Goal: Information Seeking & Learning: Learn about a topic

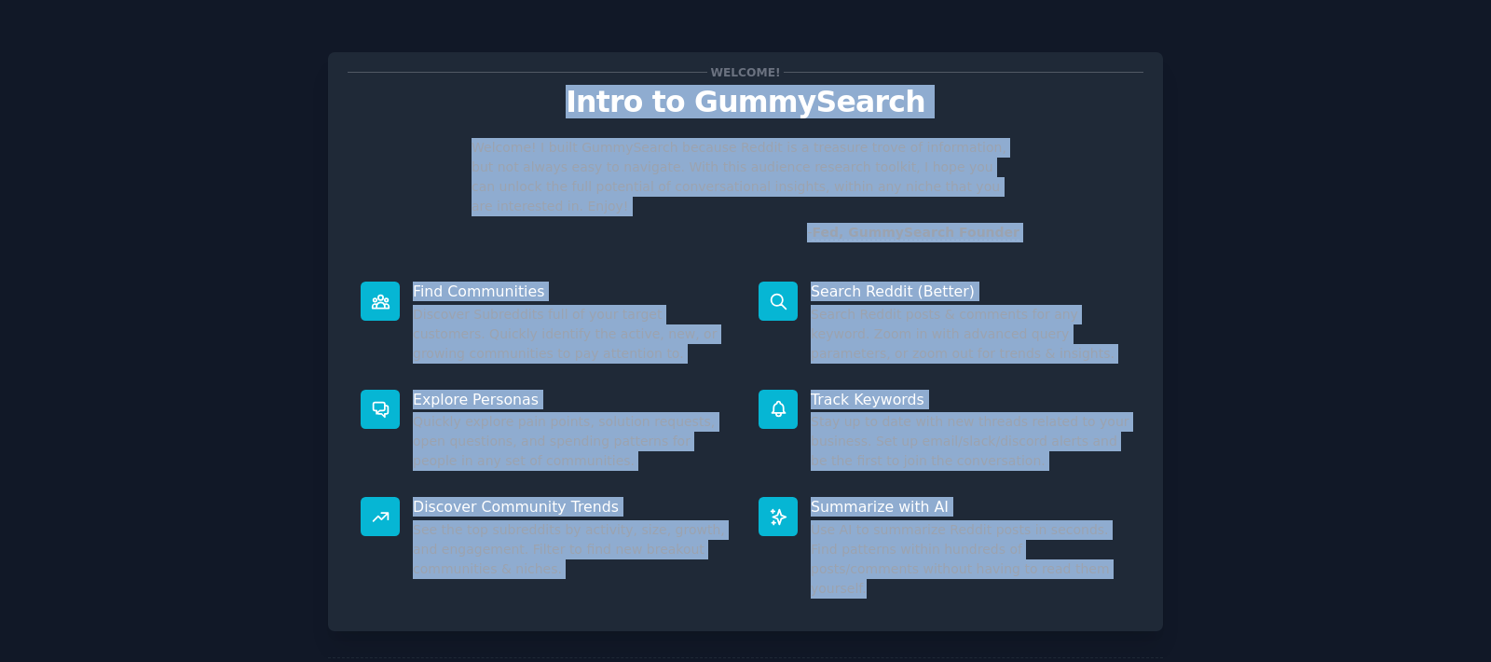
drag, startPoint x: 607, startPoint y: 95, endPoint x: 1194, endPoint y: 591, distance: 768.3
click at [1194, 591] on div "Welcome! Intro to GummySearch Welcome! I built GummySearch because Reddit is a …" at bounding box center [745, 384] width 1439 height 717
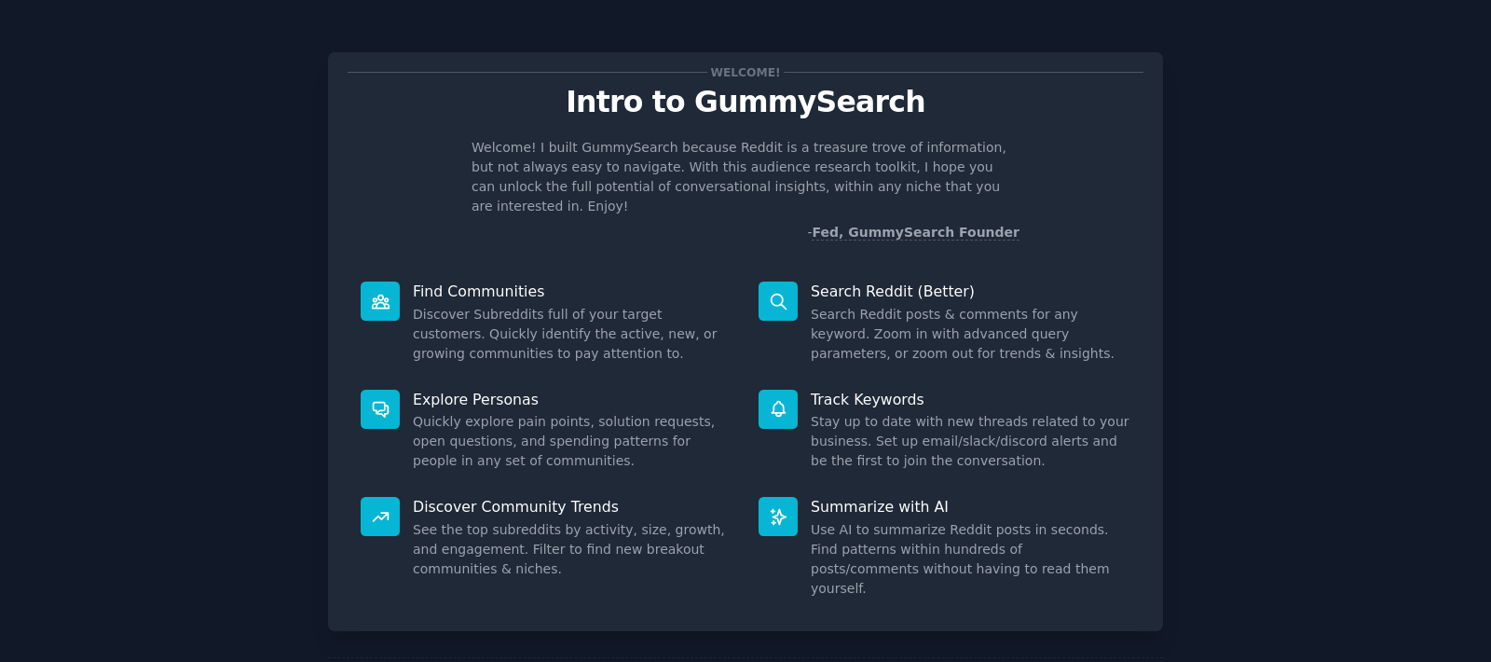
click at [1227, 453] on div "Welcome! Intro to GummySearch Welcome! I built GummySearch because Reddit is a …" at bounding box center [745, 384] width 1439 height 717
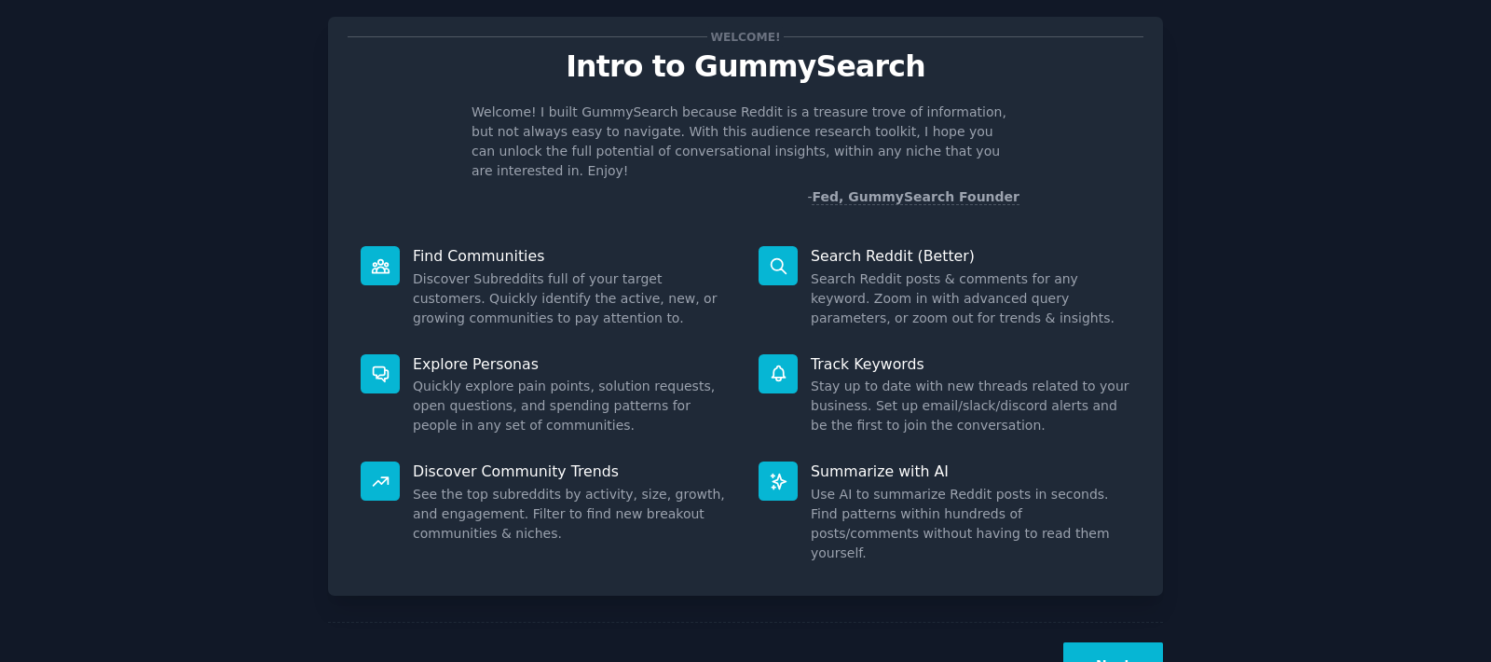
scroll to position [68, 0]
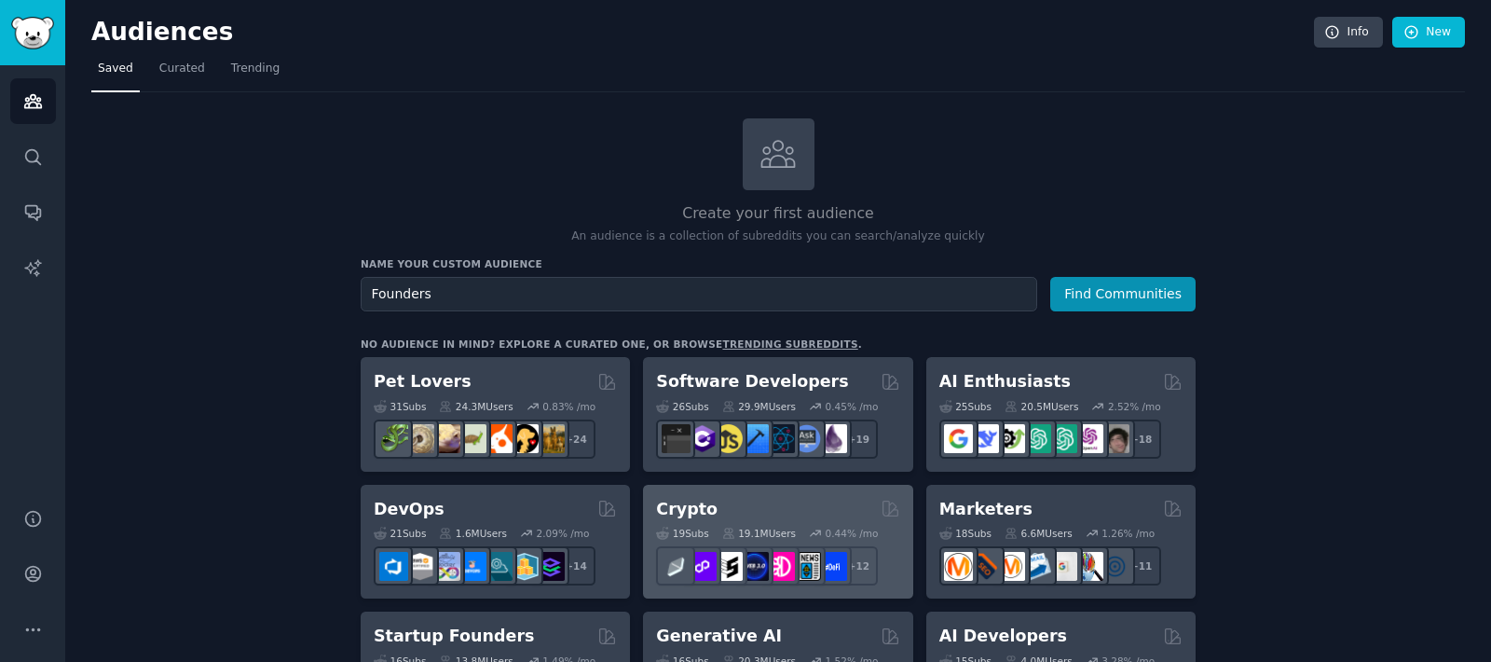
type input "Founders"
click at [1050, 277] on button "Find Communities" at bounding box center [1122, 294] width 145 height 34
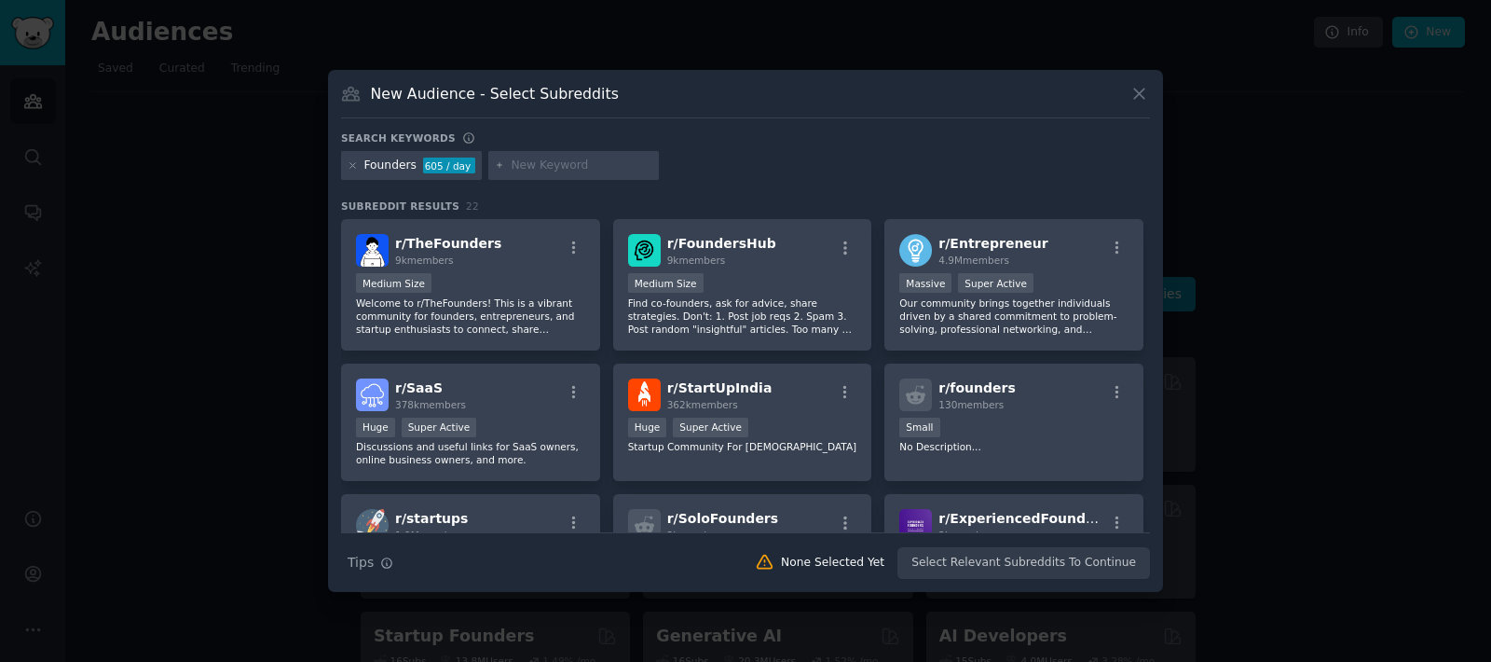
click at [556, 176] on div "Founders 605 / day" at bounding box center [745, 169] width 809 height 36
click at [558, 173] on div at bounding box center [573, 166] width 171 height 30
click at [565, 169] on input "text" at bounding box center [582, 165] width 142 height 17
type input "T"
type input "D"
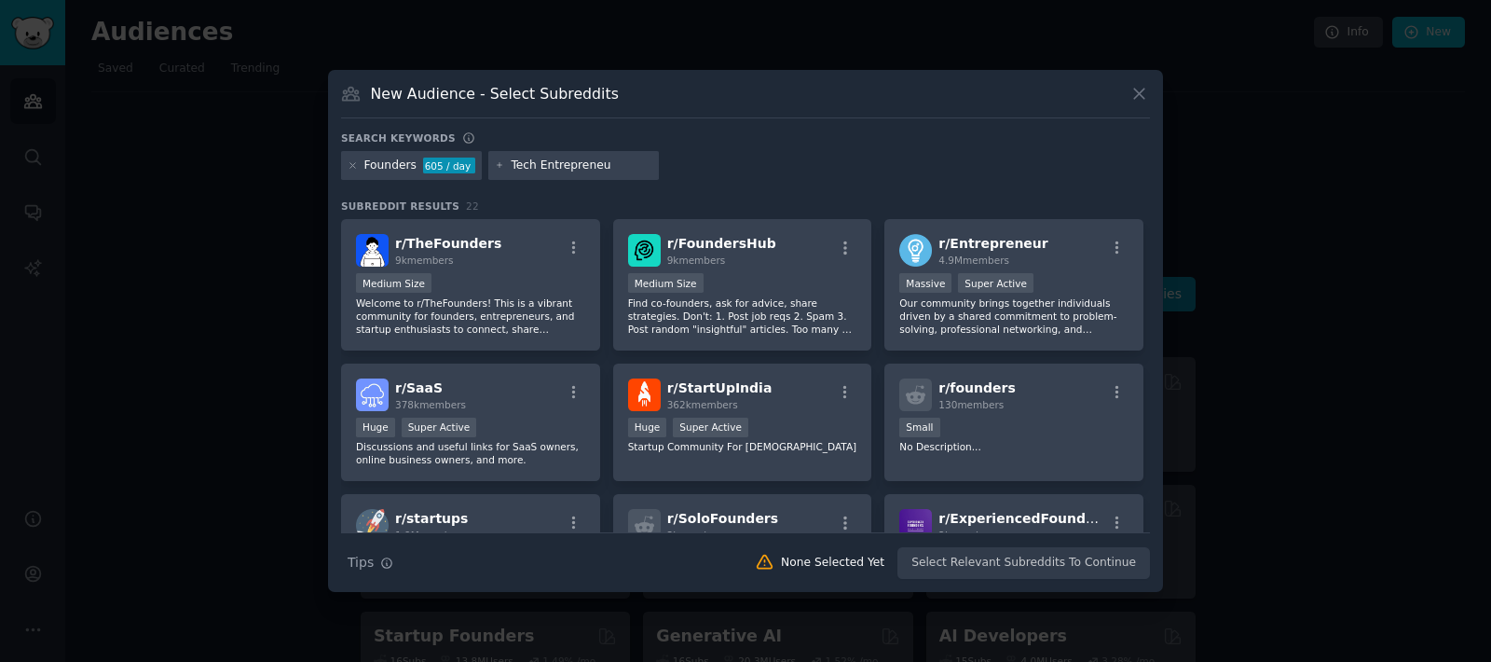
type input "Tech Entrepreneur"
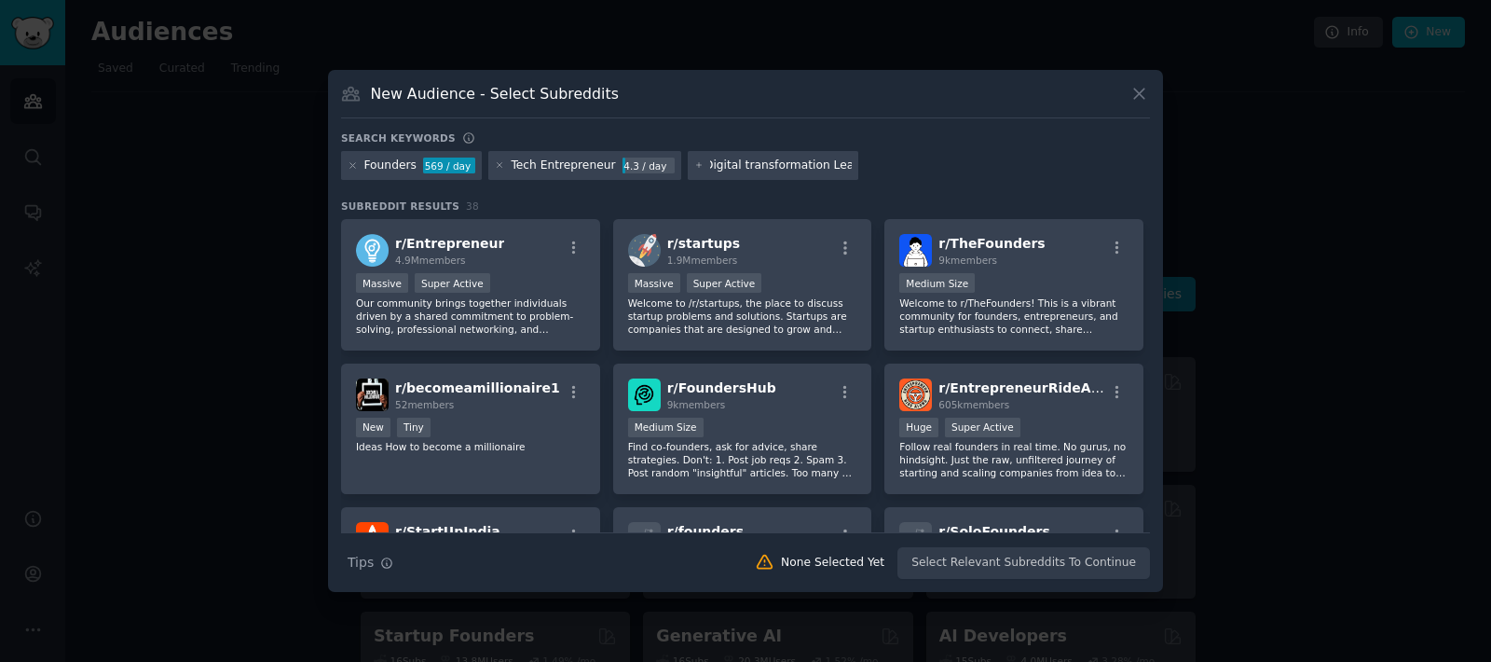
type input "Digital transformation Leaders"
click at [447, 170] on div "569 / day" at bounding box center [449, 165] width 52 height 17
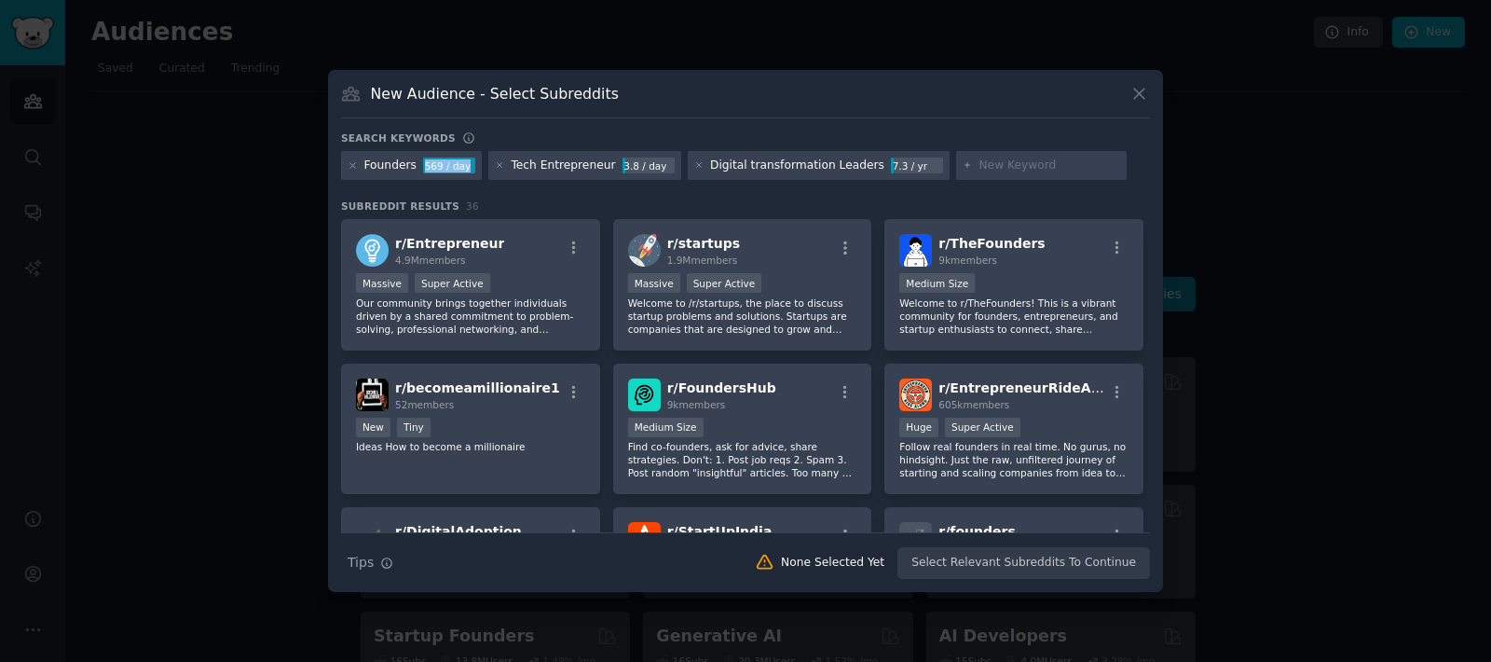
click at [447, 170] on div "569 / day" at bounding box center [449, 165] width 52 height 17
click at [439, 165] on div "569 / day" at bounding box center [449, 165] width 52 height 17
click at [694, 166] on icon at bounding box center [699, 165] width 10 height 10
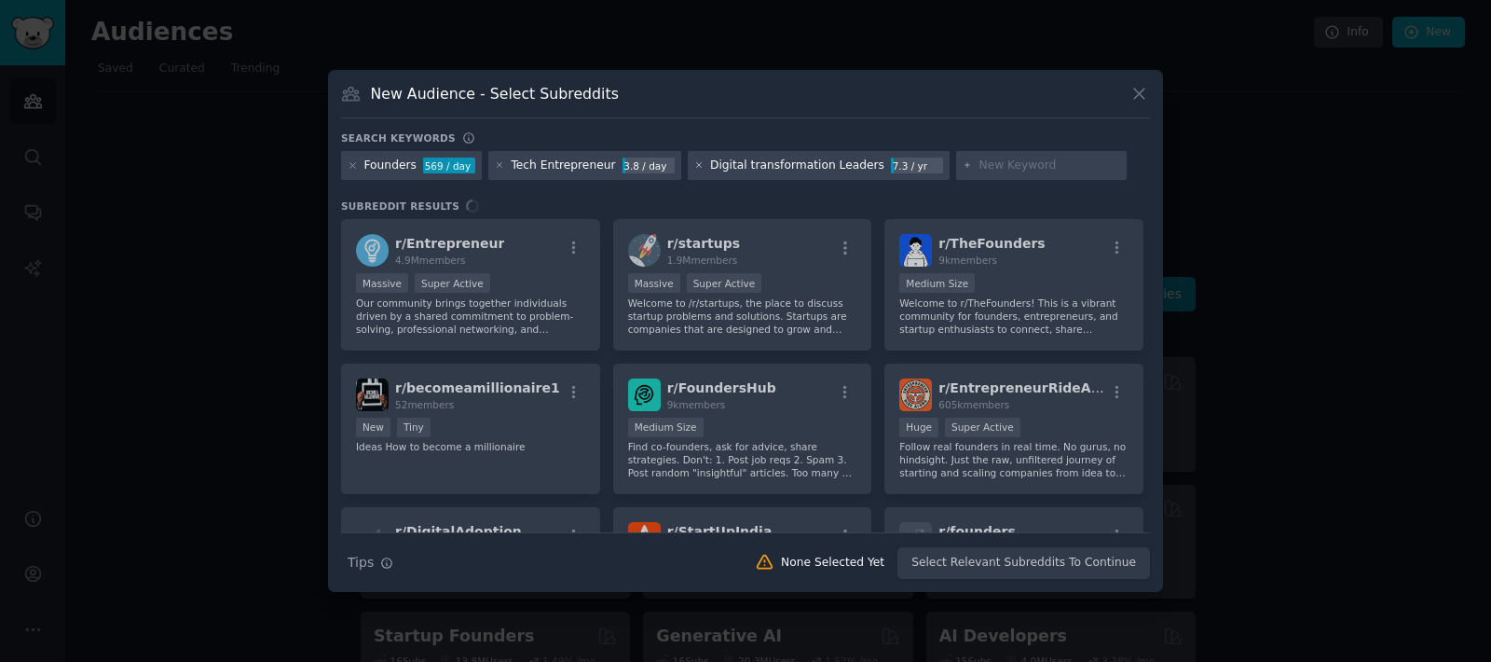
click at [694, 166] on icon at bounding box center [699, 165] width 10 height 10
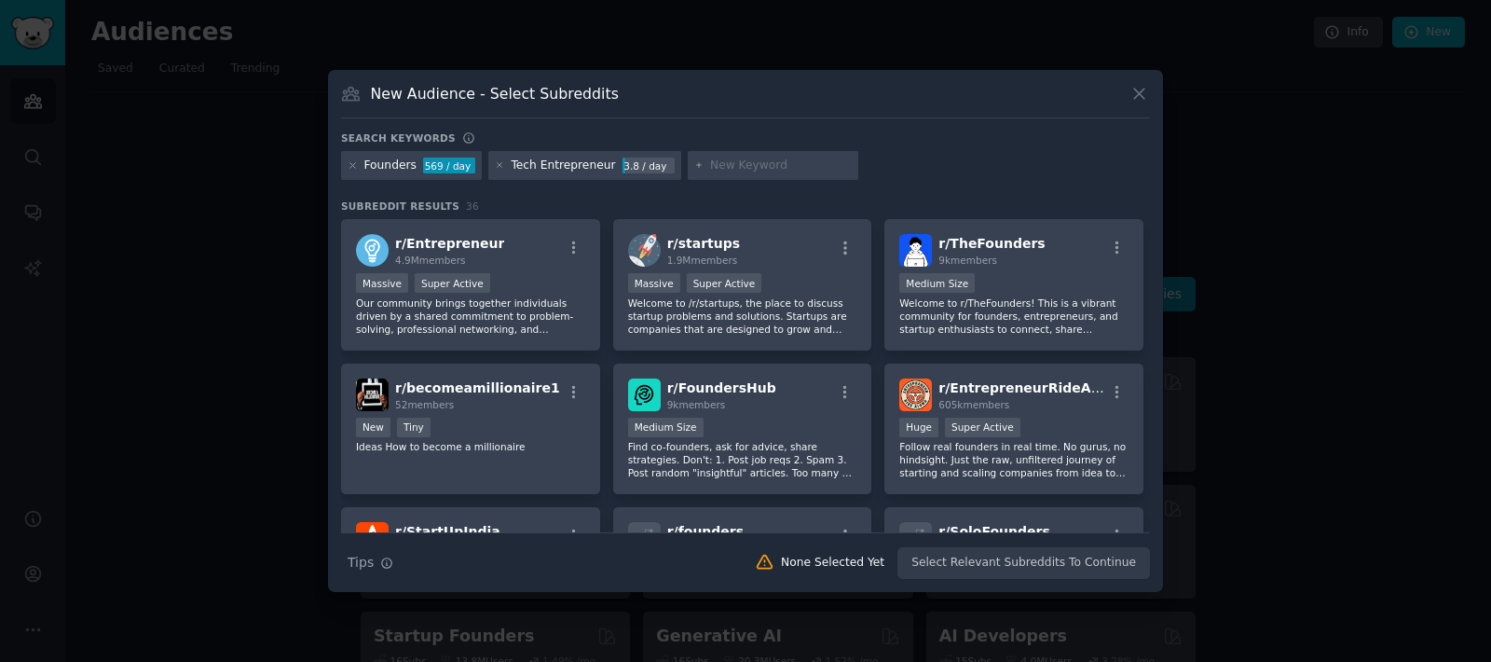
click at [694, 194] on div "Search keywords Founders 569 / day Tech Entrepreneur 3.8 / day Subreddit Result…" at bounding box center [745, 355] width 809 height 448
click at [649, 191] on div "Search keywords Founders 569 / day Tech Entrepreneur 3.8 / day Subreddit Result…" at bounding box center [745, 355] width 809 height 448
click at [495, 167] on icon at bounding box center [500, 165] width 10 height 10
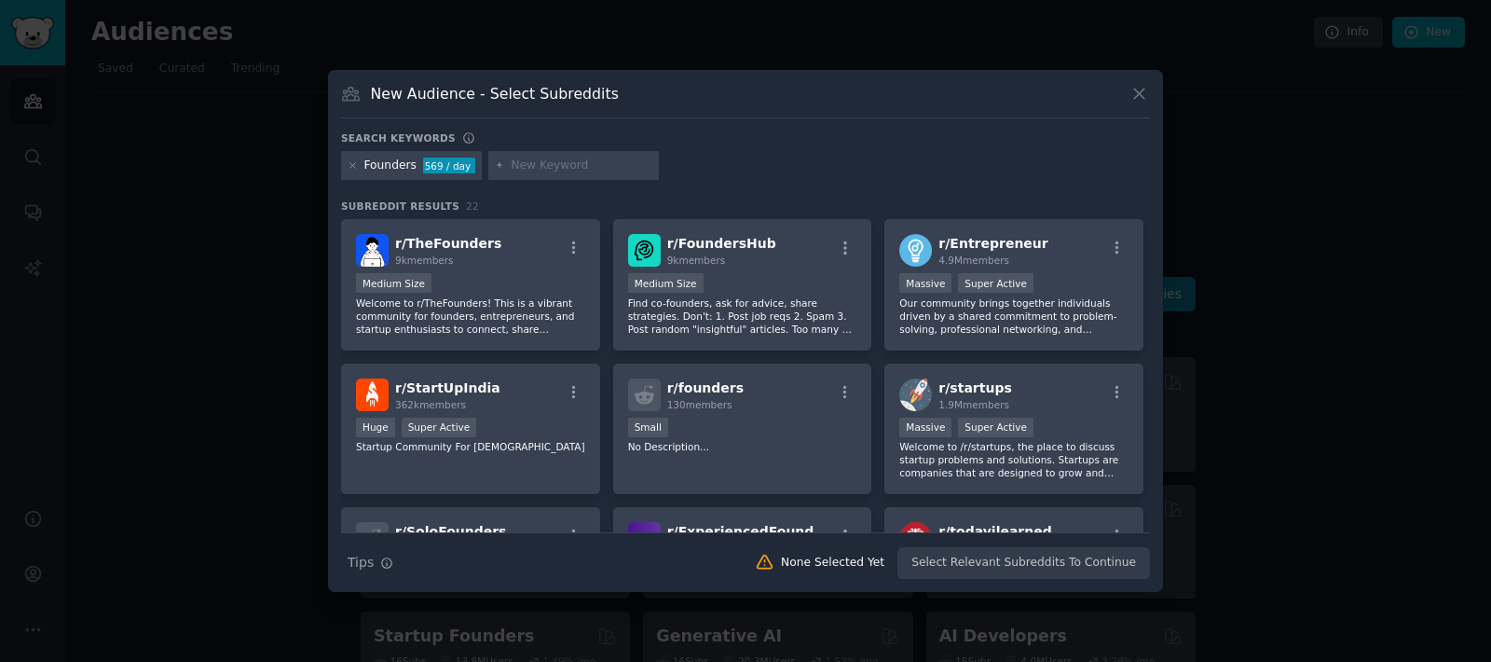
click at [594, 174] on div at bounding box center [573, 166] width 171 height 30
click at [595, 161] on input "text" at bounding box center [582, 165] width 142 height 17
type input "T"
type input "Digital founder"
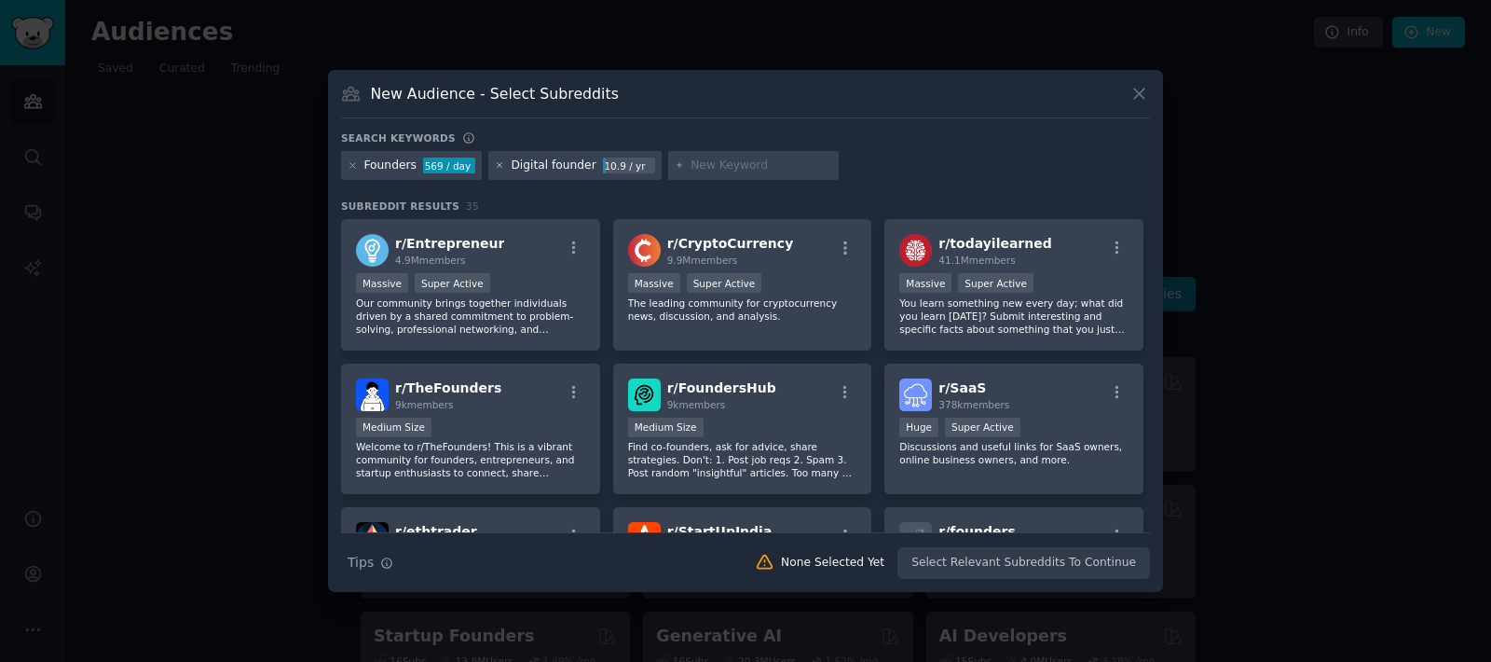
click at [495, 167] on icon at bounding box center [500, 165] width 10 height 10
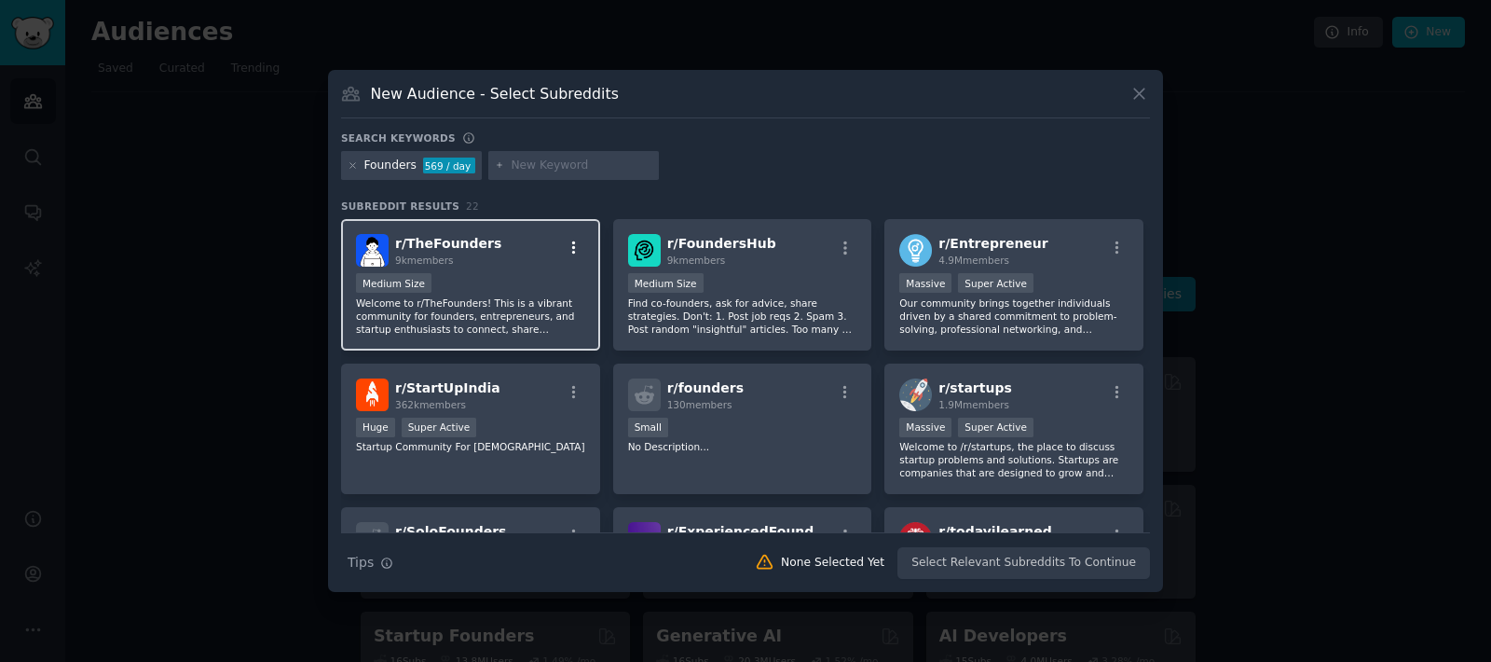
click at [577, 245] on icon "button" at bounding box center [574, 247] width 17 height 17
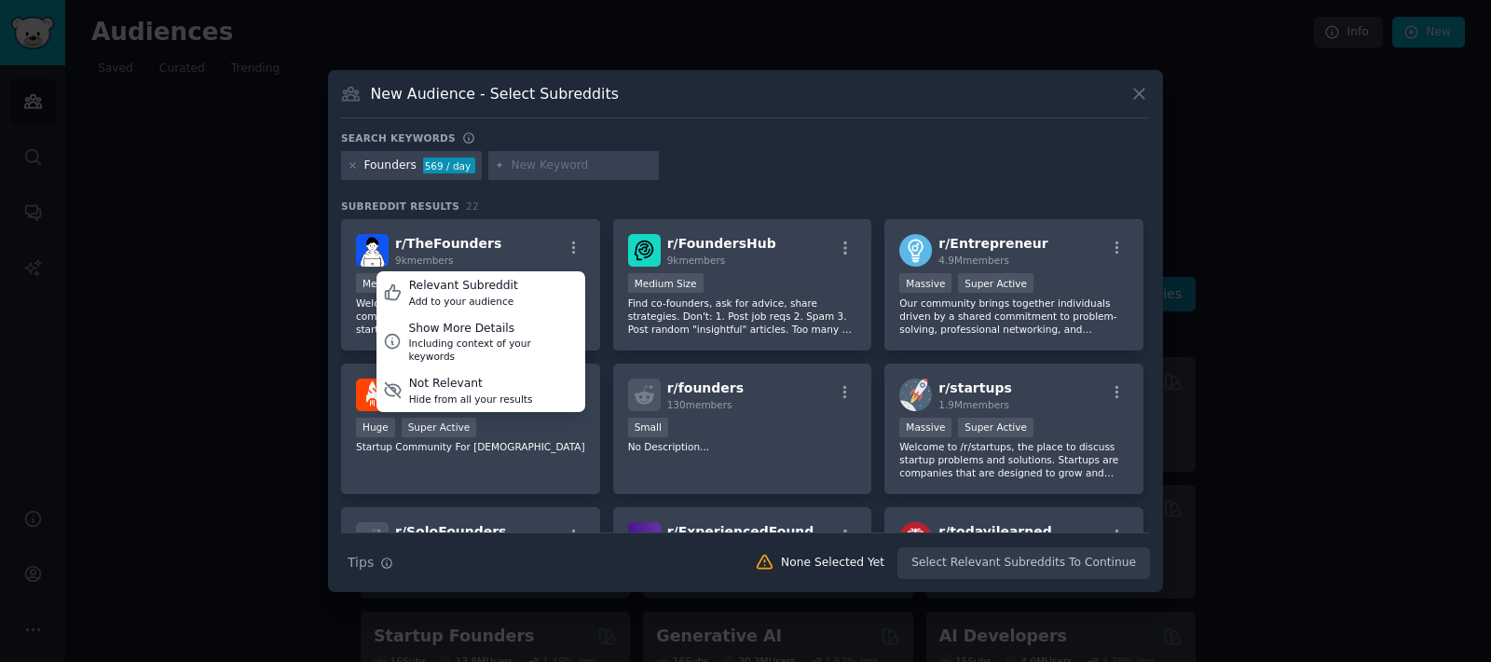
click at [736, 162] on div "Founders 569 / day" at bounding box center [745, 169] width 809 height 36
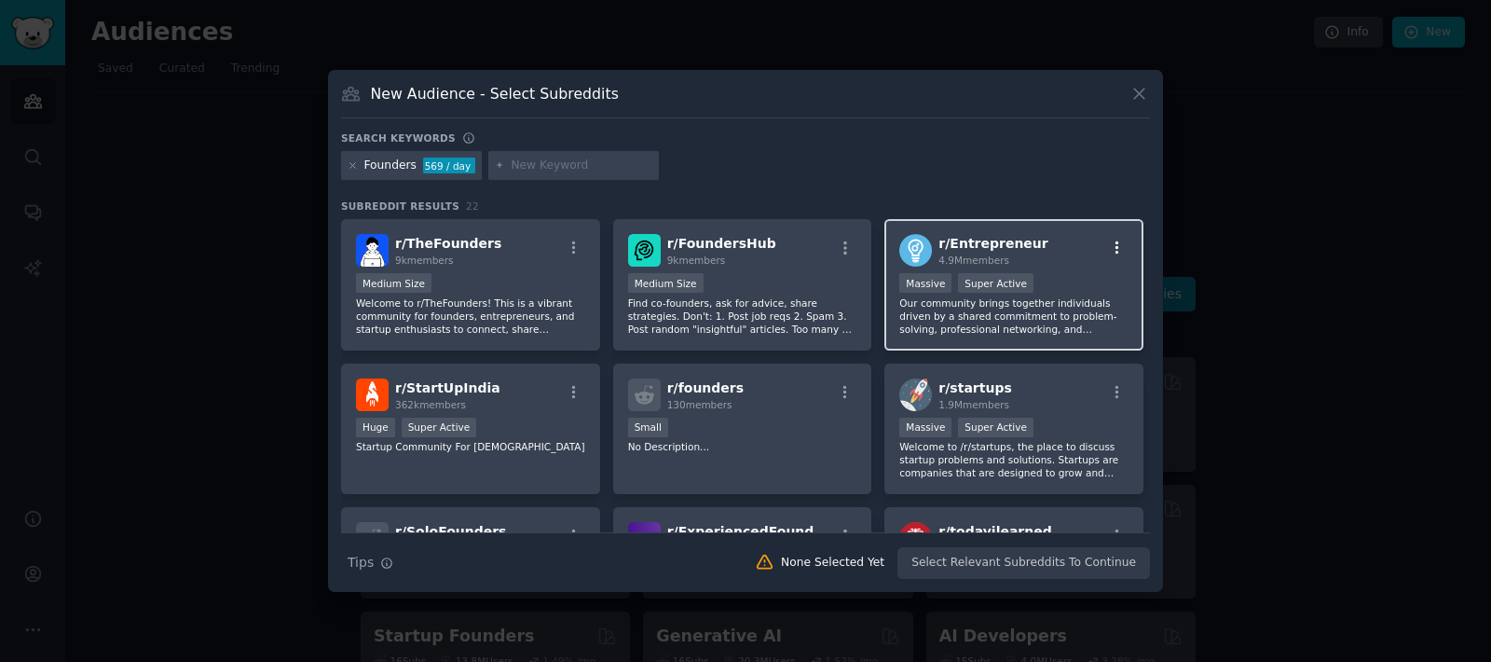
click at [1114, 251] on icon "button" at bounding box center [1117, 247] width 17 height 17
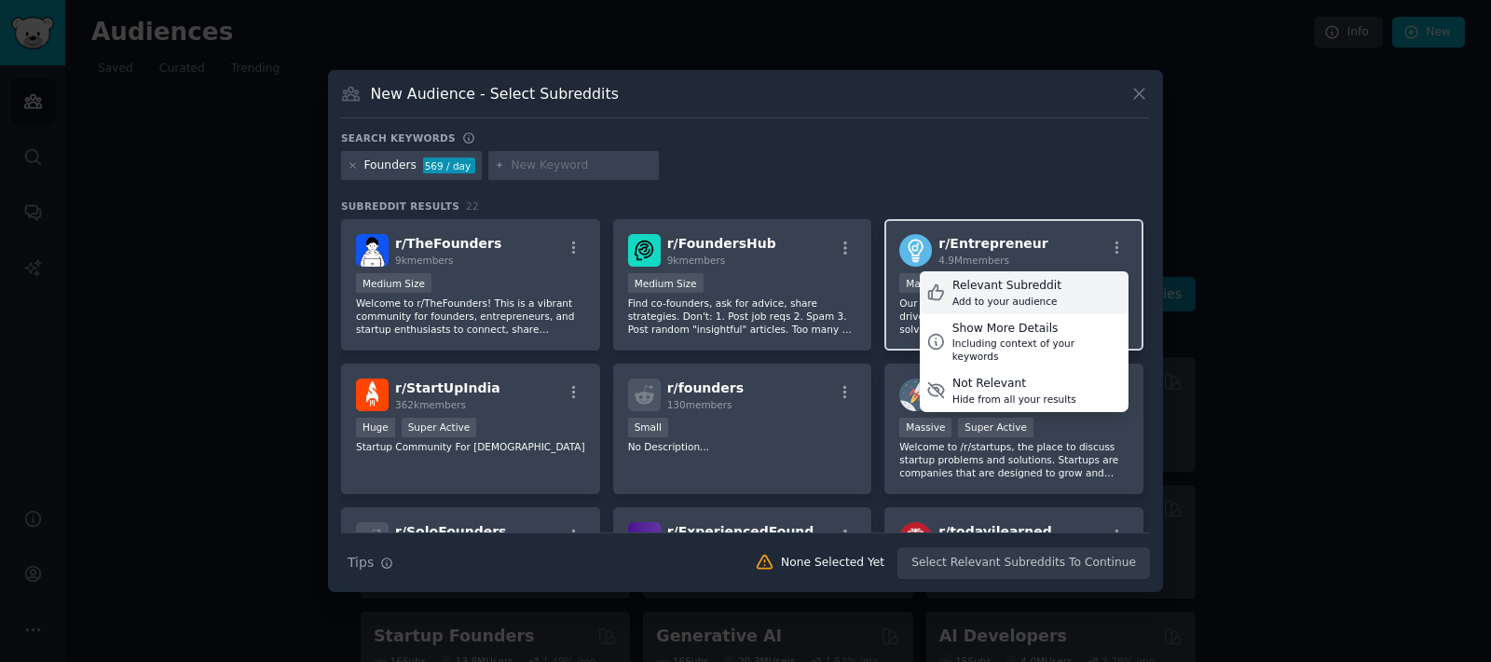
click at [1078, 301] on div "Relevant Subreddit Add to your audience" at bounding box center [1024, 292] width 209 height 43
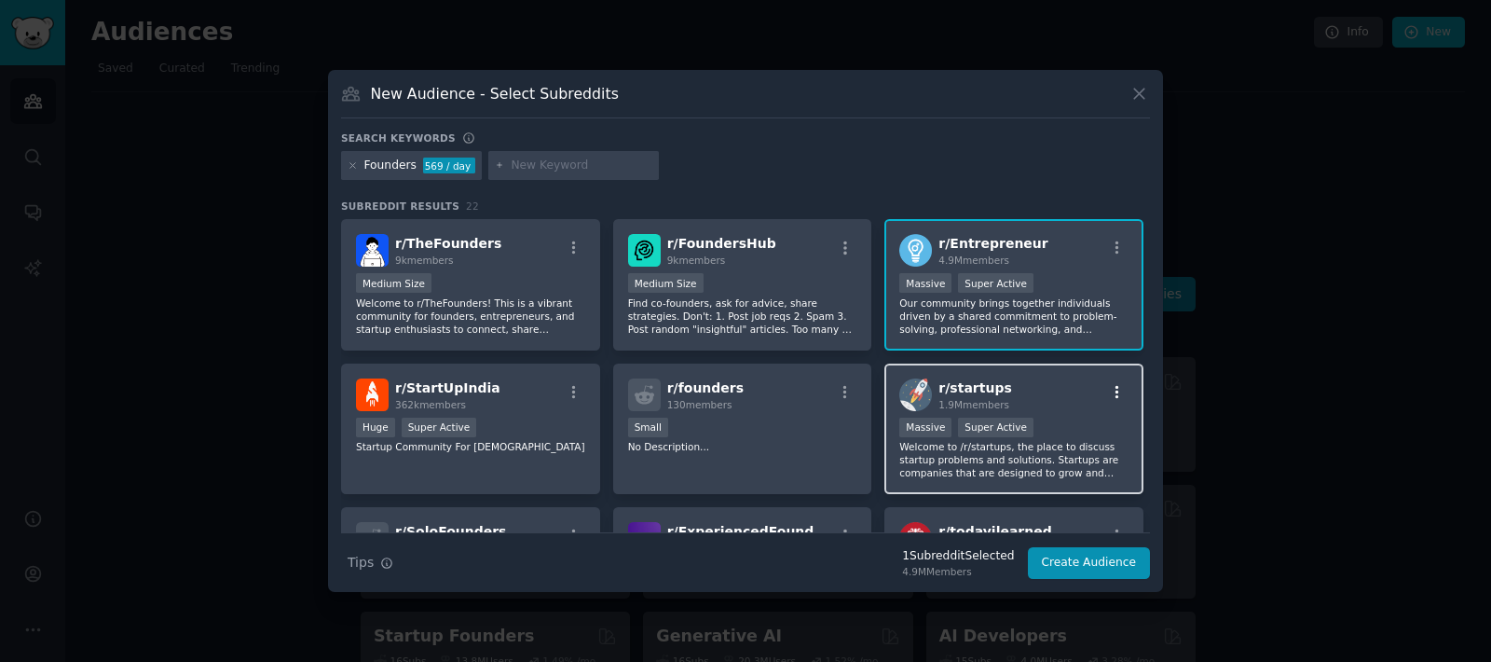
click at [1109, 390] on icon "button" at bounding box center [1117, 392] width 17 height 17
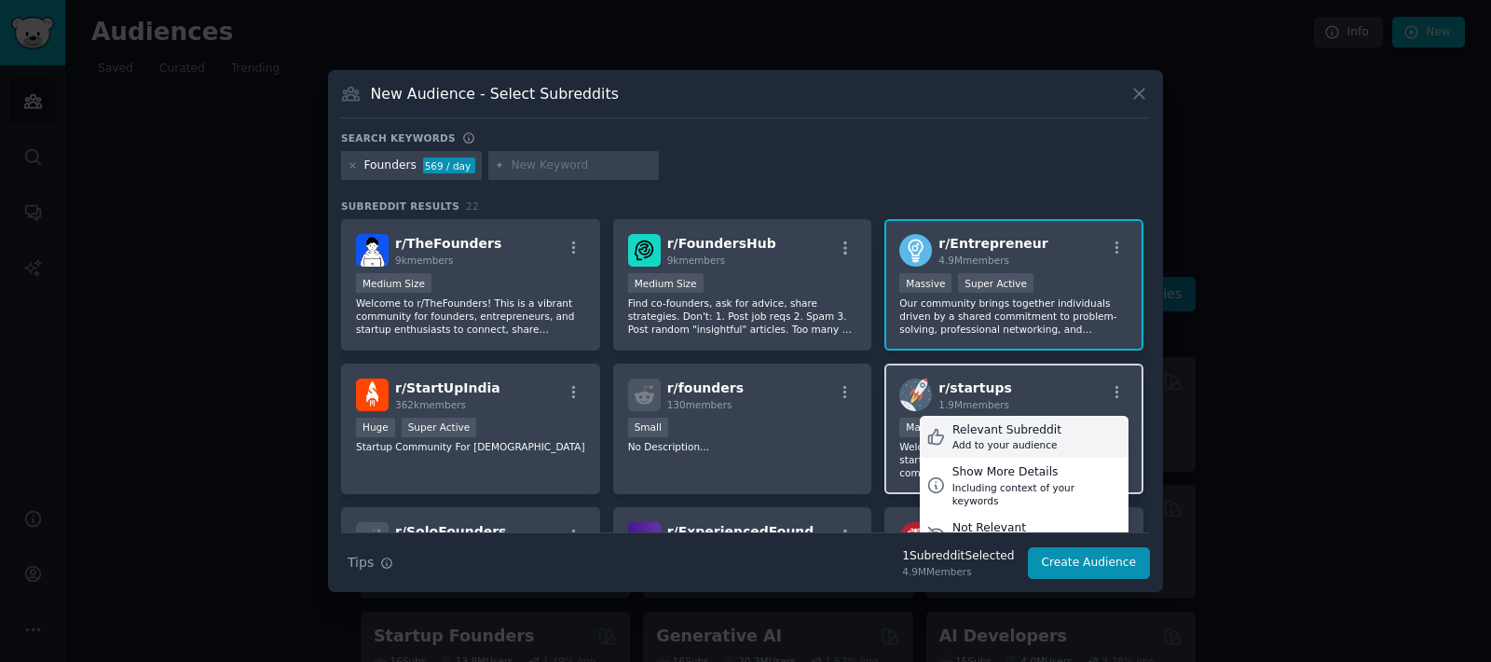
click at [1063, 421] on div "Relevant Subreddit Add to your audience" at bounding box center [1024, 437] width 209 height 43
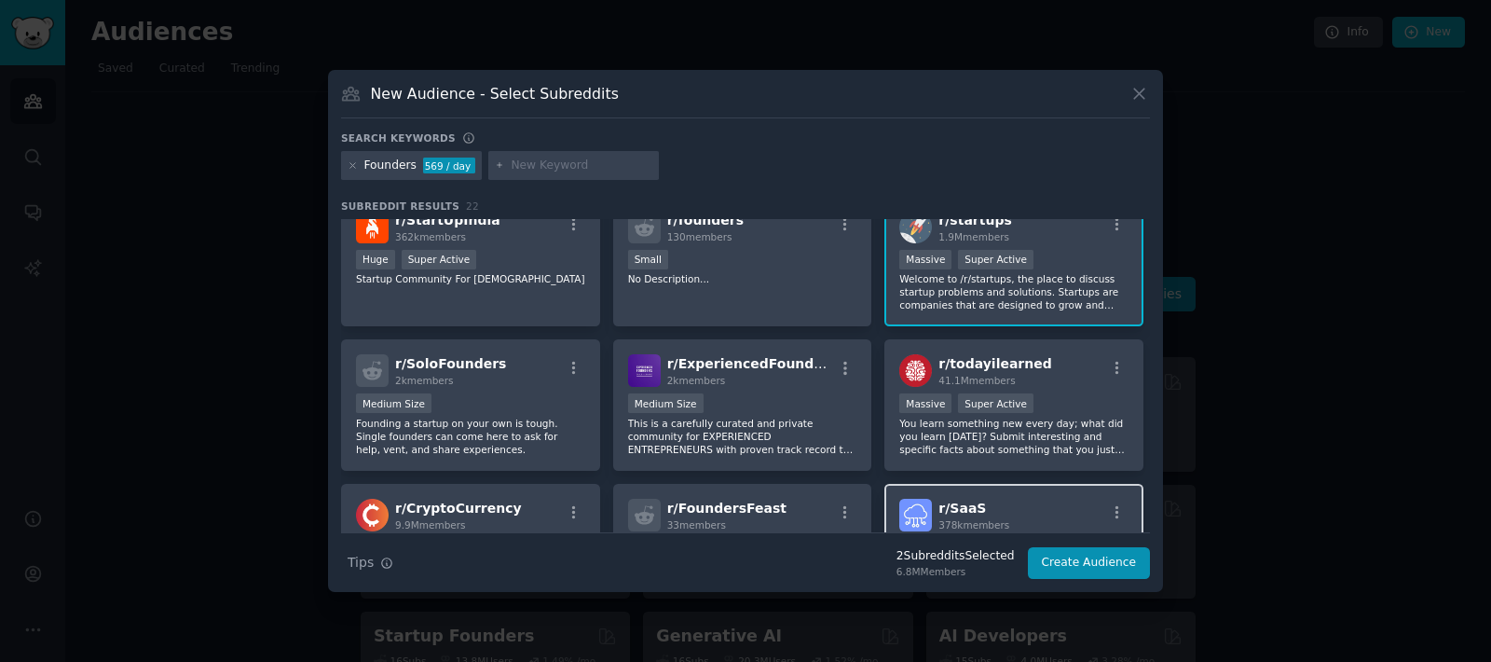
scroll to position [335, 0]
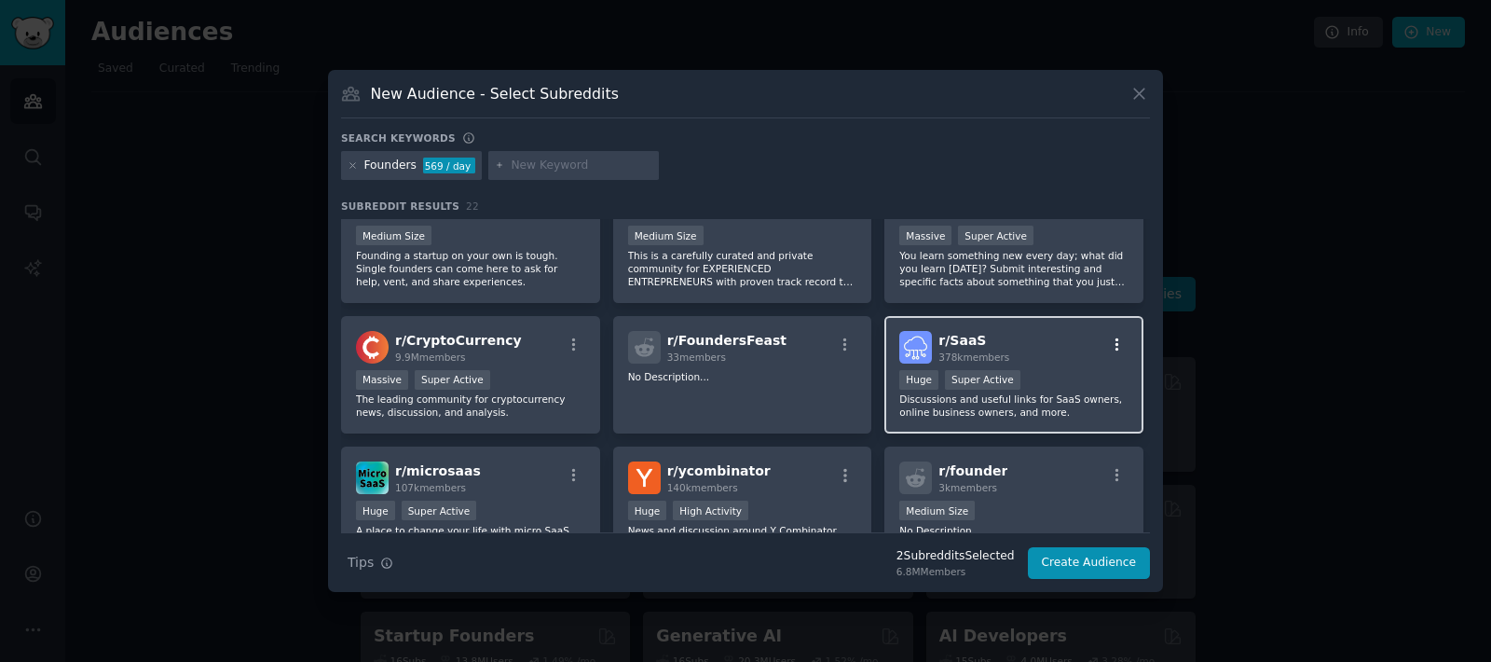
click at [1113, 340] on icon "button" at bounding box center [1117, 344] width 17 height 17
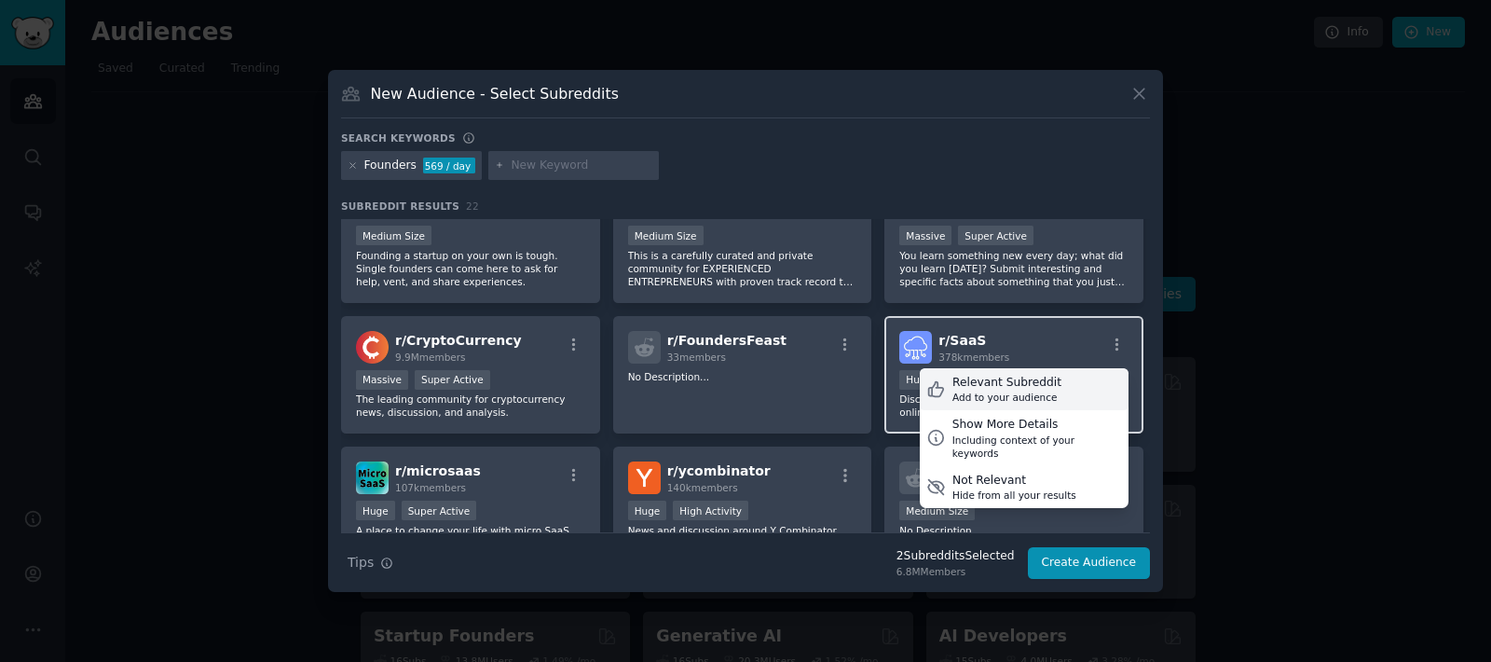
click at [1065, 383] on div "Relevant Subreddit Add to your audience" at bounding box center [1024, 389] width 209 height 43
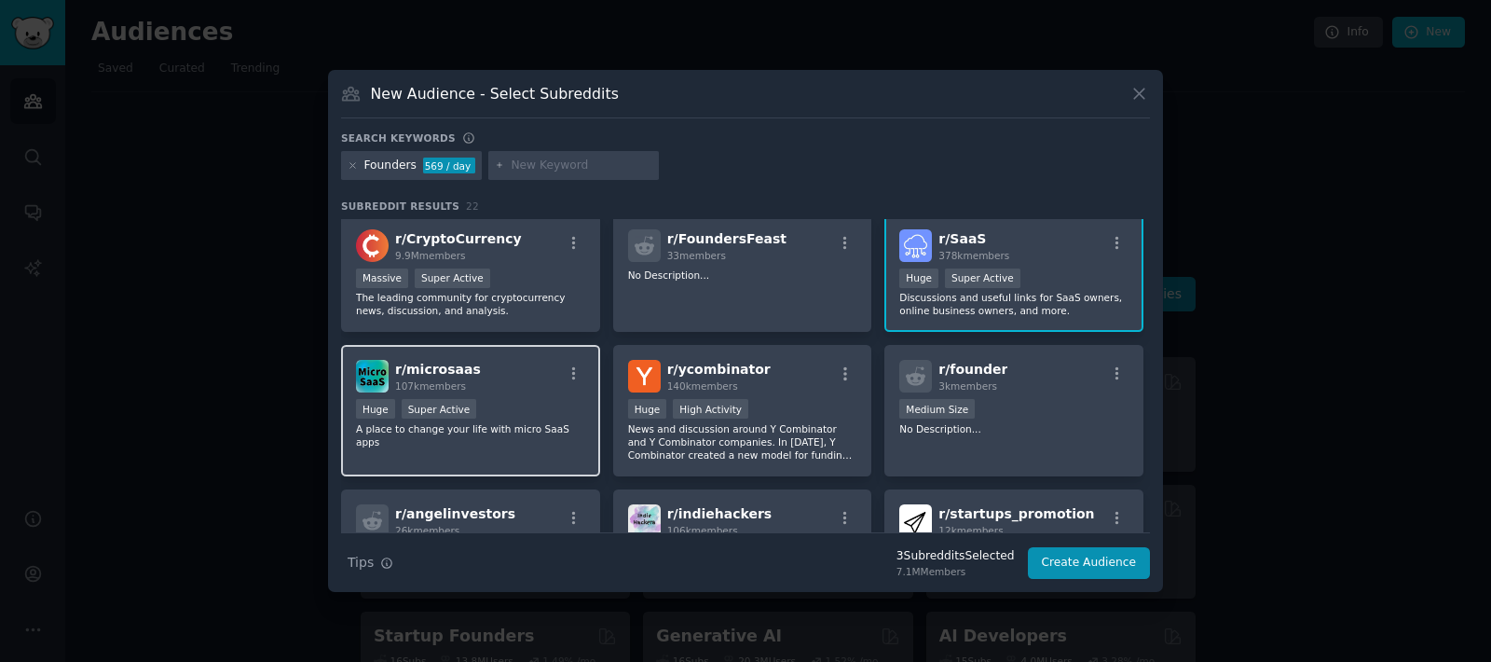
scroll to position [503, 0]
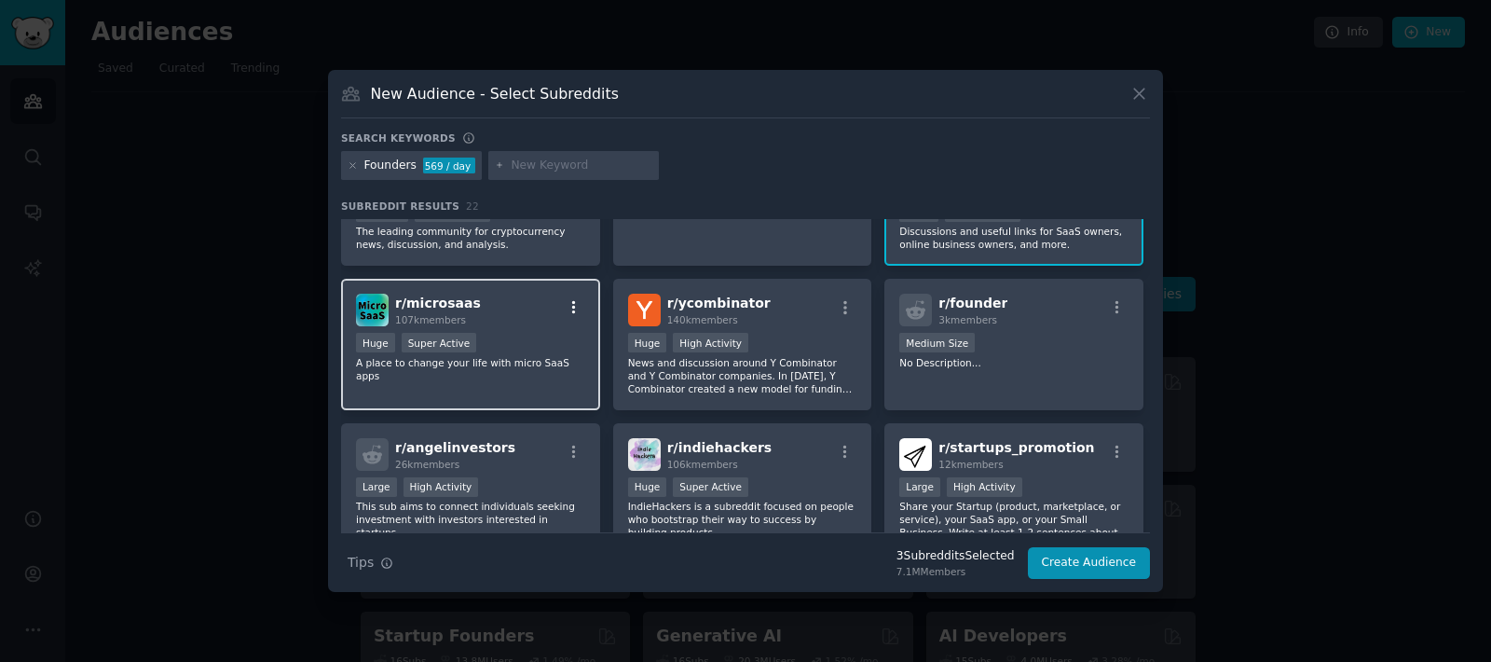
click at [573, 303] on icon "button" at bounding box center [574, 307] width 17 height 17
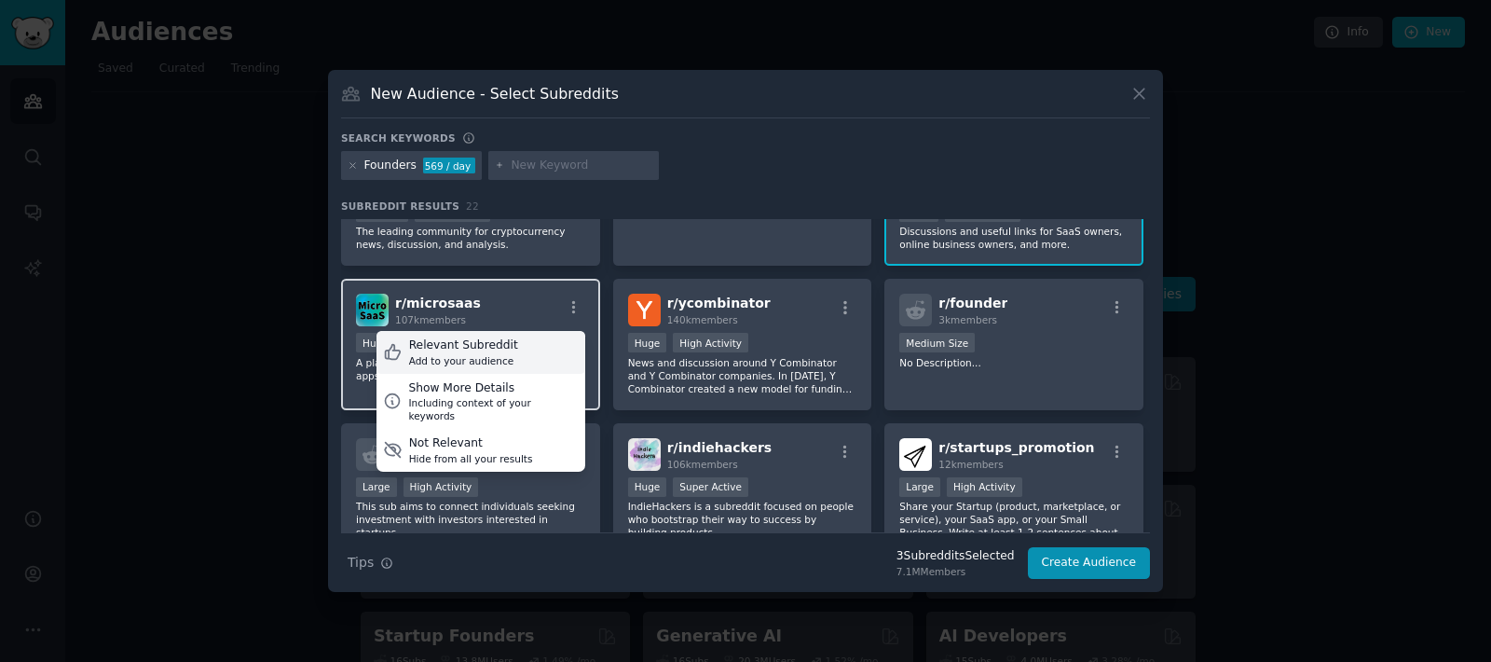
click at [519, 362] on div "Relevant Subreddit Add to your audience" at bounding box center [480, 352] width 209 height 43
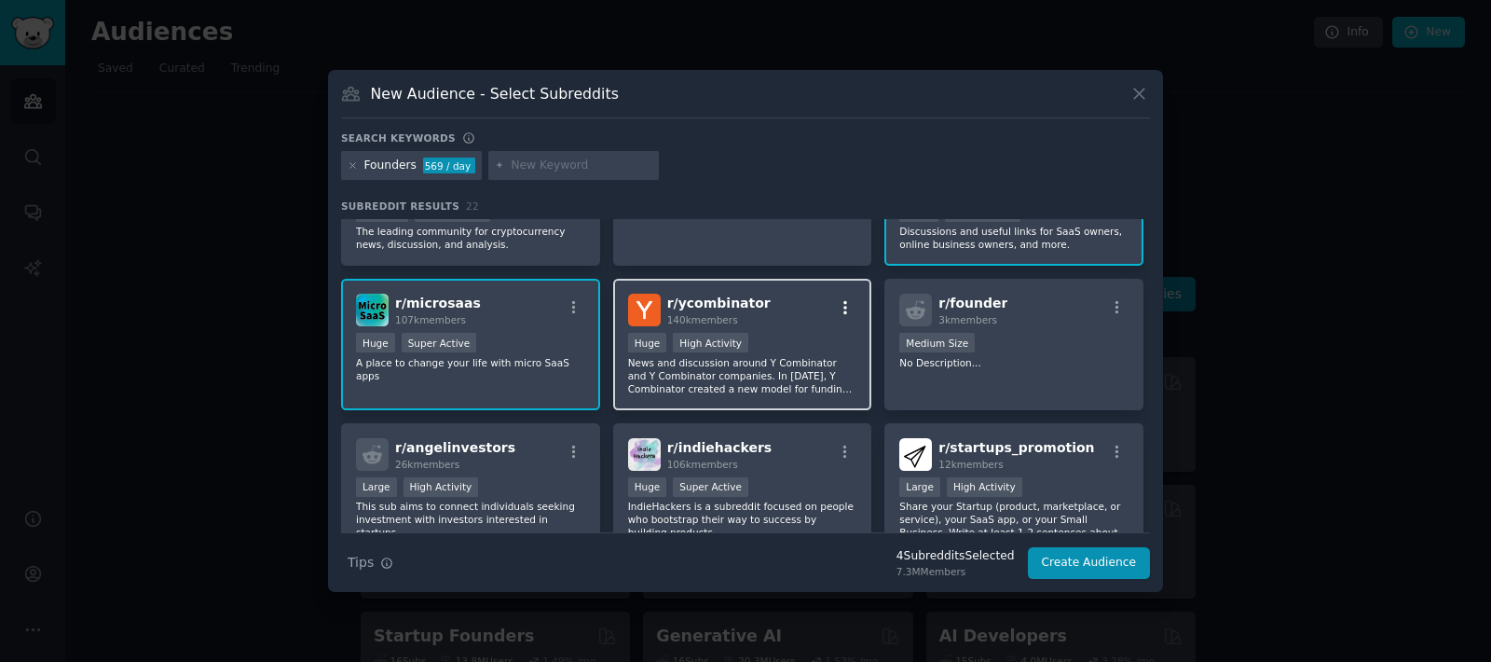
click at [840, 304] on icon "button" at bounding box center [845, 307] width 17 height 17
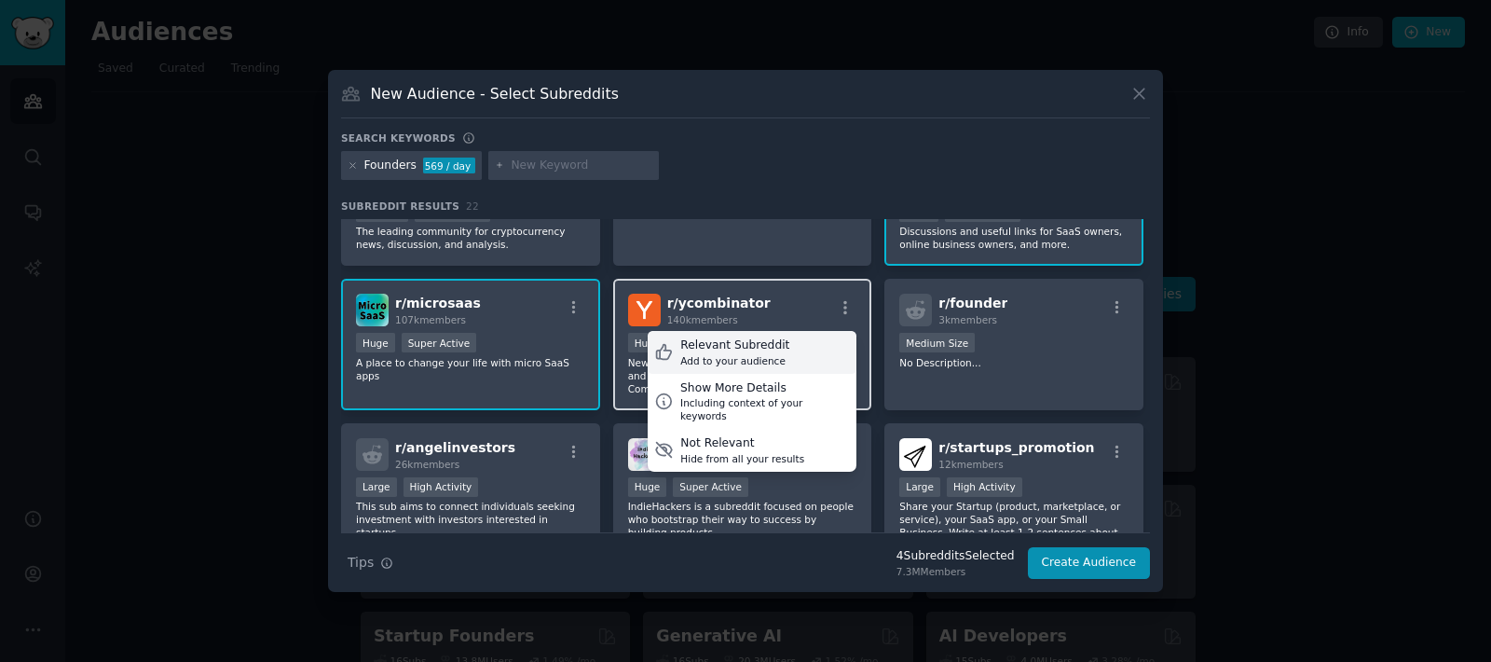
click at [786, 354] on div "Relevant Subreddit Add to your audience" at bounding box center [752, 352] width 209 height 43
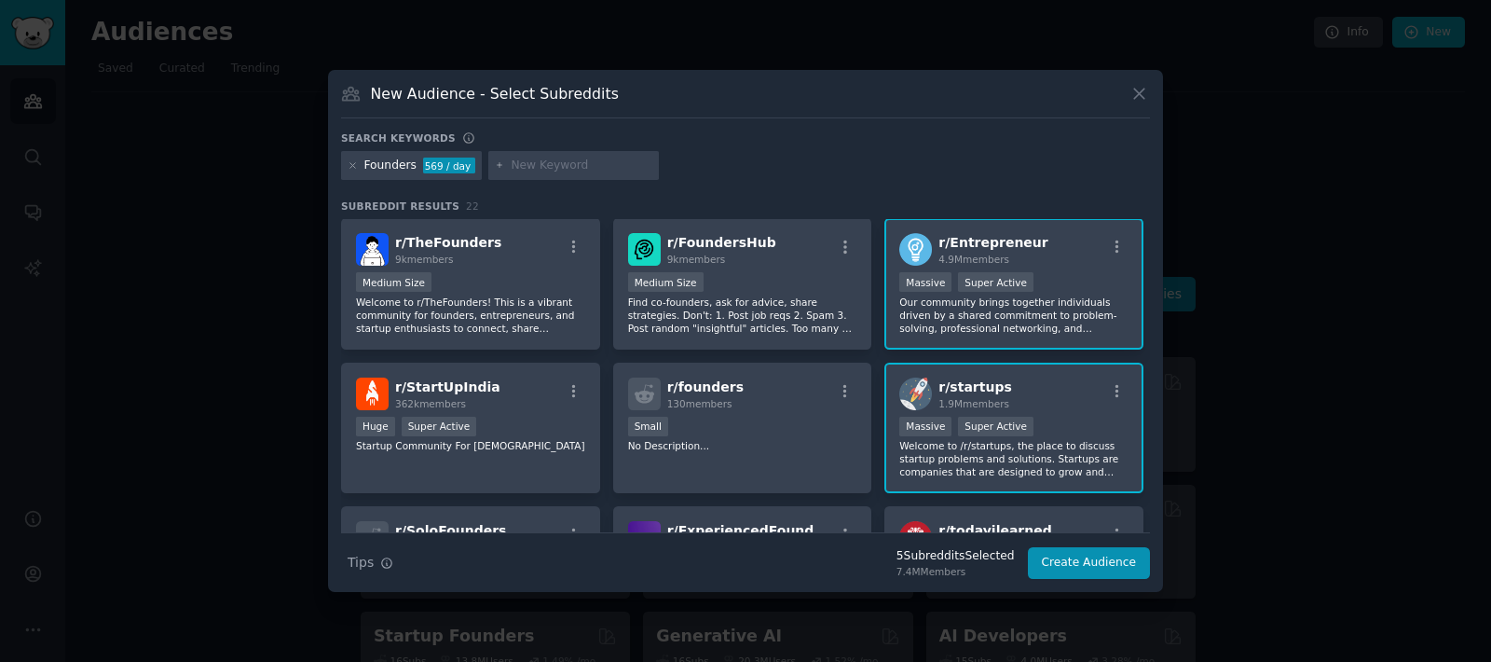
scroll to position [0, 0]
click at [615, 172] on input "text" at bounding box center [582, 165] width 142 height 17
click at [572, 247] on icon "button" at bounding box center [574, 247] width 4 height 13
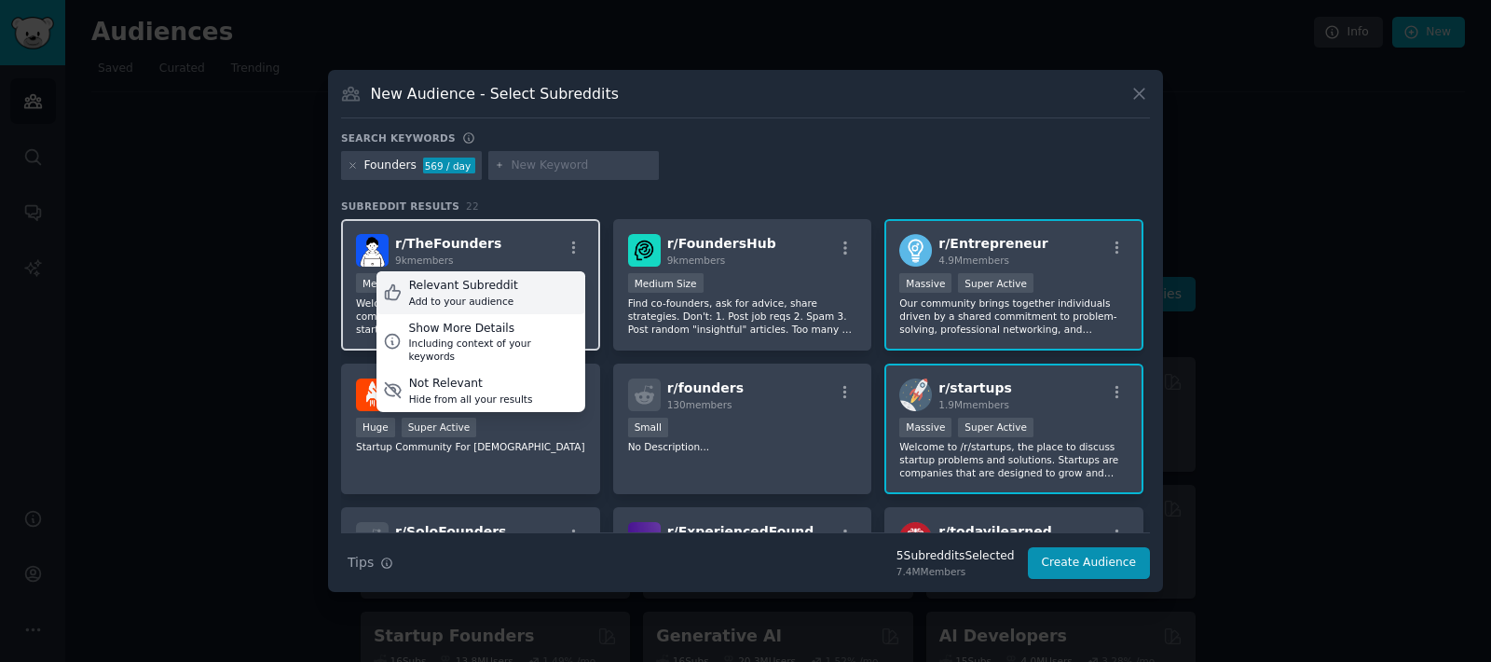
click at [541, 300] on div "Relevant Subreddit Add to your audience" at bounding box center [480, 292] width 209 height 43
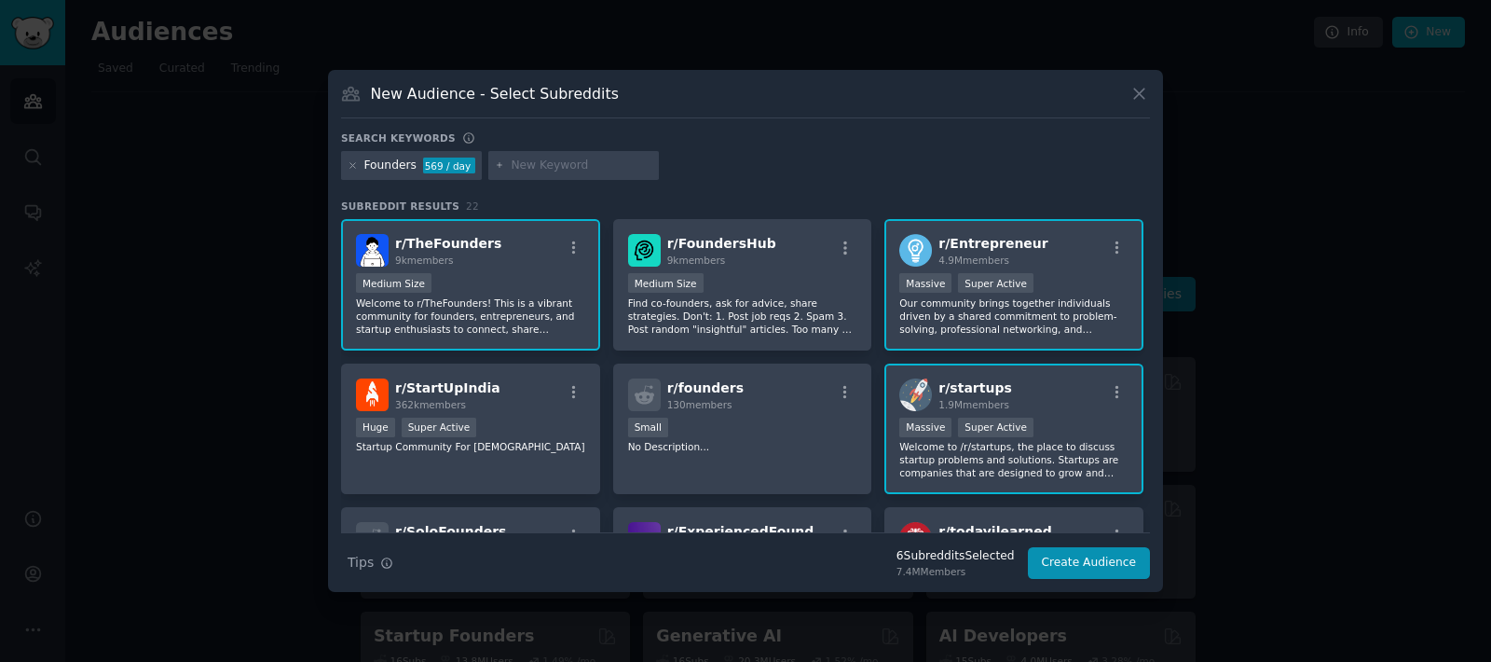
click at [545, 159] on input "text" at bounding box center [582, 165] width 142 height 17
type input "IT services providers"
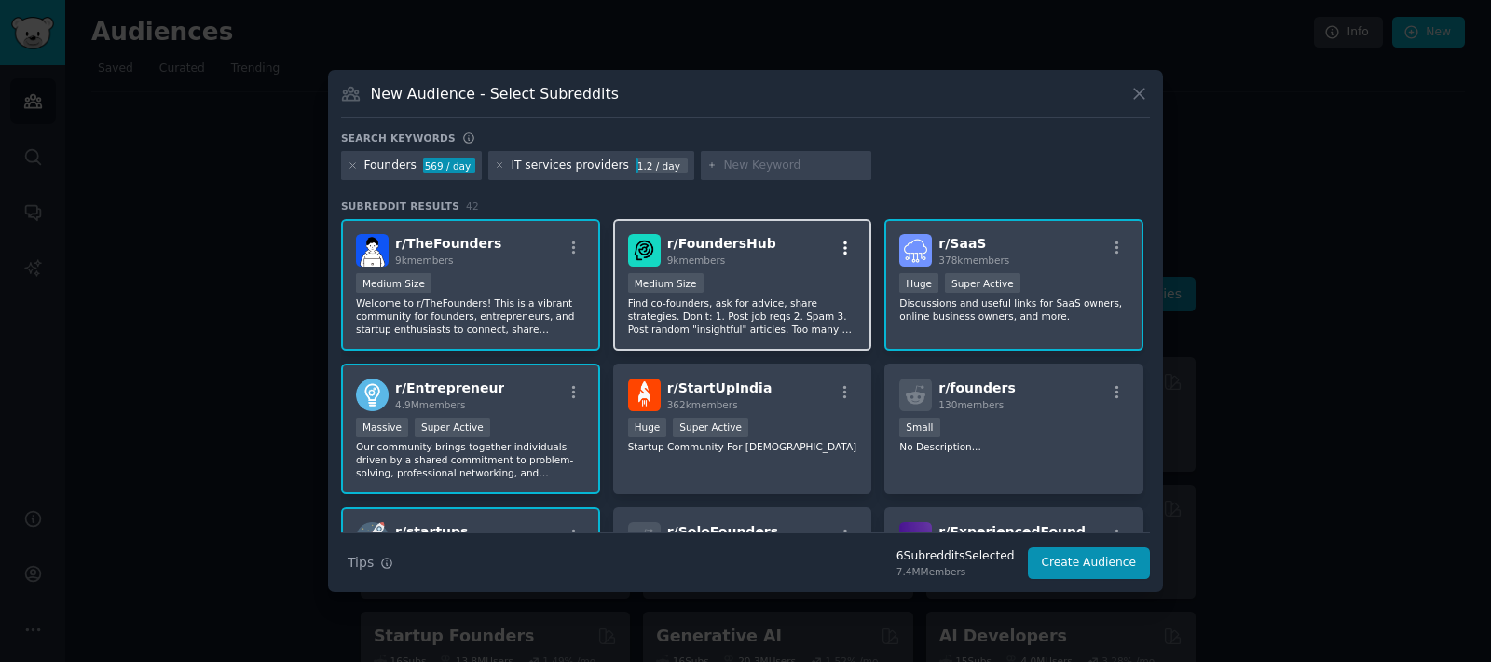
click at [837, 244] on icon "button" at bounding box center [845, 247] width 17 height 17
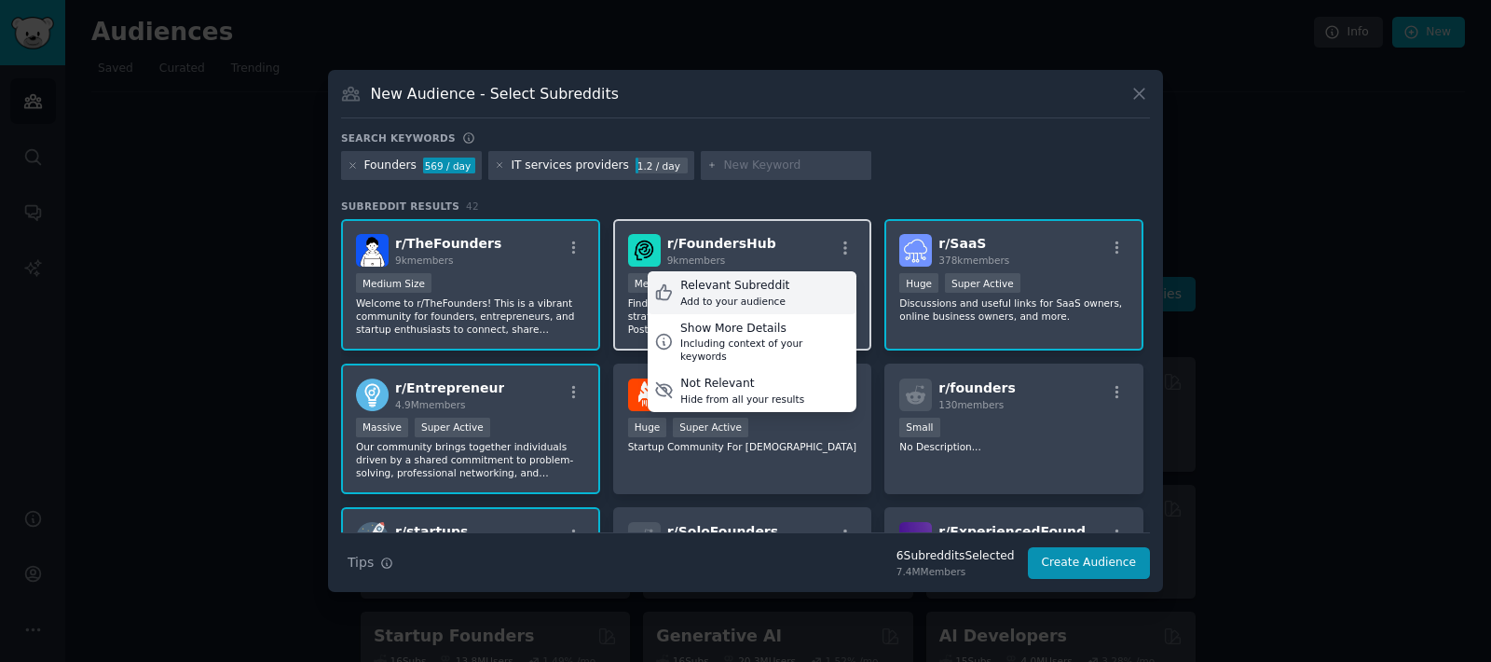
click at [773, 288] on div "Relevant Subreddit" at bounding box center [734, 286] width 109 height 17
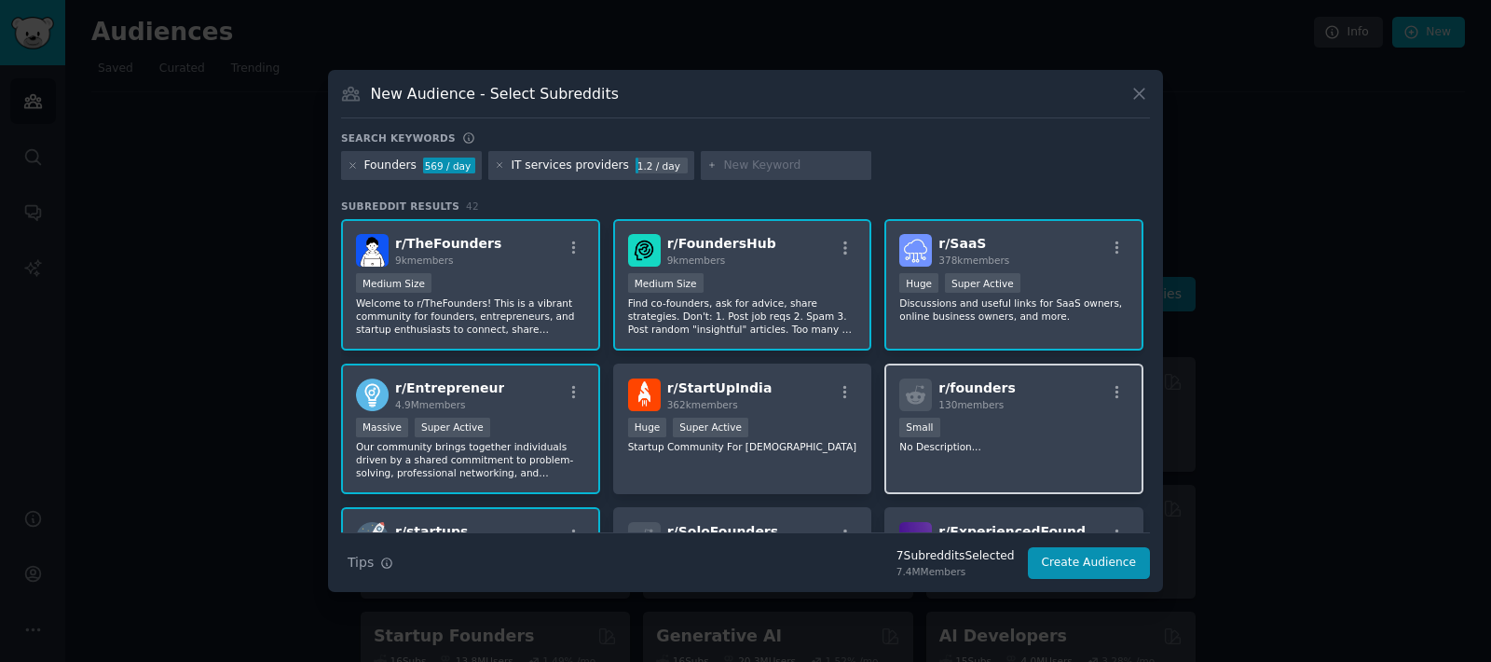
scroll to position [168, 0]
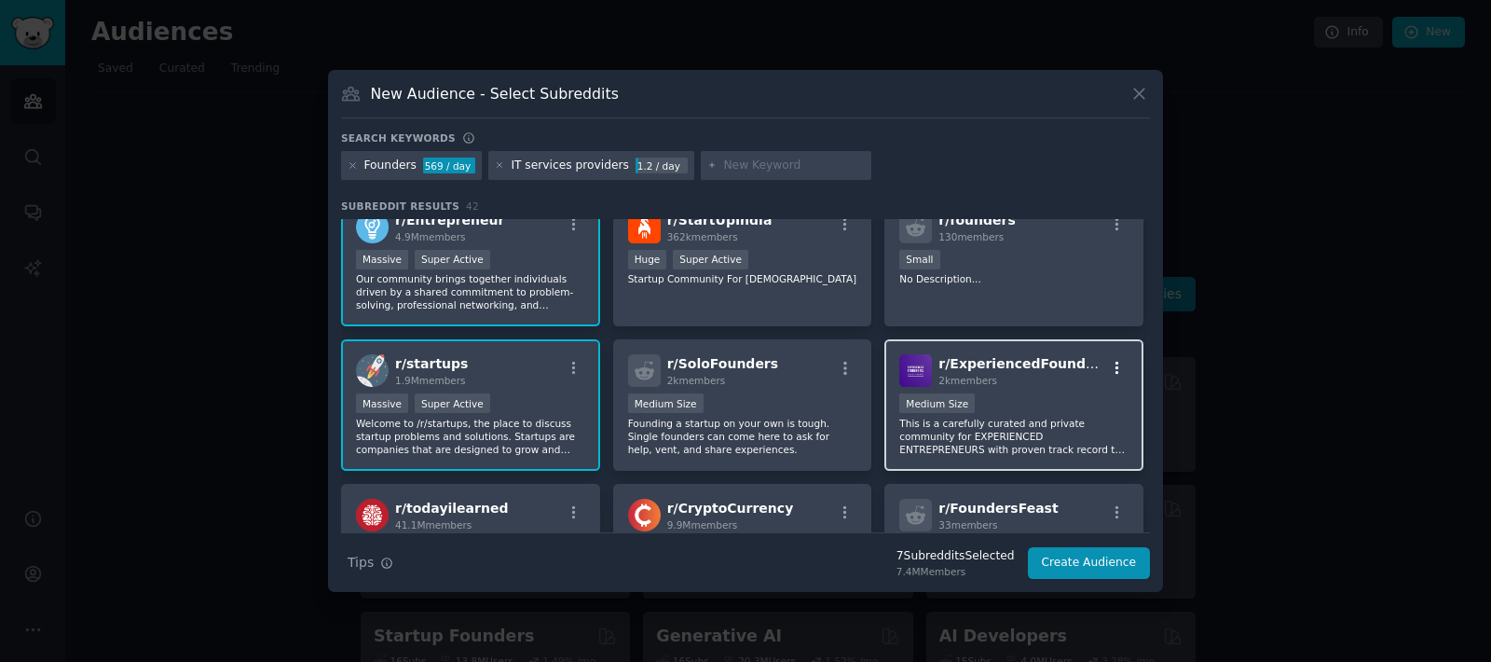
click at [1113, 370] on icon "button" at bounding box center [1117, 368] width 17 height 17
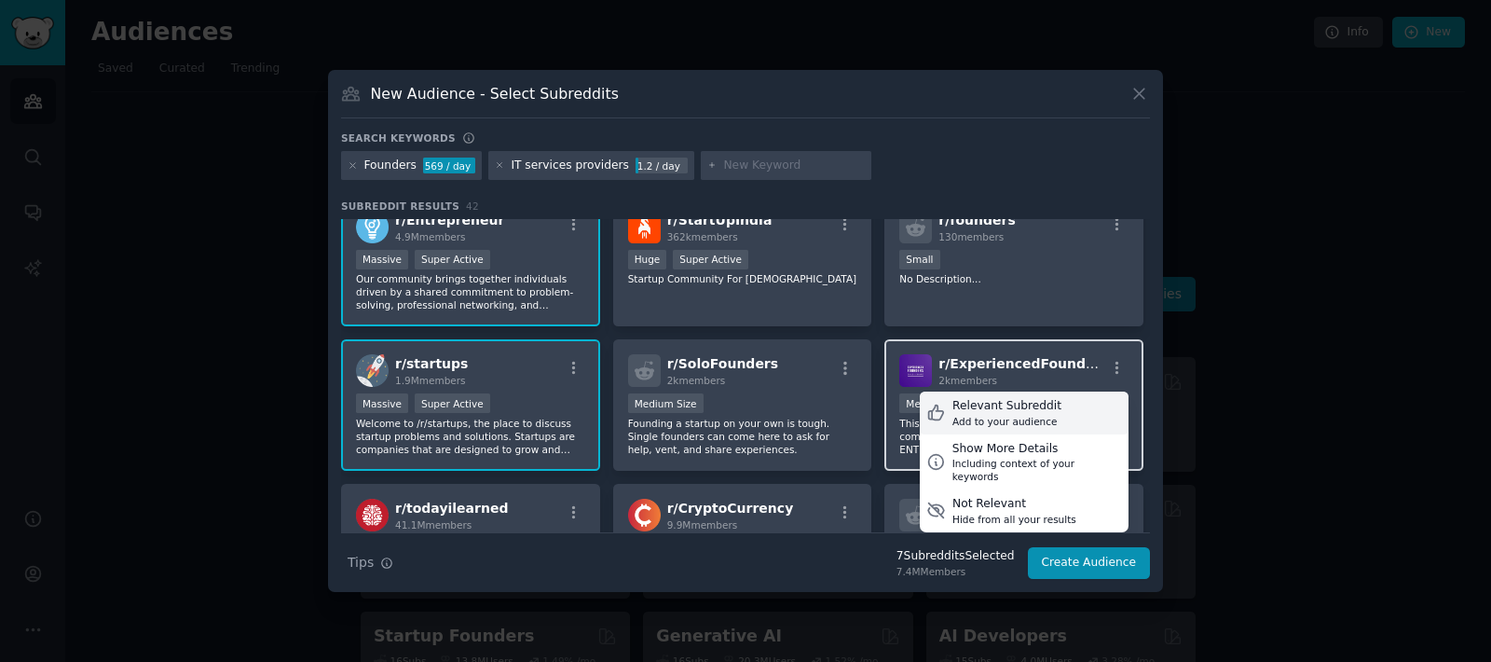
click at [992, 410] on div "Relevant Subreddit" at bounding box center [1006, 406] width 109 height 17
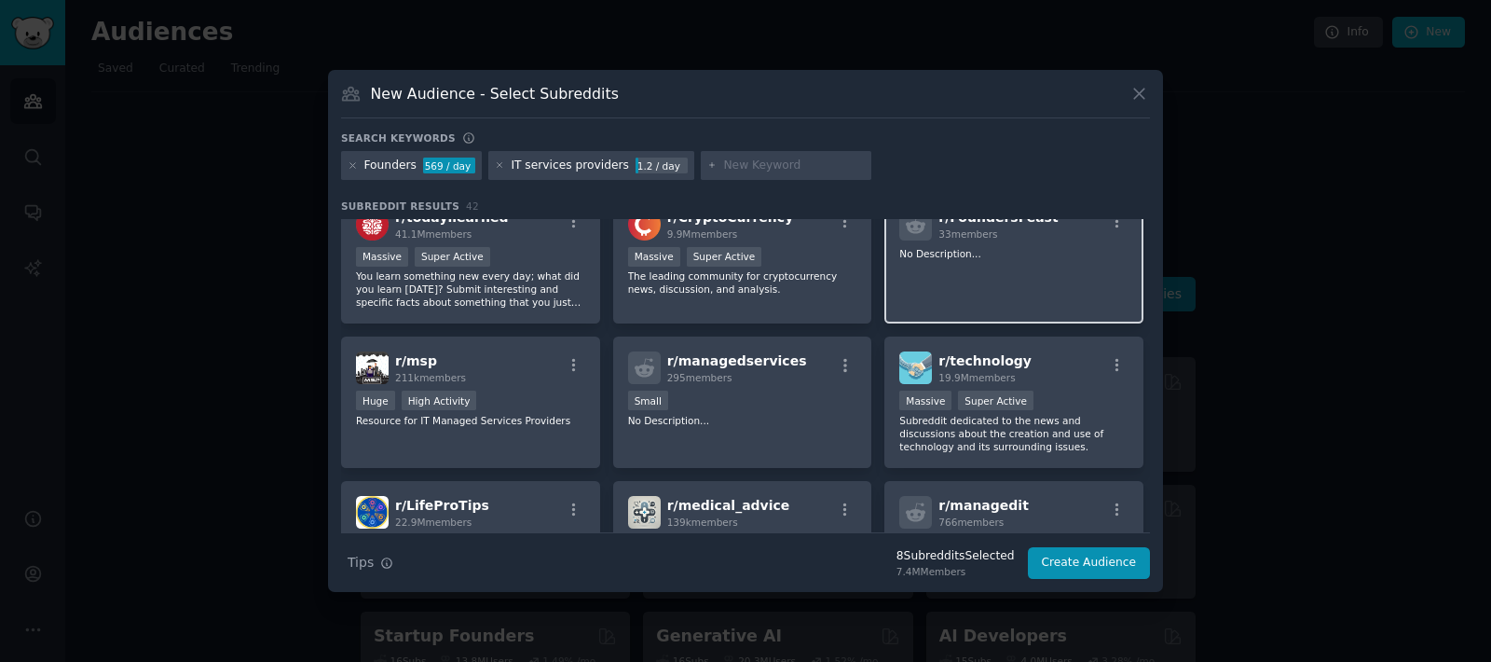
scroll to position [503, 0]
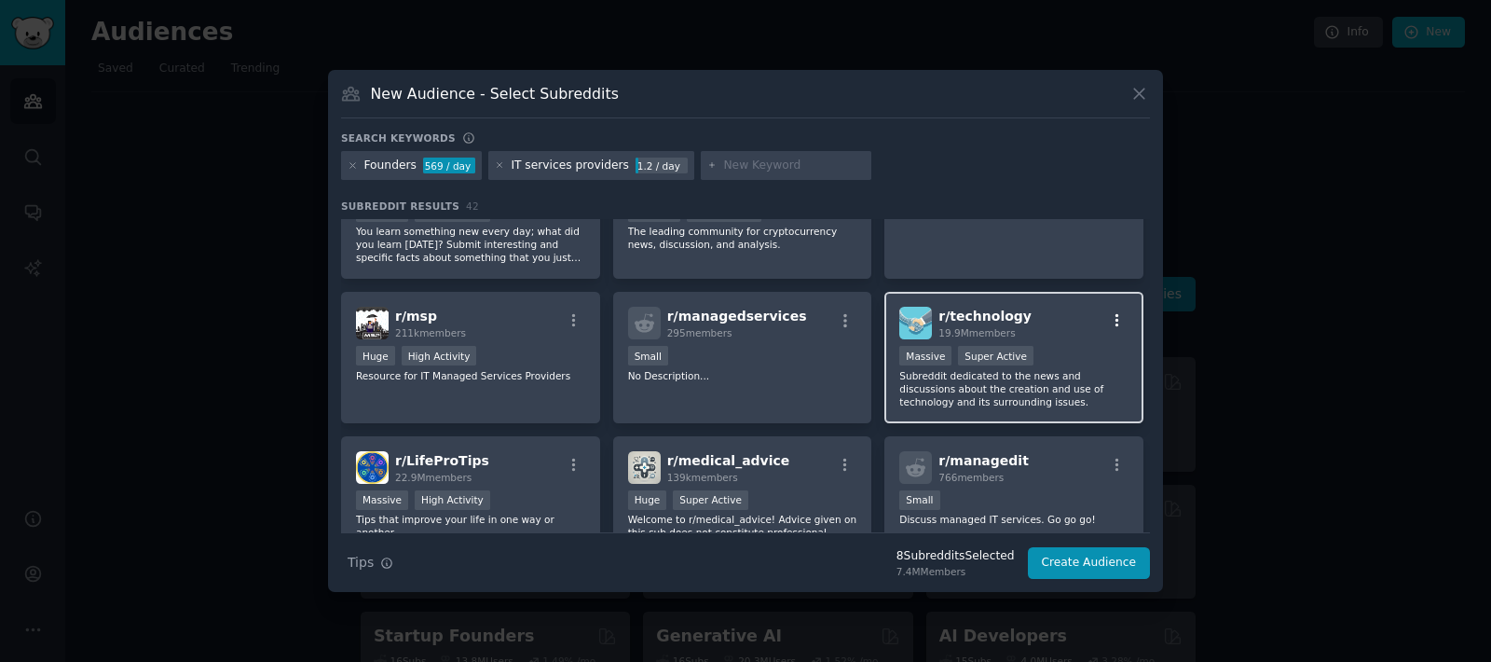
click at [1122, 320] on button "button" at bounding box center [1116, 320] width 23 height 17
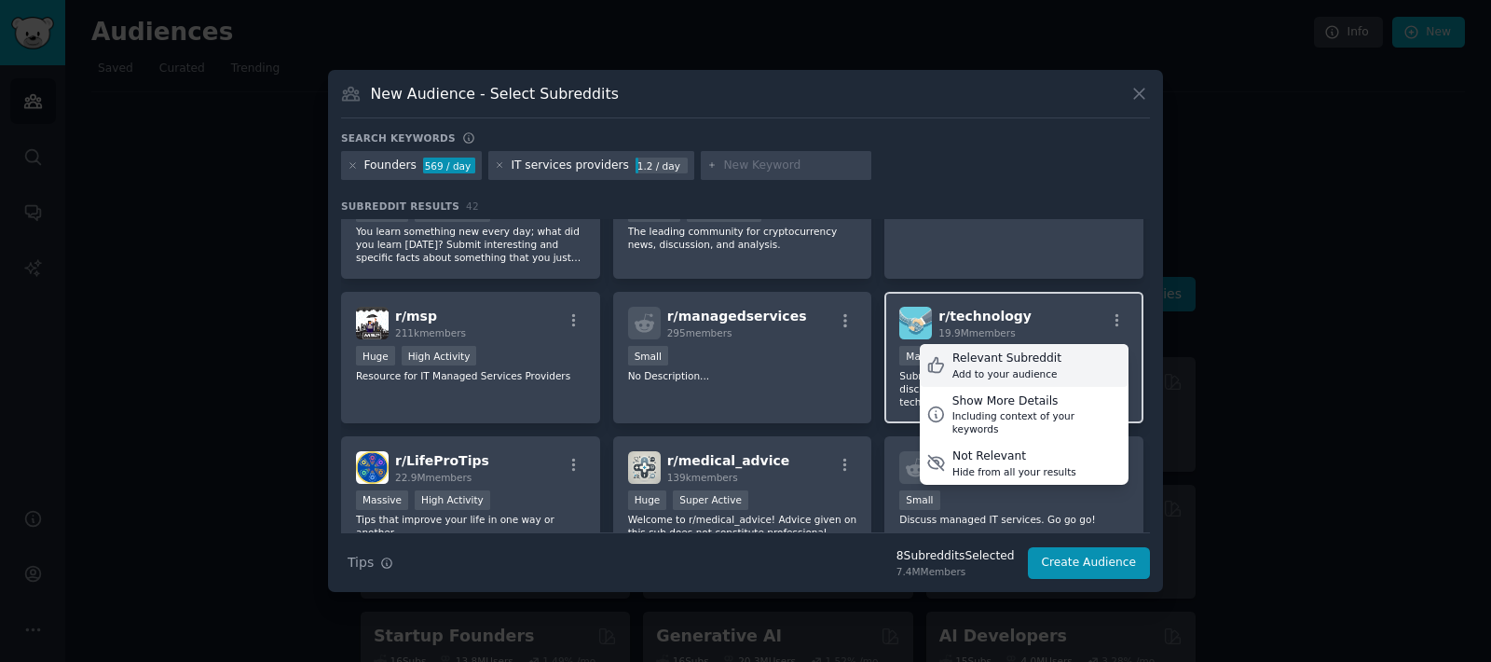
click at [1068, 359] on div "Relevant Subreddit Add to your audience" at bounding box center [1024, 365] width 209 height 43
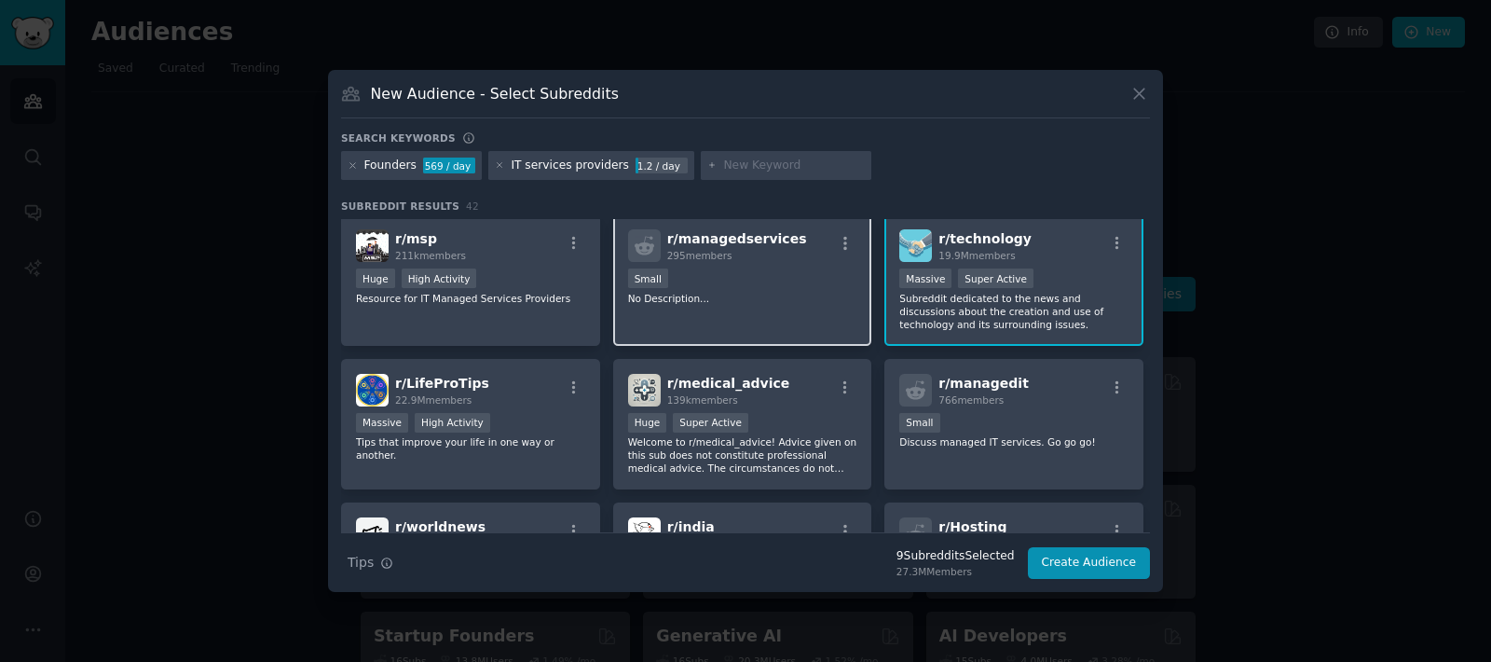
scroll to position [0, 0]
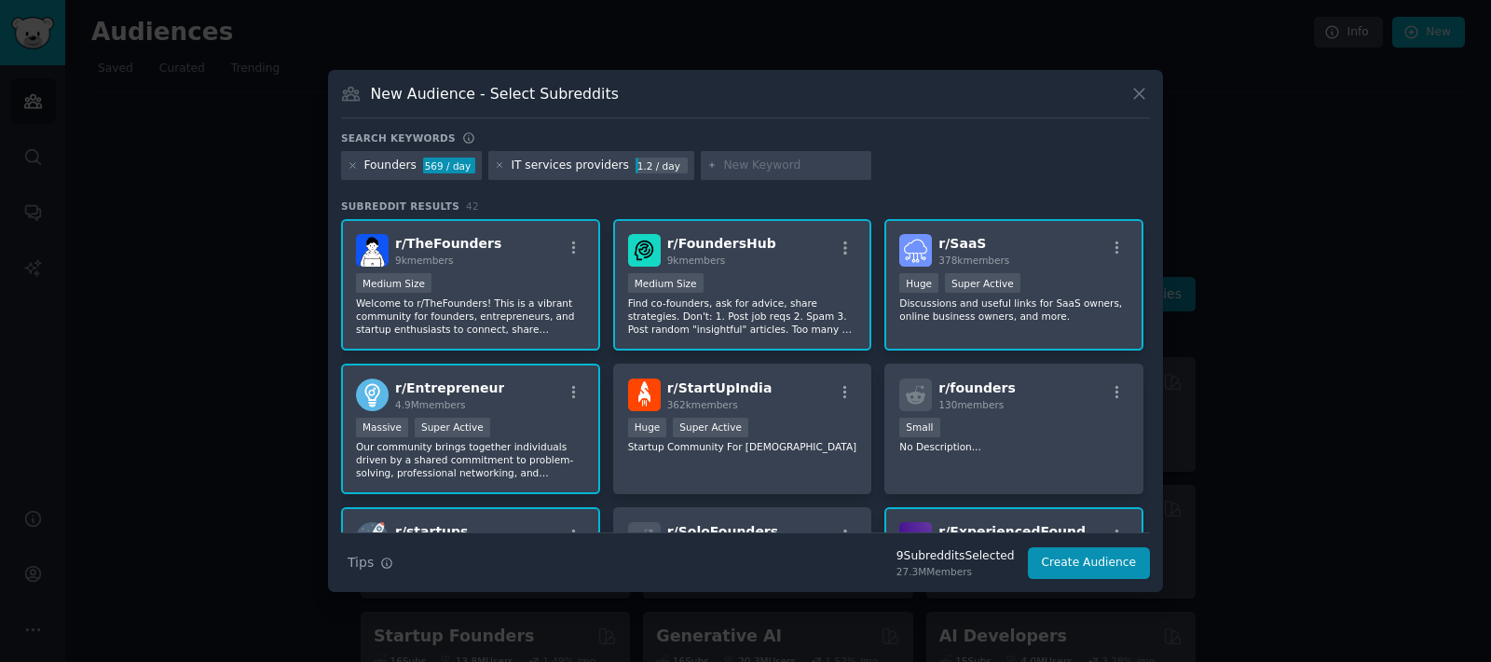
click at [757, 165] on input "text" at bounding box center [794, 165] width 142 height 17
type input "digital transformation"
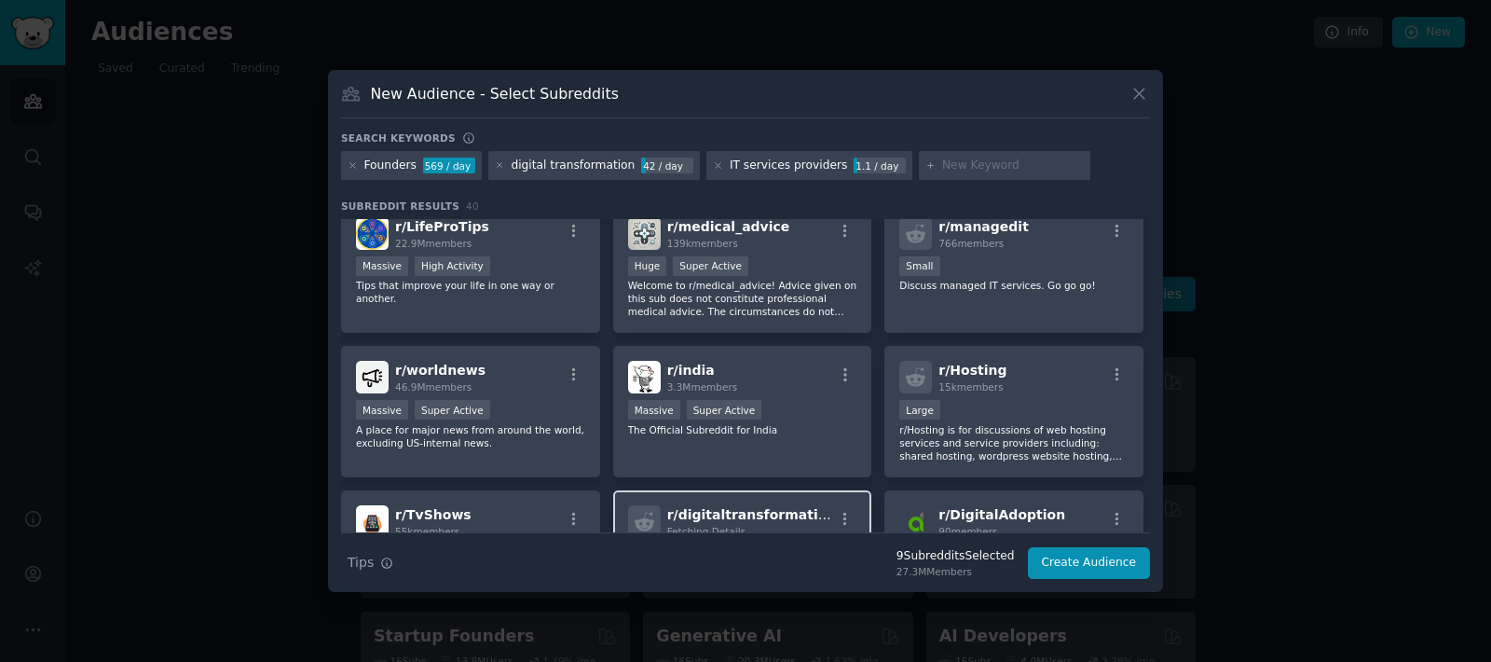
scroll to position [904, 0]
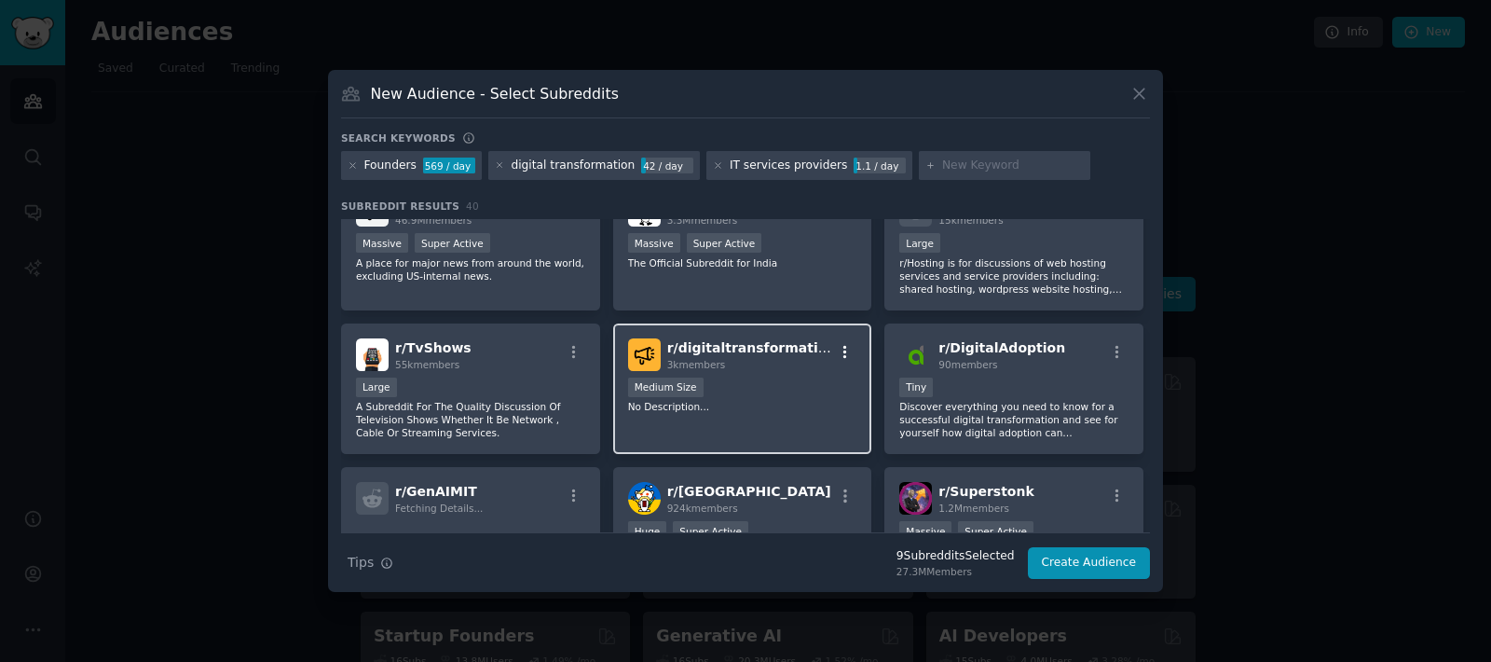
click at [843, 352] on icon "button" at bounding box center [845, 351] width 4 height 13
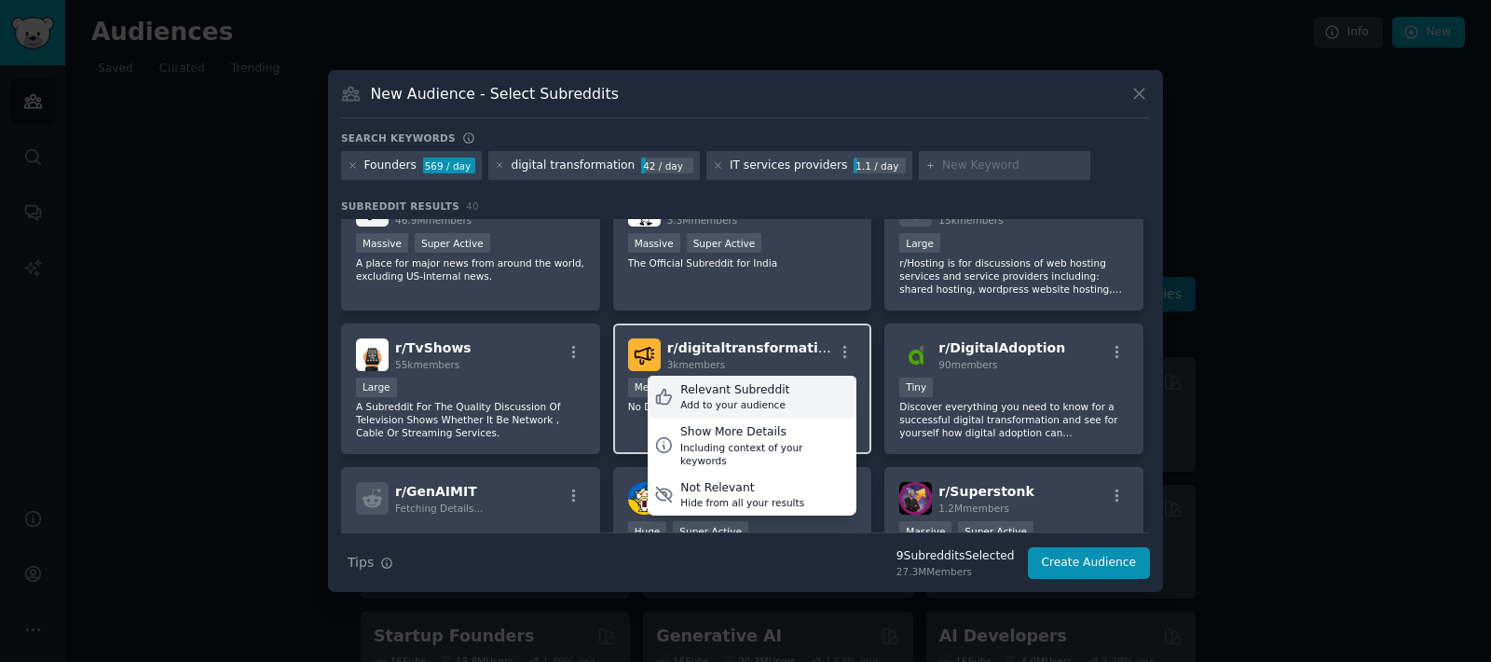
click at [794, 390] on div "Relevant Subreddit Add to your audience" at bounding box center [752, 396] width 209 height 43
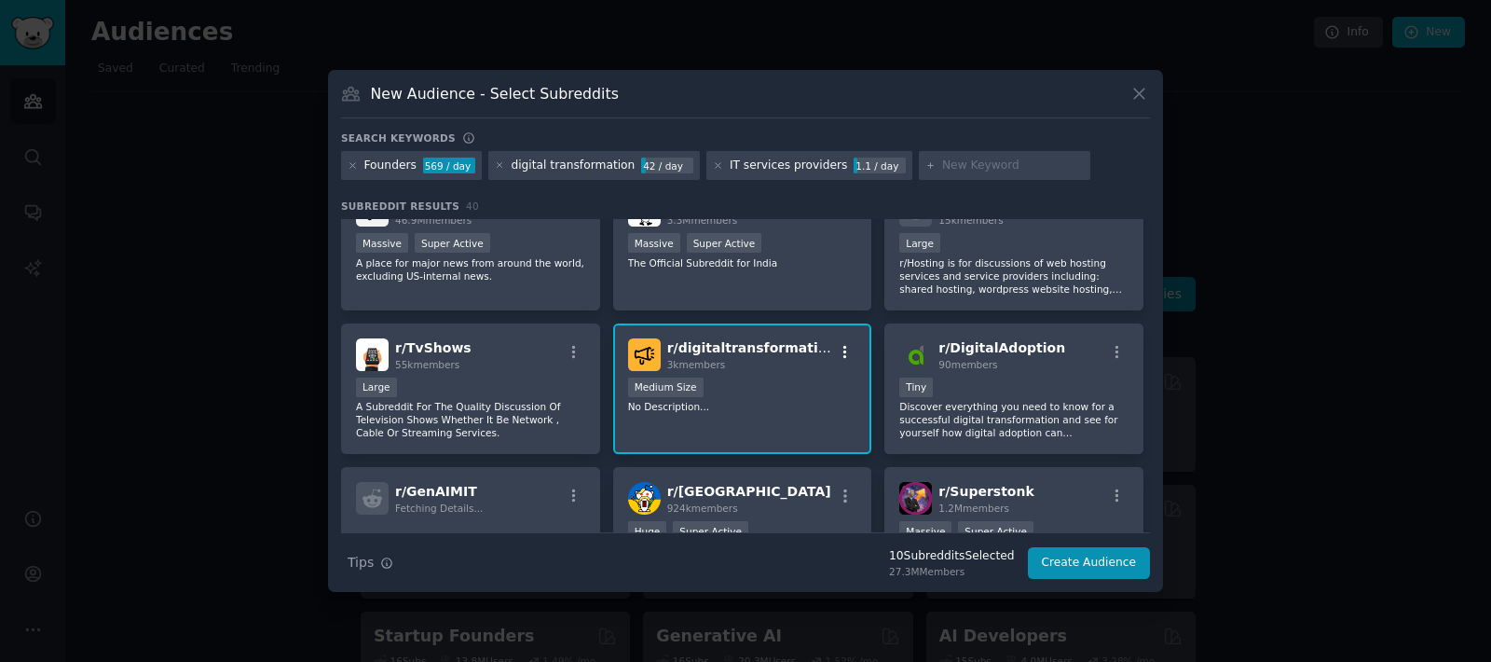
click at [844, 357] on icon "button" at bounding box center [845, 352] width 17 height 17
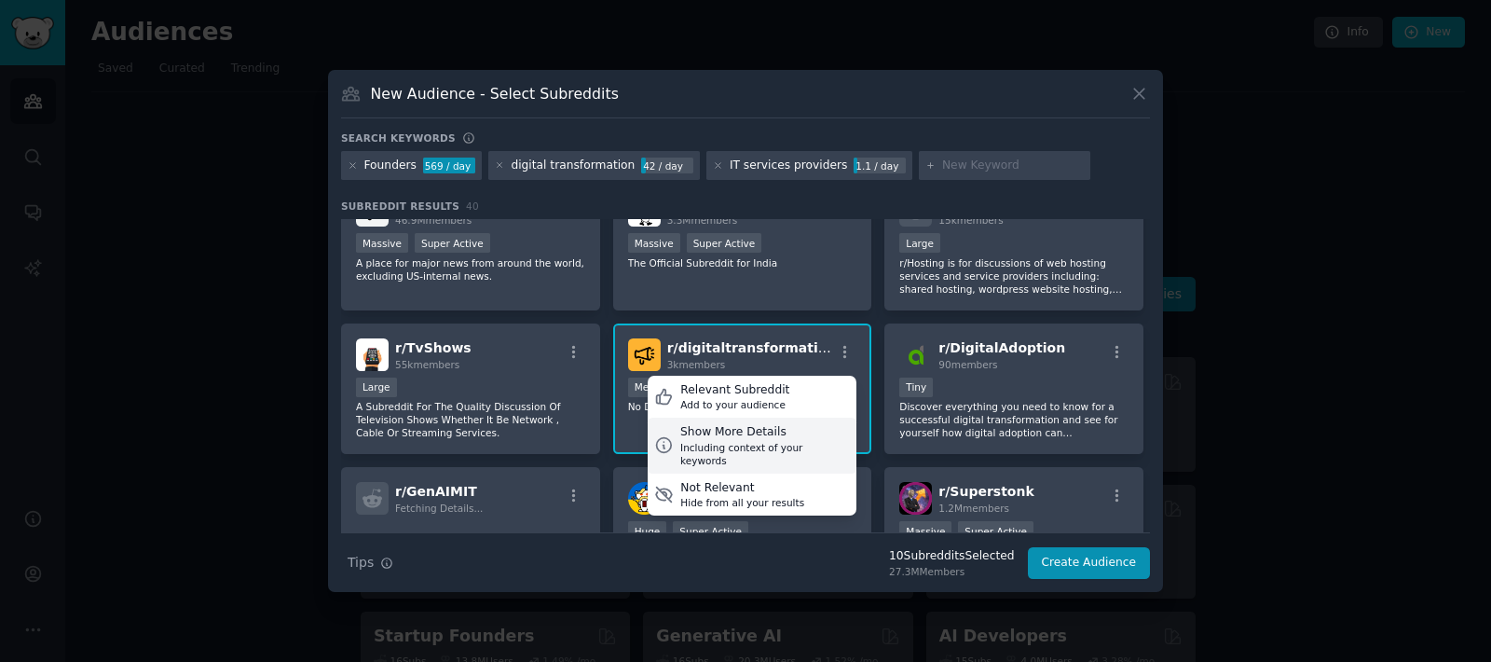
click at [713, 436] on div "Show More Details" at bounding box center [765, 432] width 170 height 17
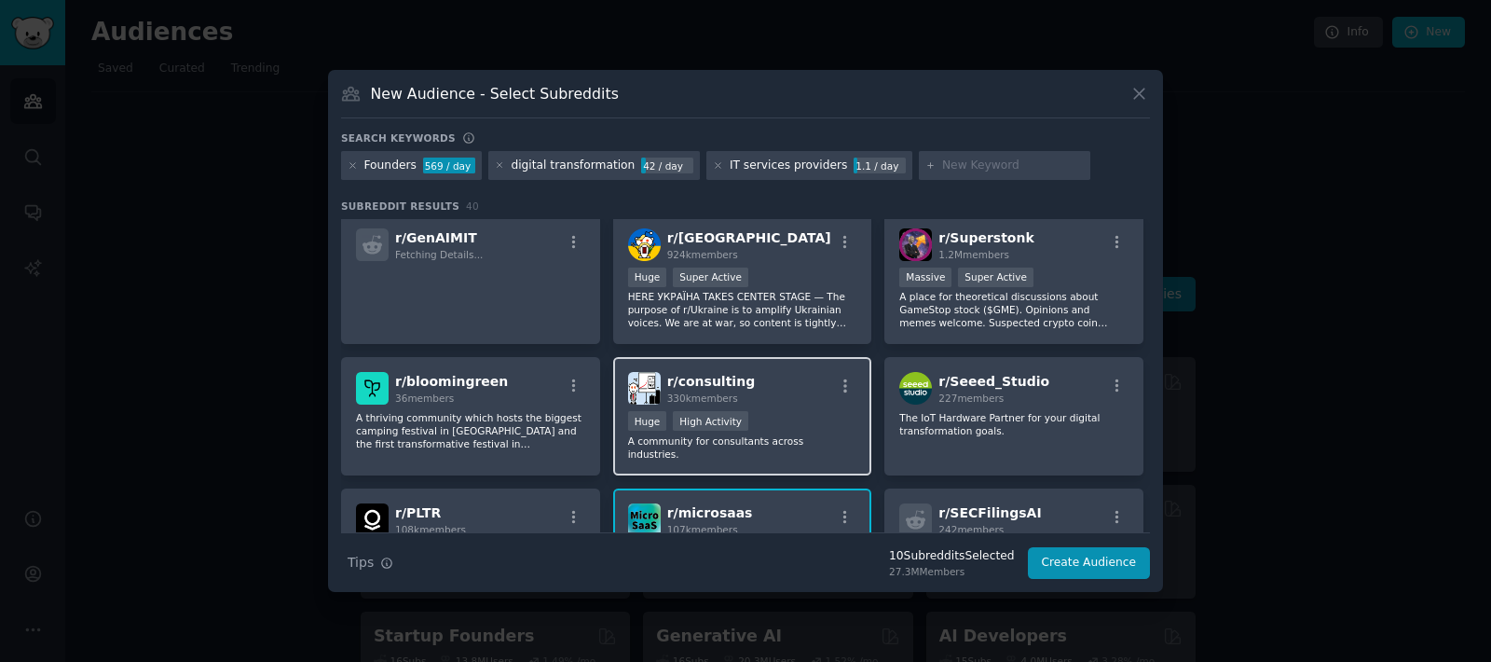
scroll to position [1407, 0]
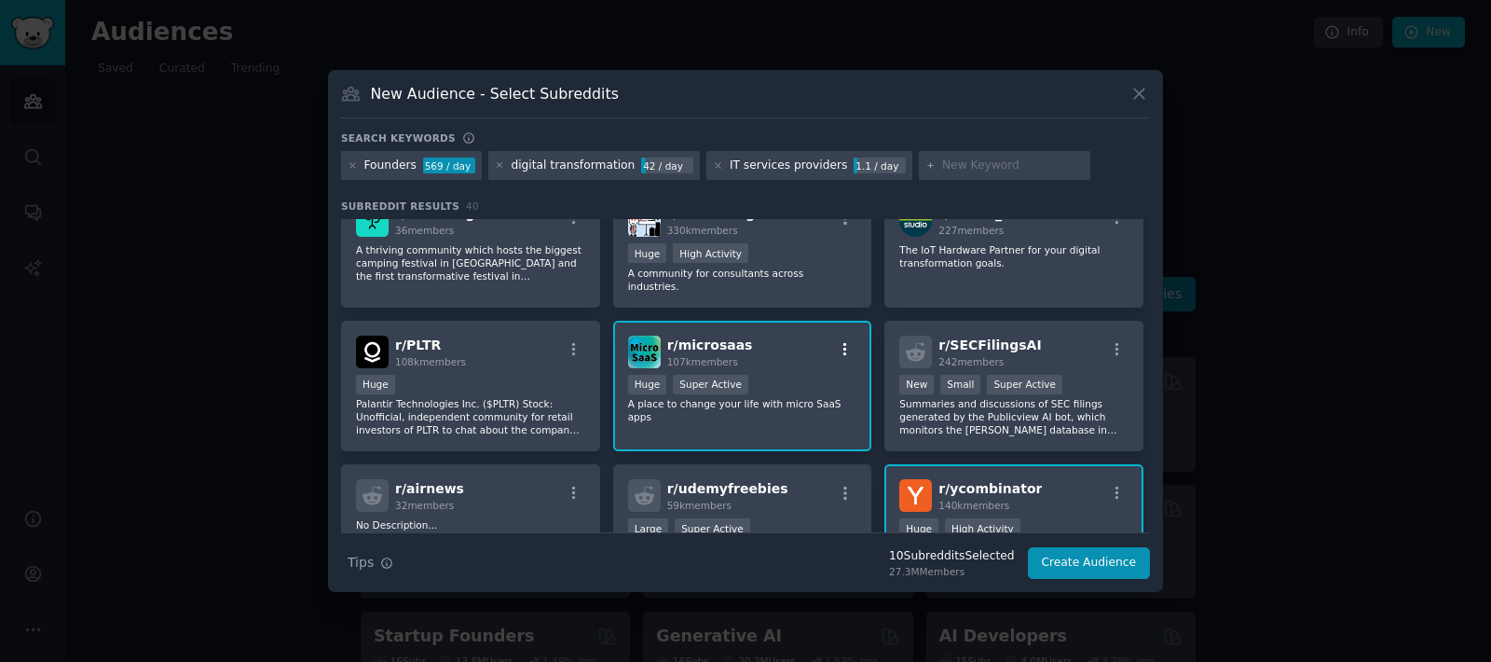
click at [837, 341] on icon "button" at bounding box center [845, 349] width 17 height 17
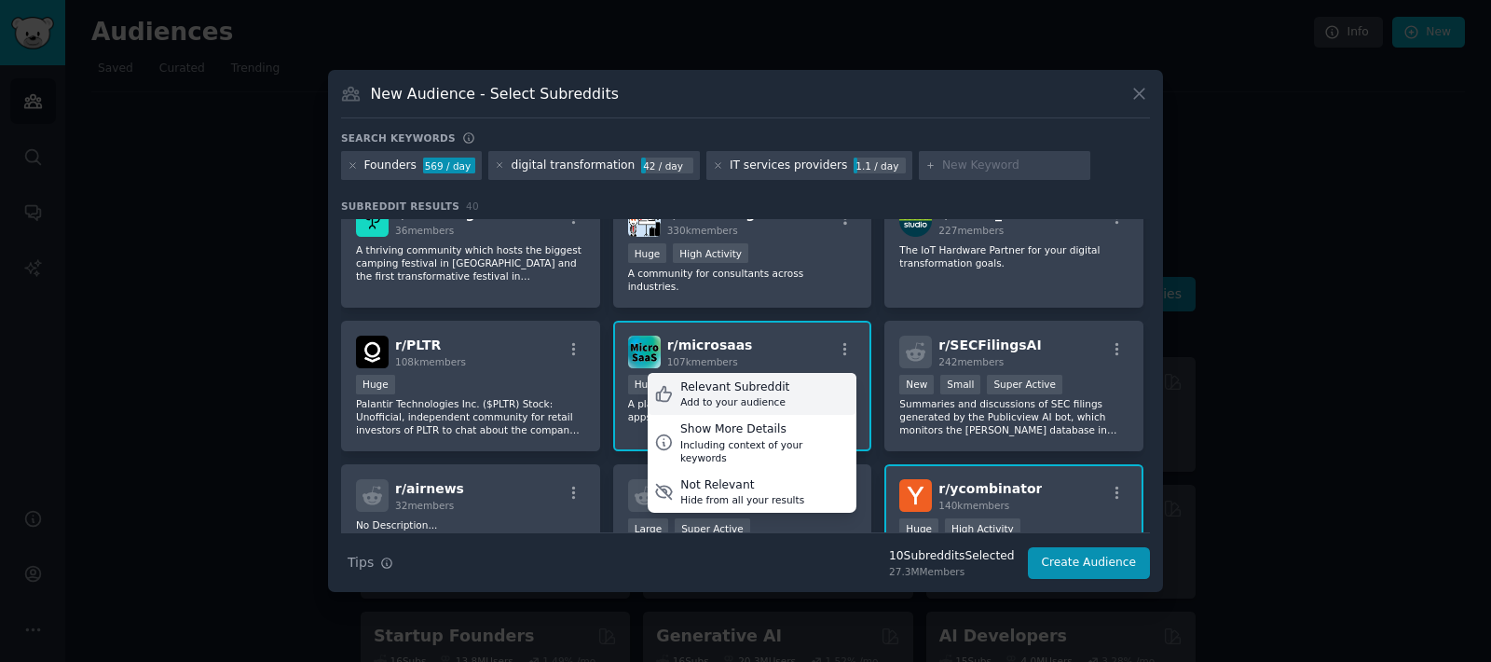
click at [787, 380] on div "Relevant Subreddit Add to your audience" at bounding box center [752, 394] width 209 height 43
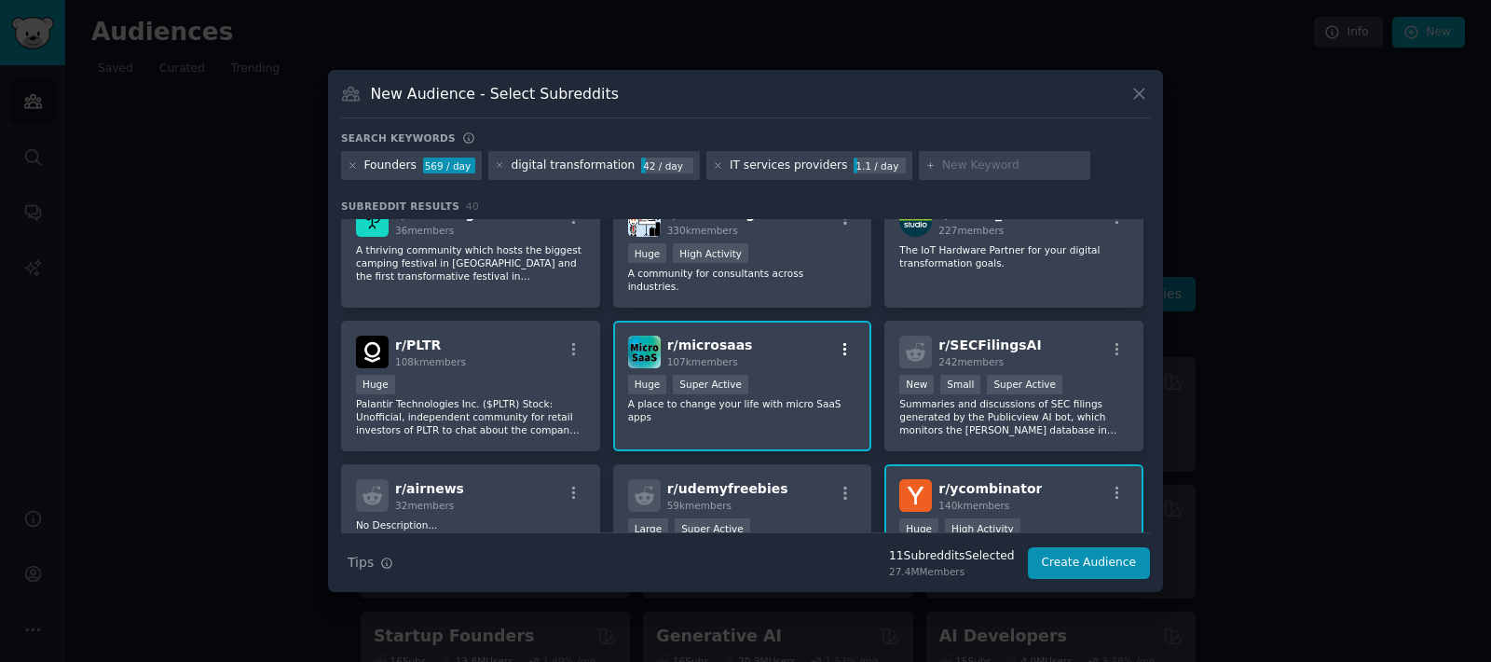
click at [838, 341] on icon "button" at bounding box center [845, 349] width 17 height 17
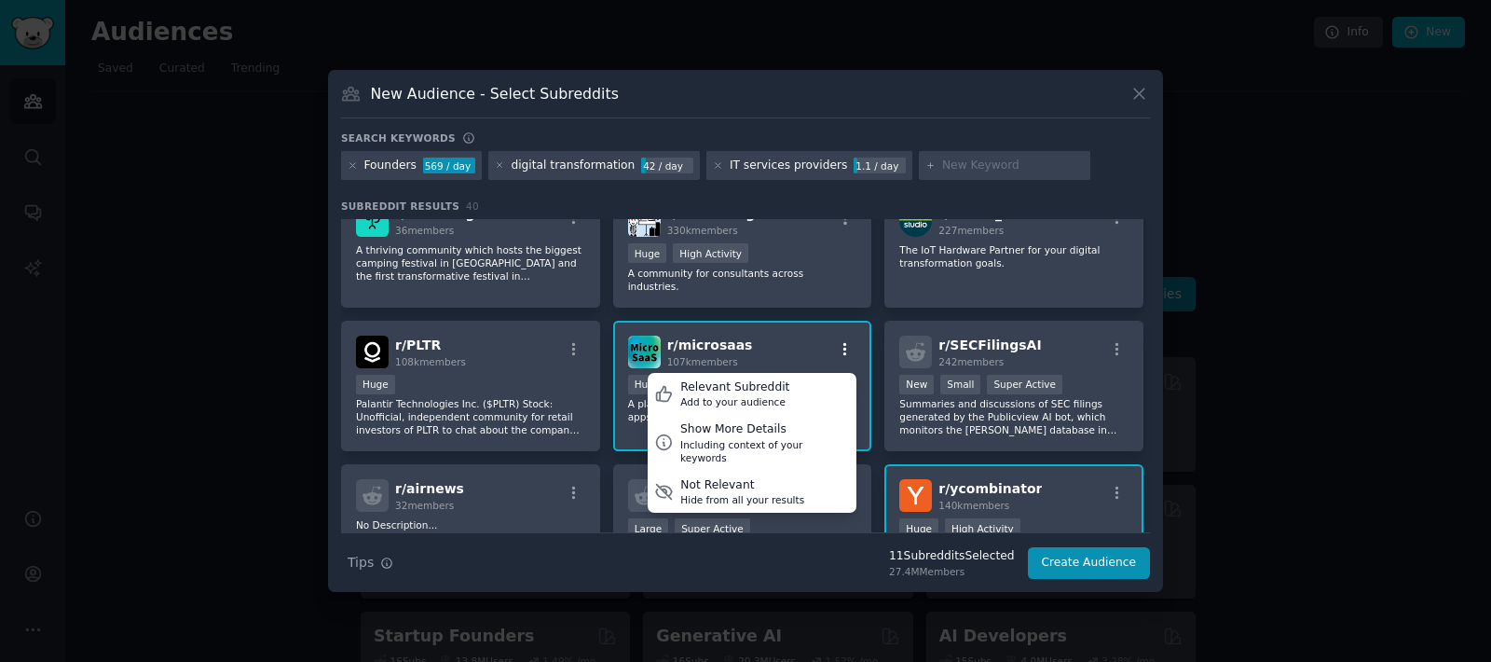
click at [843, 342] on icon "button" at bounding box center [845, 348] width 4 height 13
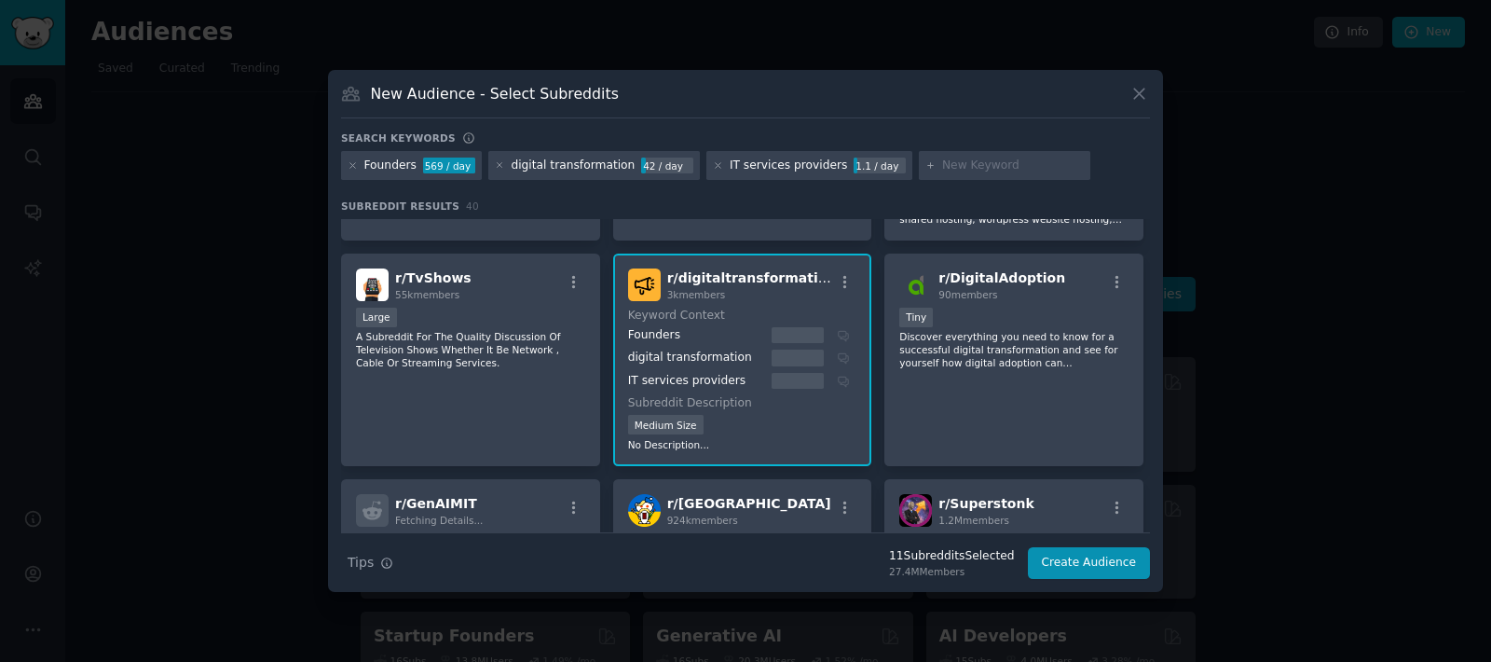
scroll to position [904, 0]
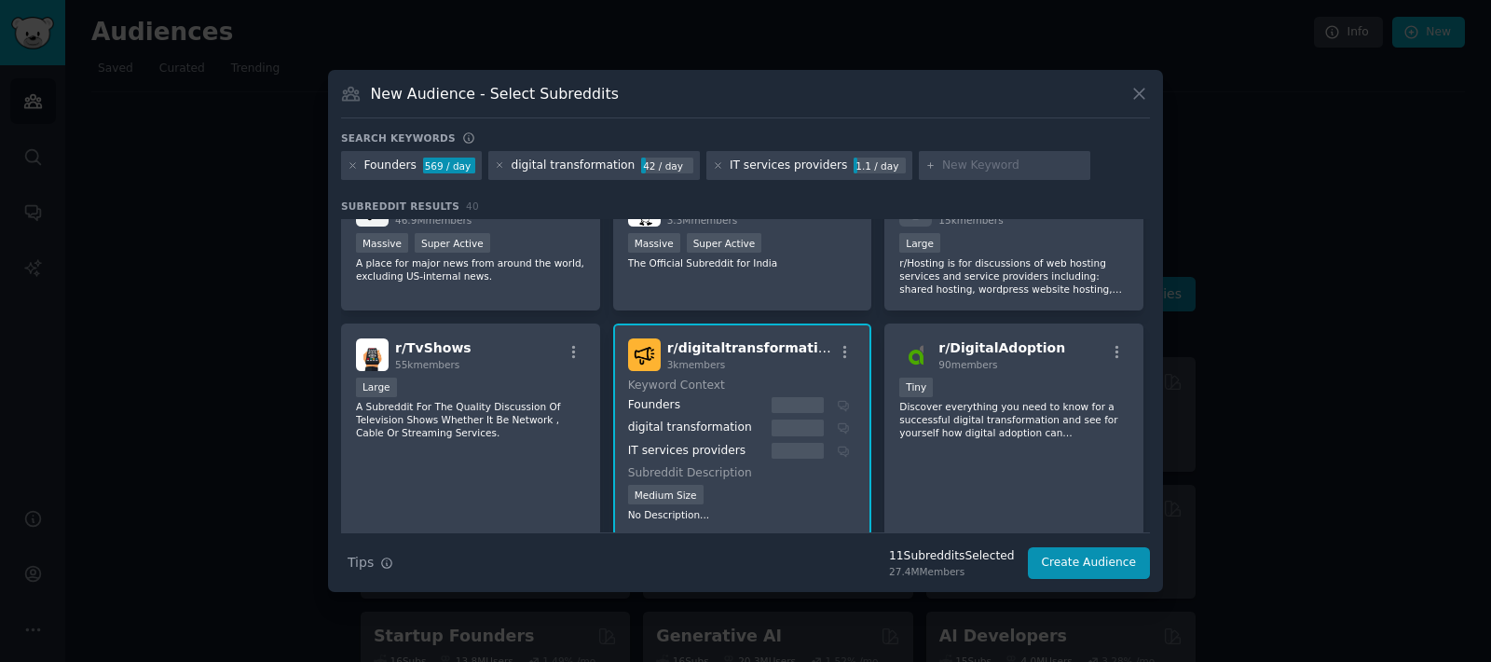
click at [840, 361] on div at bounding box center [845, 355] width 23 height 22
click at [837, 350] on icon "button" at bounding box center [845, 352] width 17 height 17
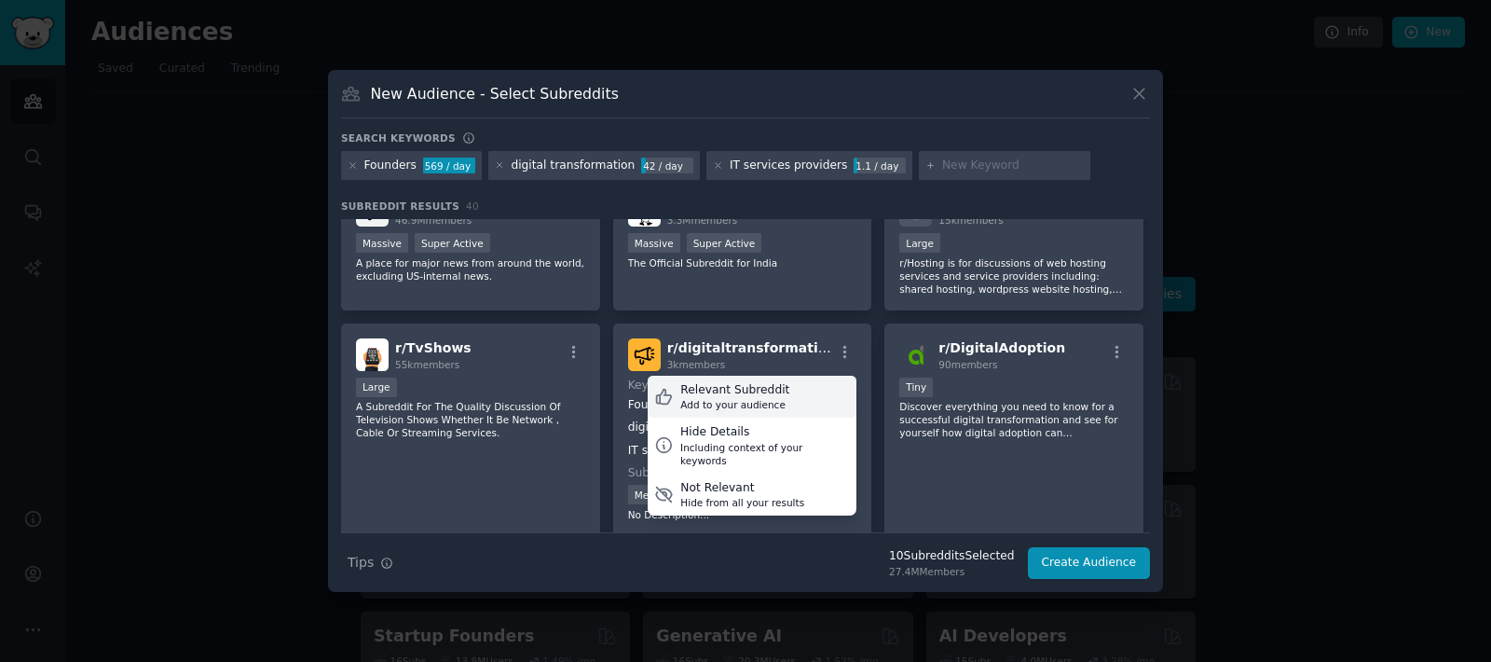
click at [754, 405] on div "Add to your audience" at bounding box center [734, 404] width 109 height 13
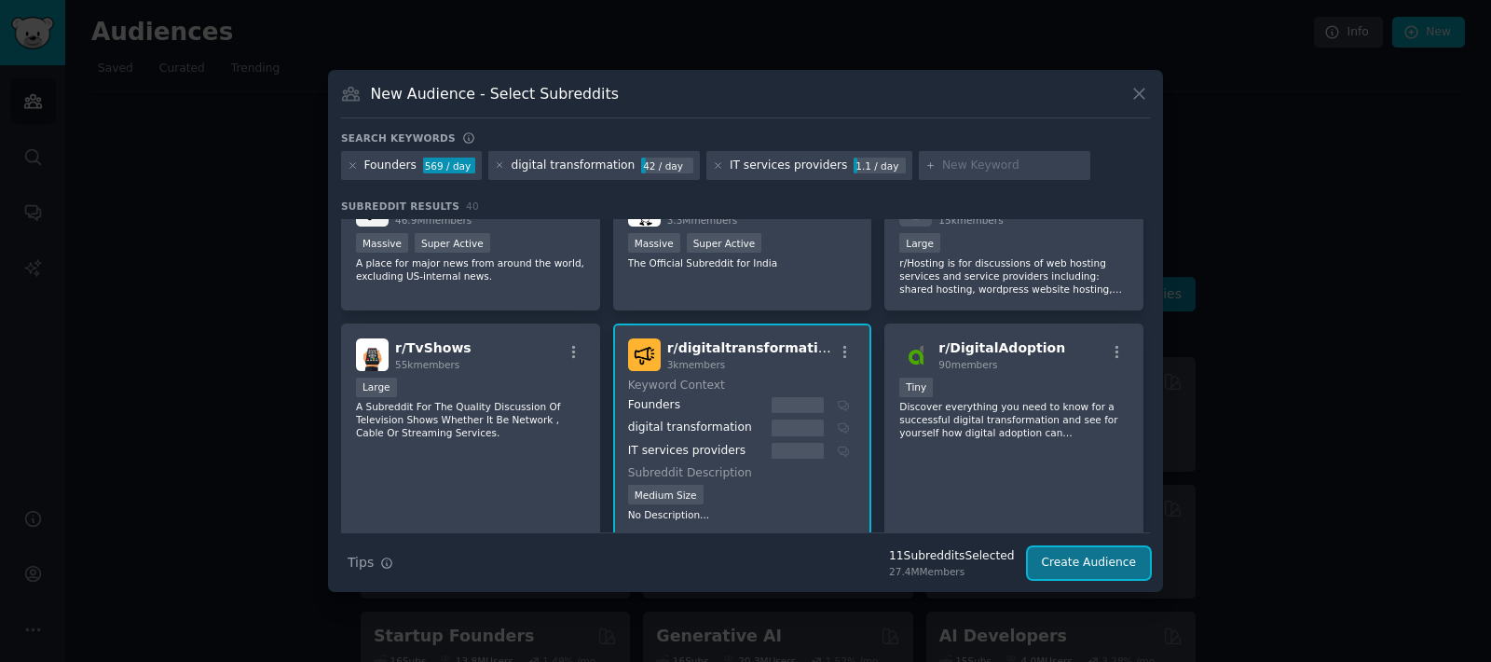
click at [1092, 564] on button "Create Audience" at bounding box center [1089, 563] width 123 height 32
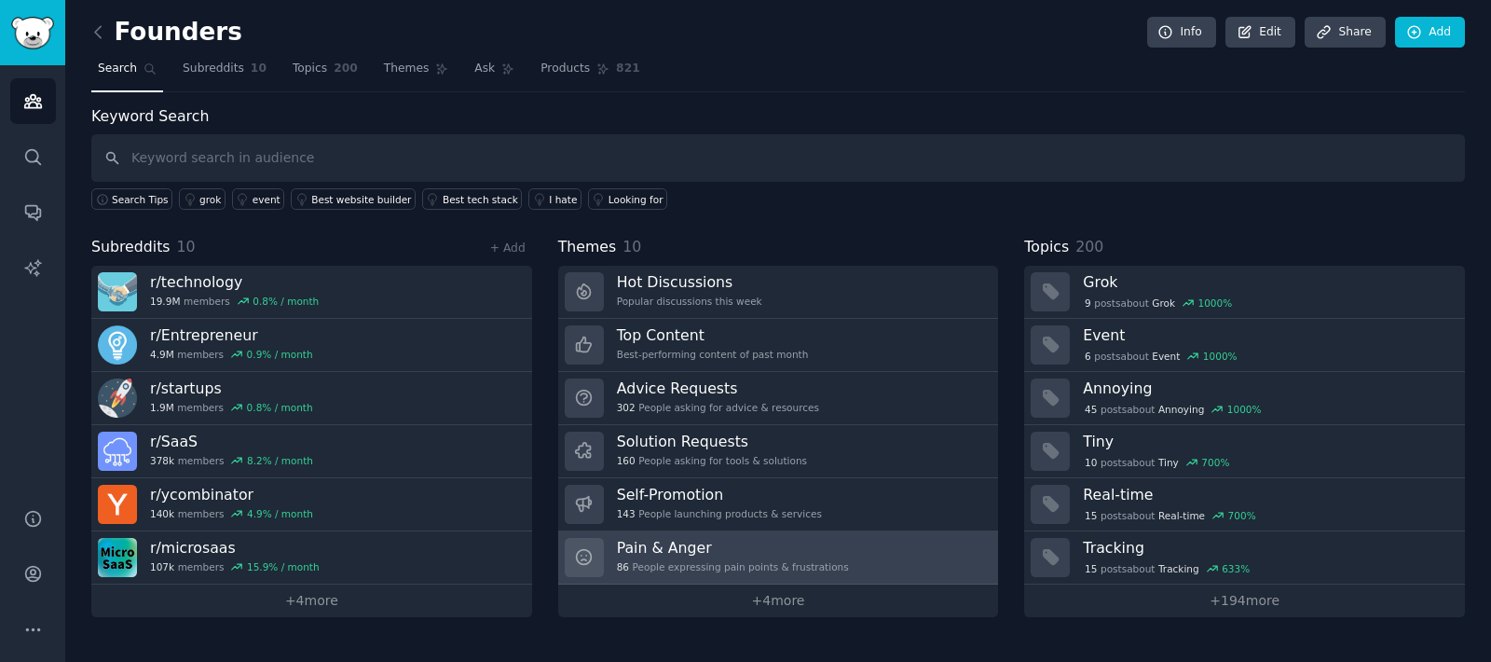
click at [840, 555] on link "Pain & Anger 86 People expressing pain points & frustrations" at bounding box center [778, 557] width 441 height 53
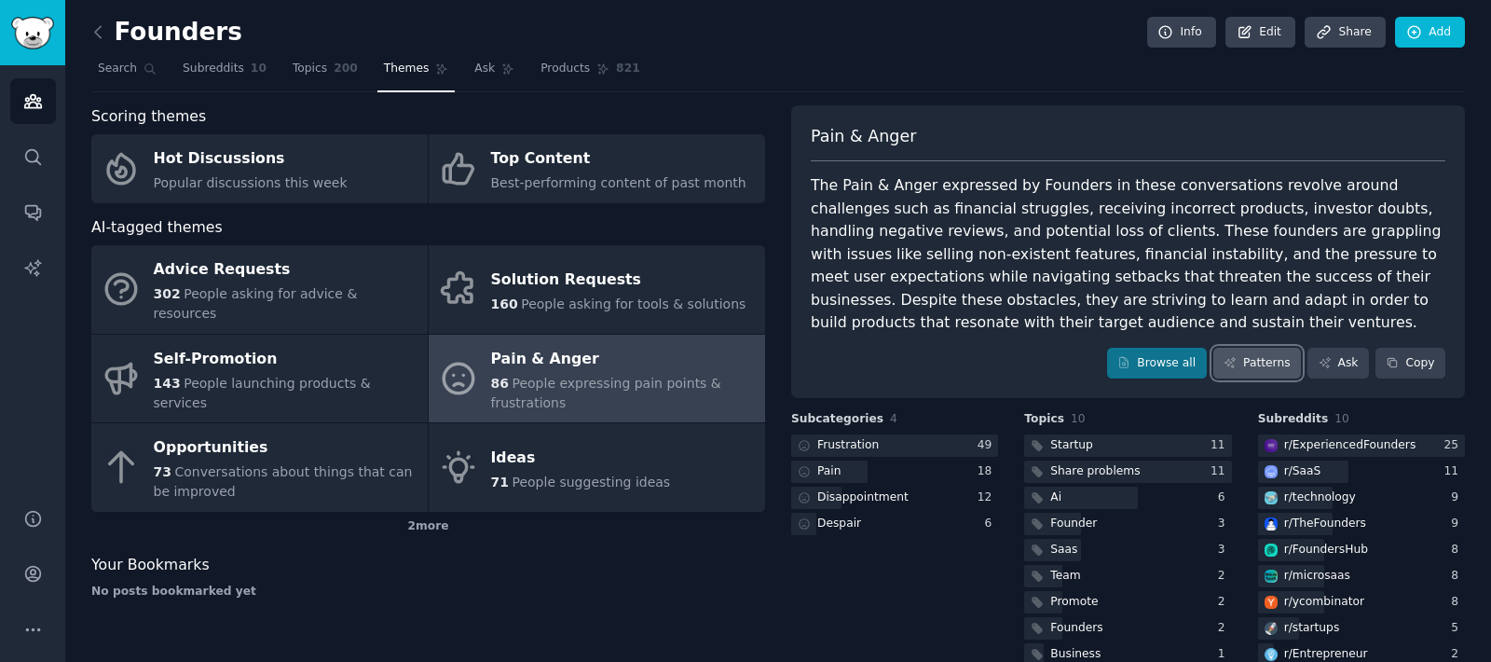
click at [1264, 364] on link "Patterns" at bounding box center [1257, 364] width 88 height 32
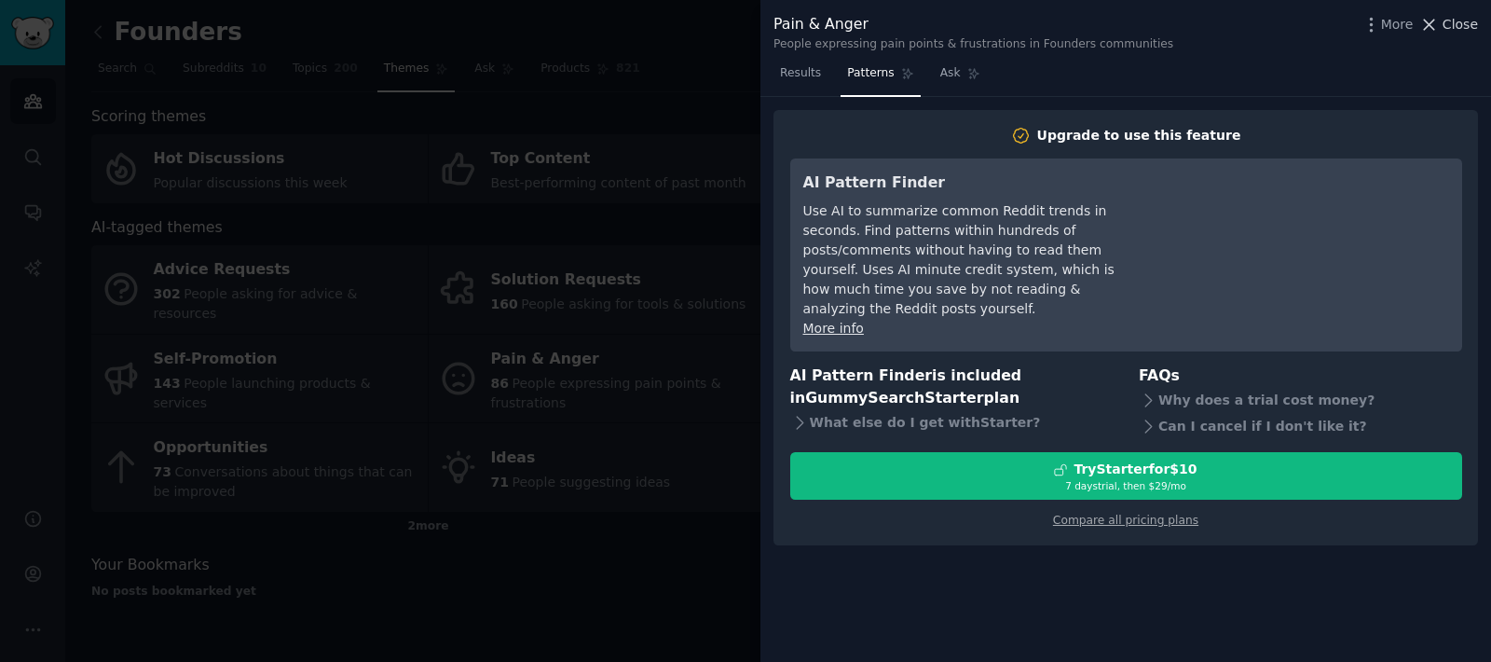
click at [1457, 23] on span "Close" at bounding box center [1459, 25] width 35 height 20
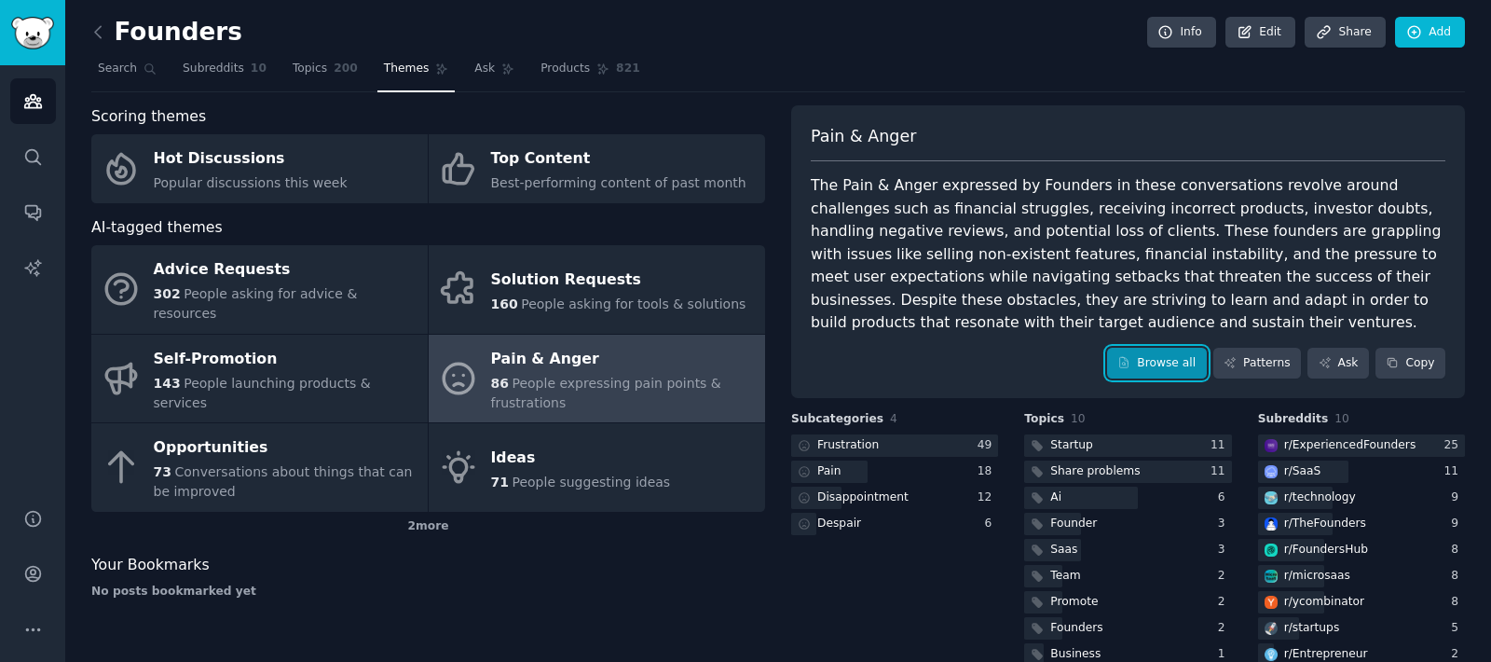
click at [1201, 357] on link "Browse all" at bounding box center [1157, 364] width 100 height 32
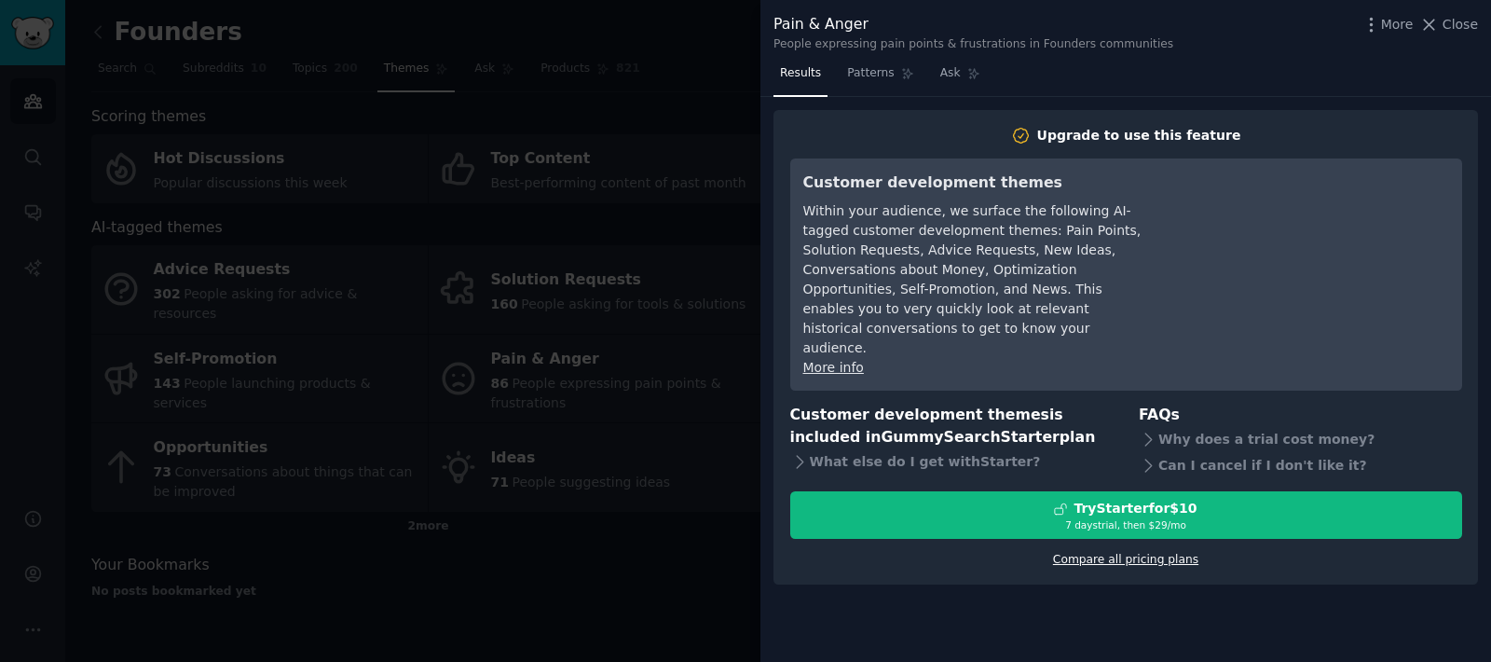
click at [1132, 553] on link "Compare all pricing plans" at bounding box center [1125, 559] width 145 height 13
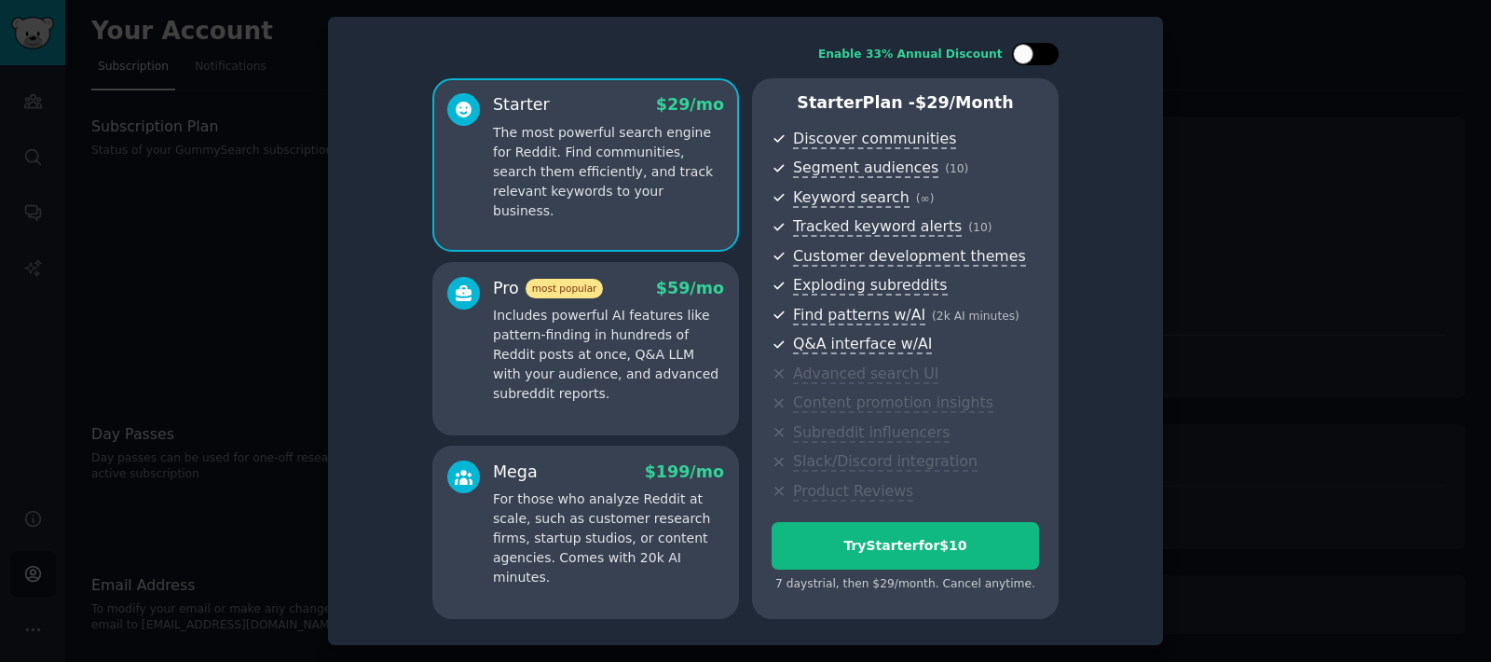
click at [1040, 49] on div at bounding box center [1044, 53] width 9 height 9
click at [1039, 49] on div at bounding box center [1047, 54] width 20 height 20
checkbox input "false"
click at [1184, 348] on div at bounding box center [745, 331] width 1491 height 662
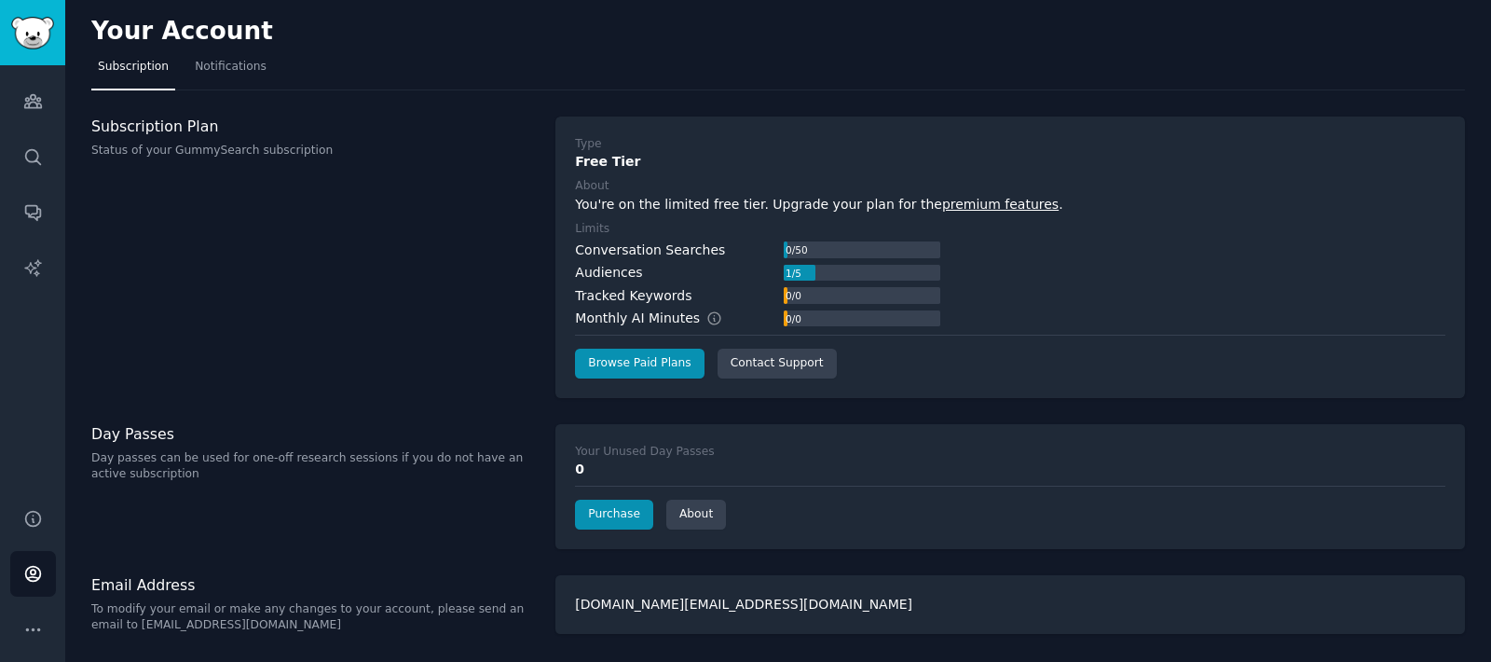
click at [595, 170] on div "Free Tier" at bounding box center [1010, 162] width 870 height 20
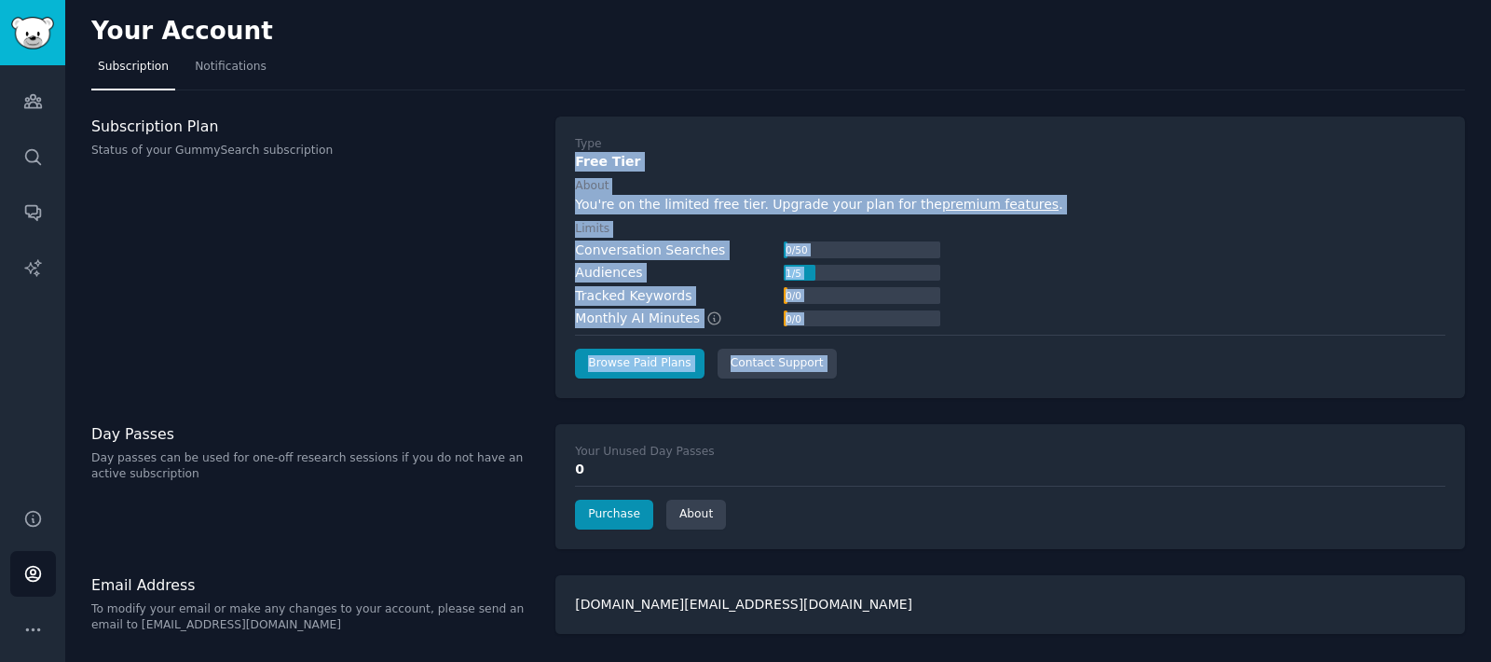
drag, startPoint x: 595, startPoint y: 170, endPoint x: 934, endPoint y: 403, distance: 410.7
click at [934, 403] on div "Your Account Subscription Notifications Subscription Plan Status of your GummyS…" at bounding box center [778, 331] width 1426 height 662
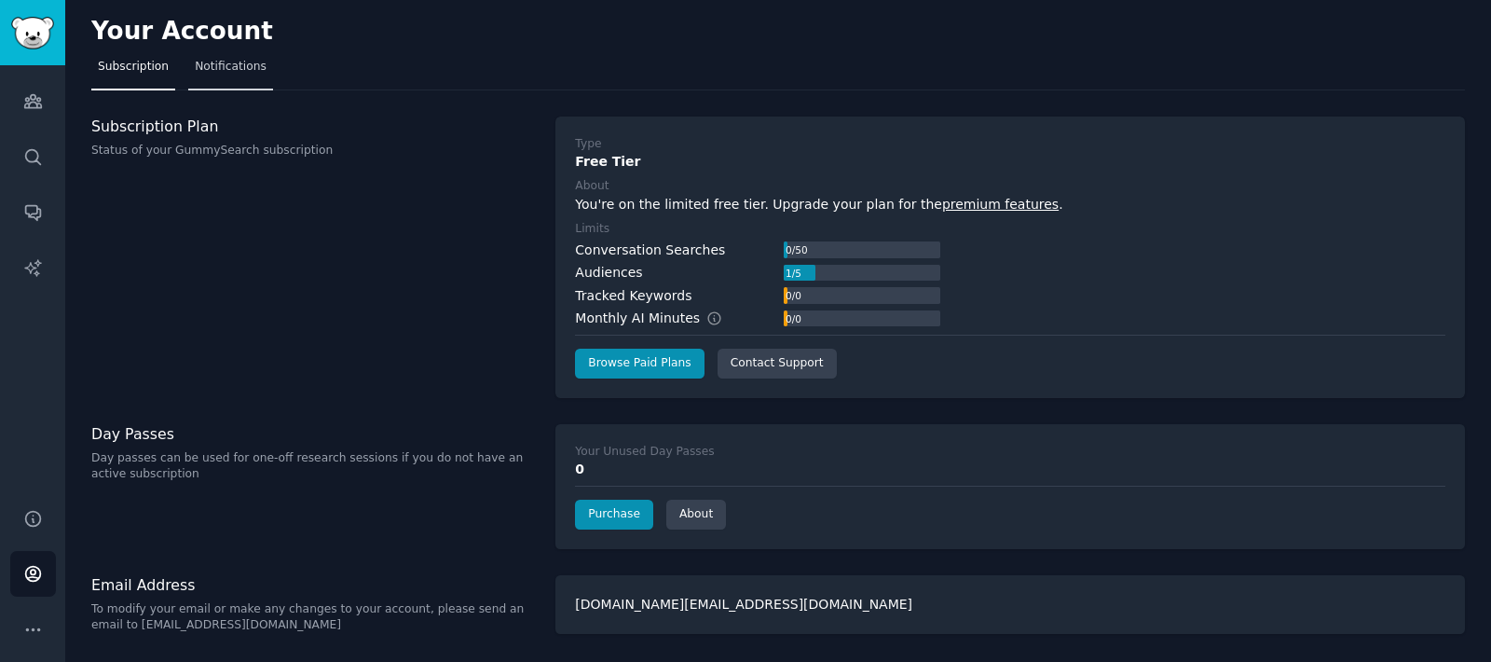
click at [239, 83] on link "Notifications" at bounding box center [230, 71] width 85 height 38
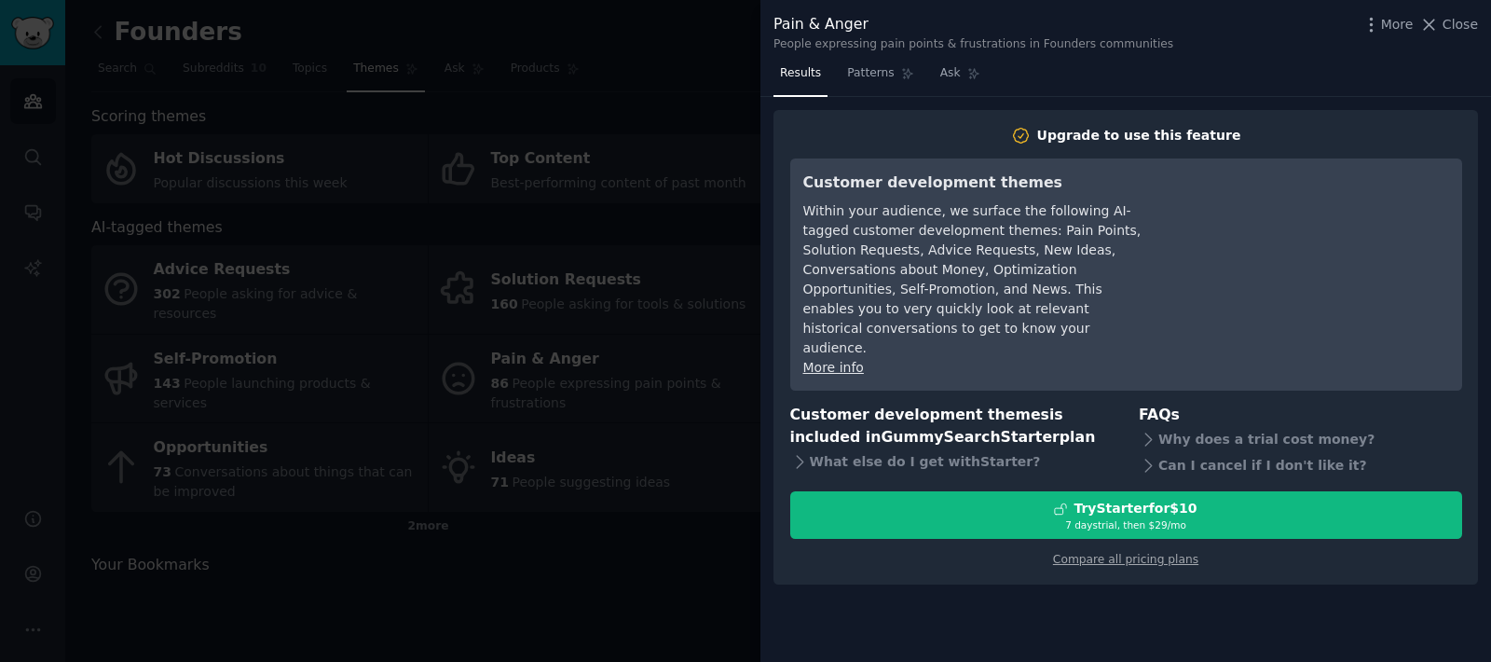
click at [622, 329] on div at bounding box center [745, 331] width 1491 height 662
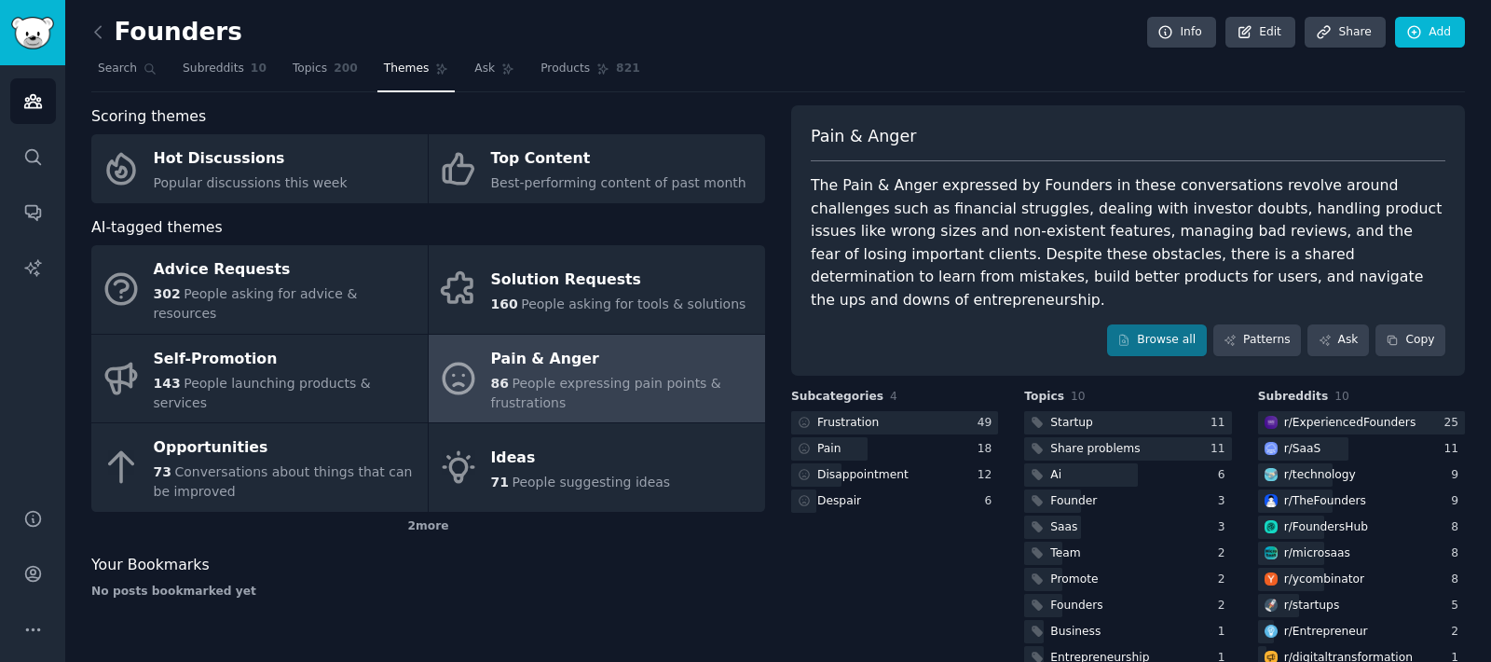
click at [135, 111] on span "Scoring themes" at bounding box center [148, 116] width 115 height 23
drag, startPoint x: 135, startPoint y: 111, endPoint x: 162, endPoint y: 111, distance: 27.0
click at [162, 111] on span "Scoring themes" at bounding box center [148, 116] width 115 height 23
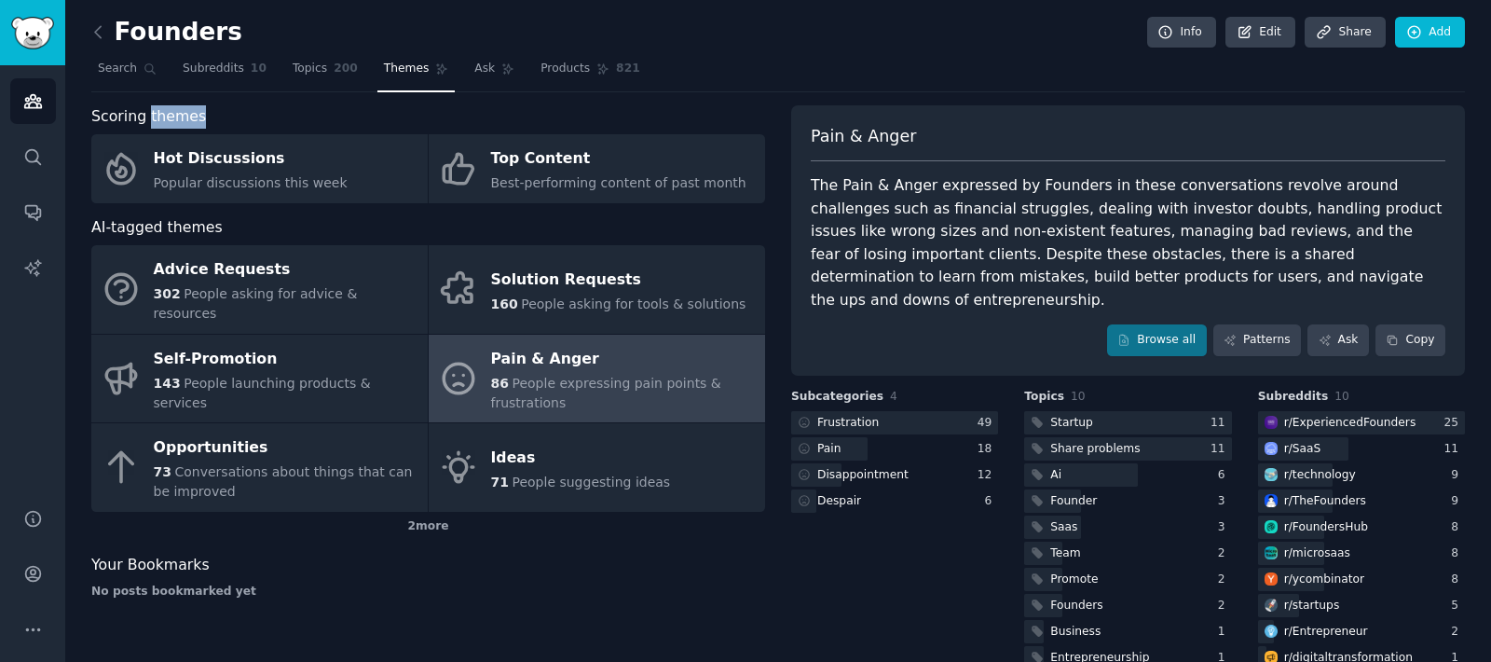
click at [162, 111] on span "Scoring themes" at bounding box center [148, 116] width 115 height 23
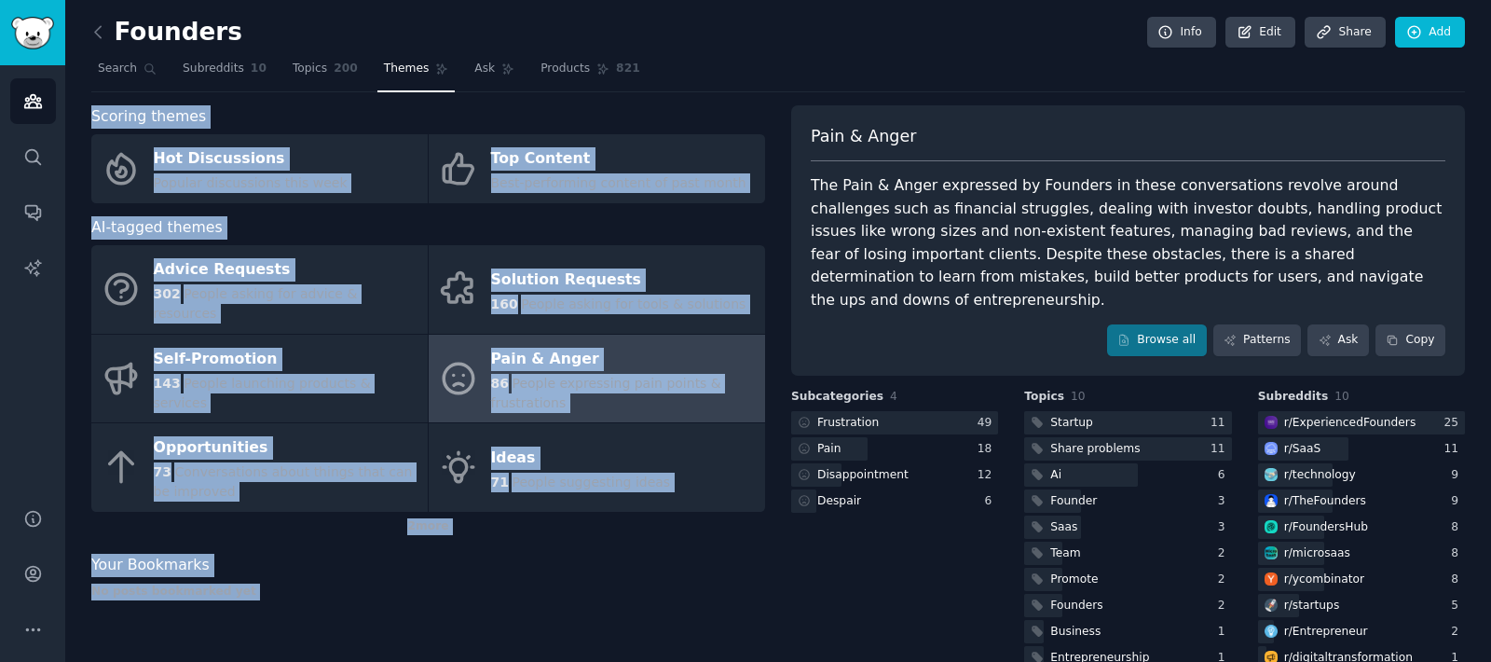
drag, startPoint x: 162, startPoint y: 111, endPoint x: 513, endPoint y: 617, distance: 615.9
click at [513, 617] on div "Scoring themes Hot Discussions Popular discussions this week Top Content Best-p…" at bounding box center [428, 388] width 674 height 567
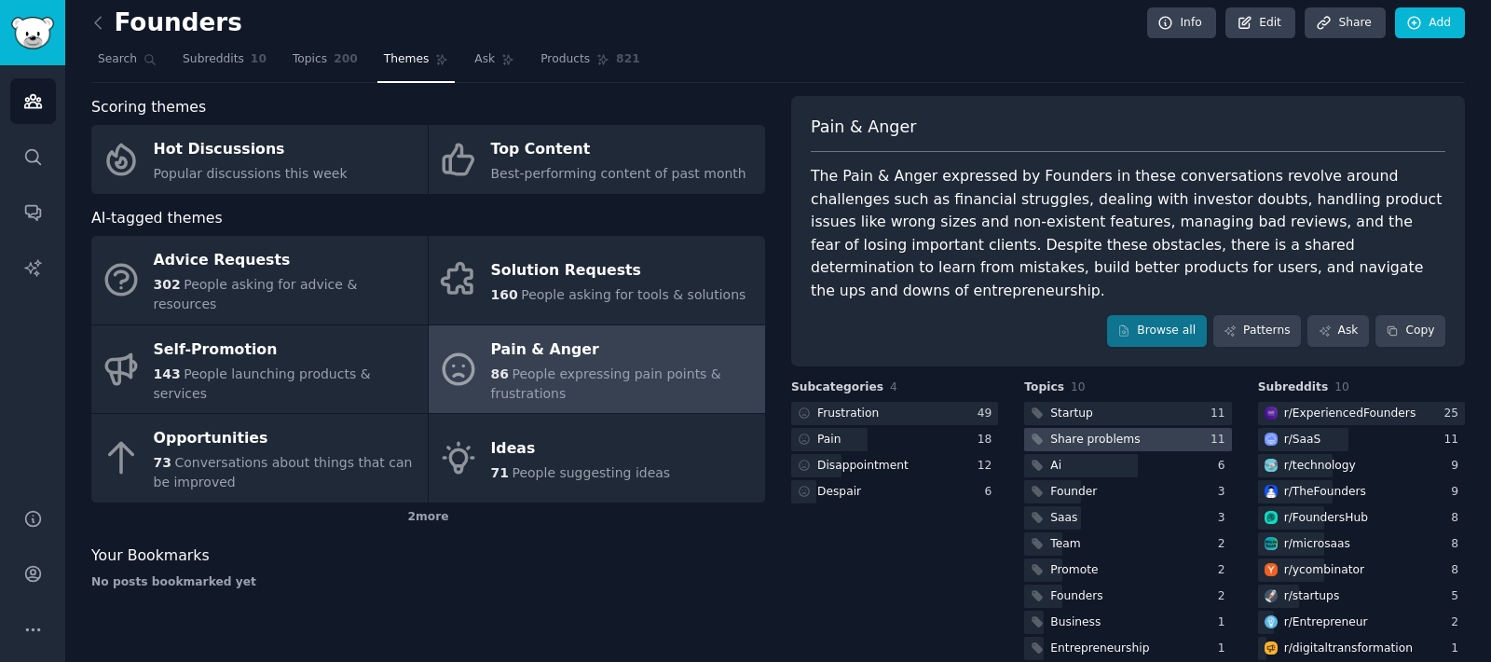
scroll to position [14, 0]
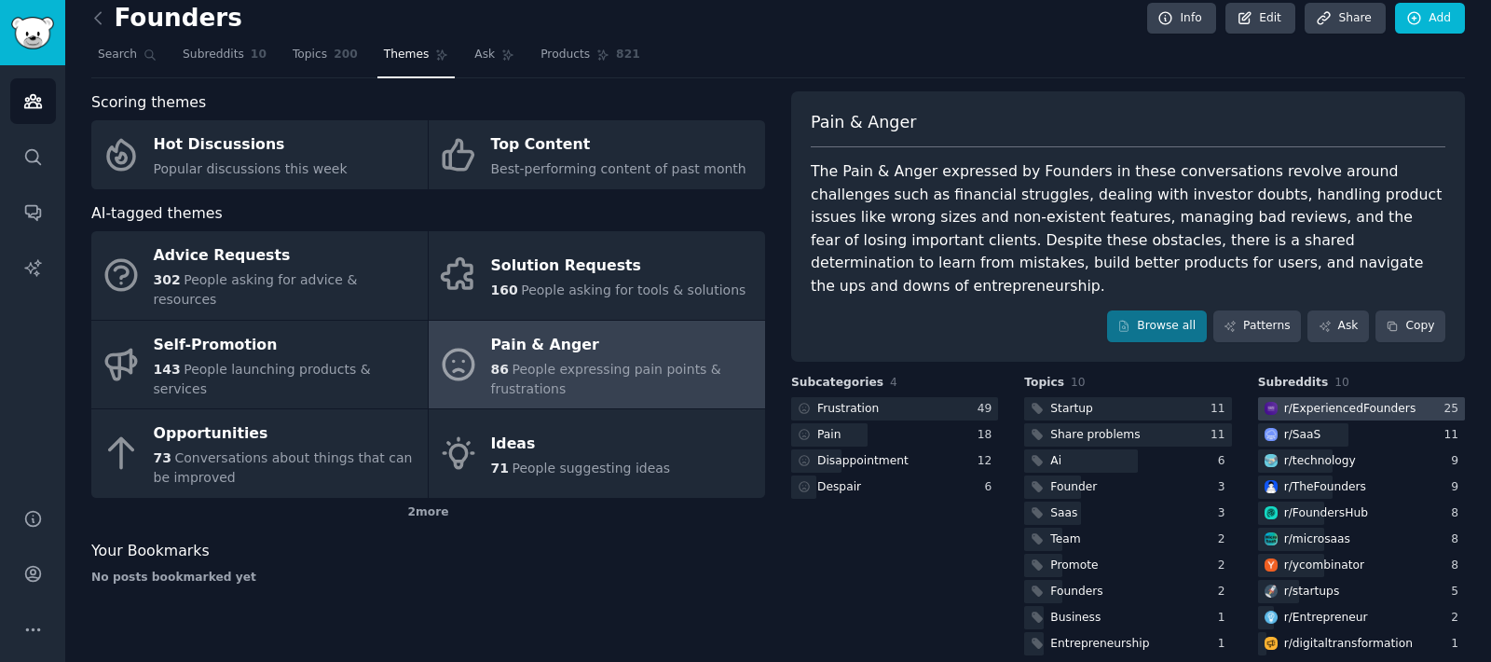
click at [1367, 401] on div "r/ ExperiencedFounders" at bounding box center [1350, 409] width 132 height 17
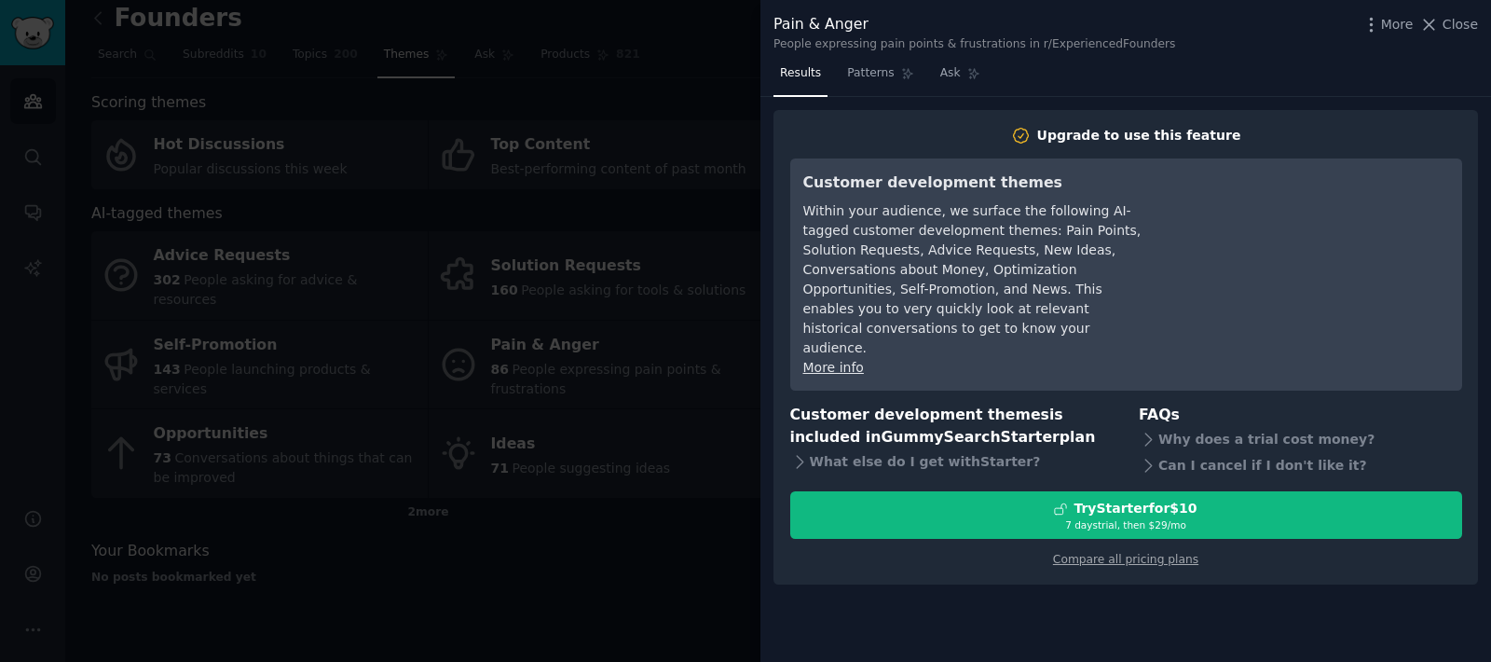
click at [911, 219] on div "Within your audience, we surface the following AI-tagged customer development t…" at bounding box center [973, 279] width 340 height 157
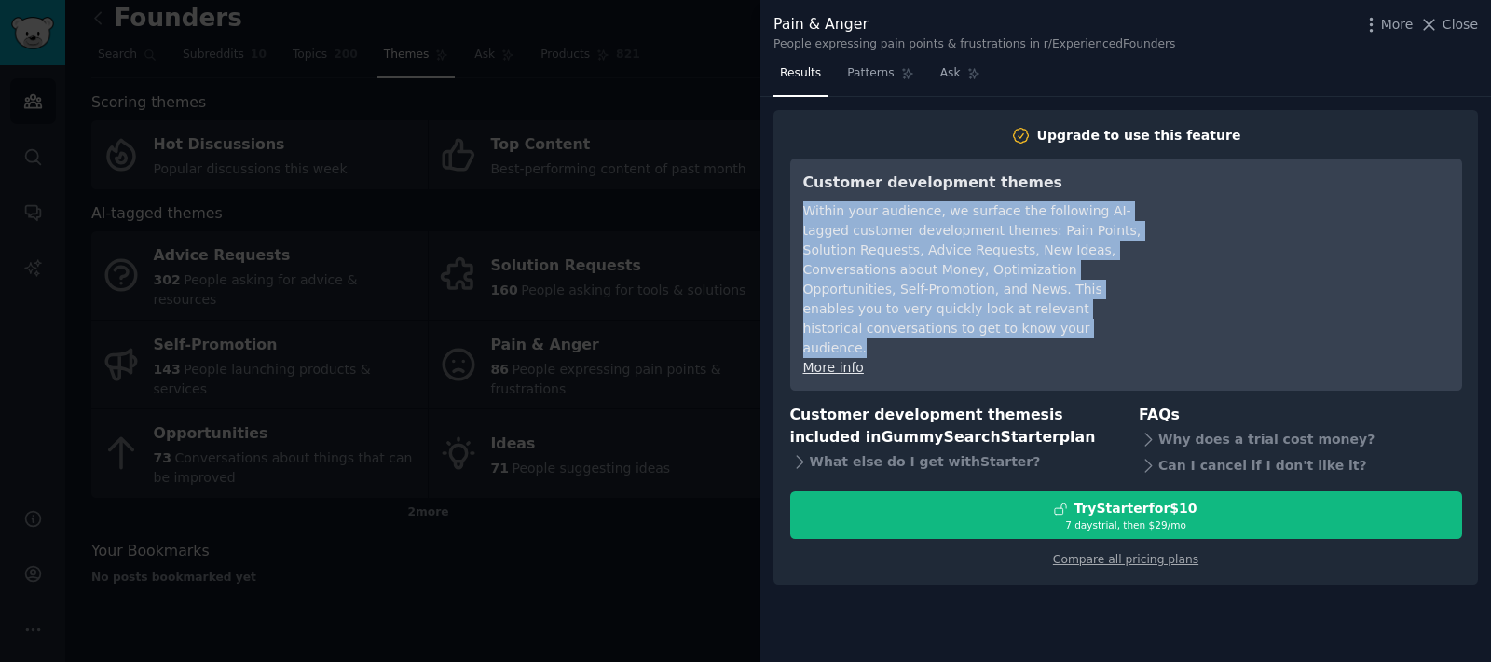
drag, startPoint x: 911, startPoint y: 219, endPoint x: 942, endPoint y: 310, distance: 96.3
click at [942, 310] on div "Within your audience, we surface the following AI-tagged customer development t…" at bounding box center [973, 279] width 340 height 157
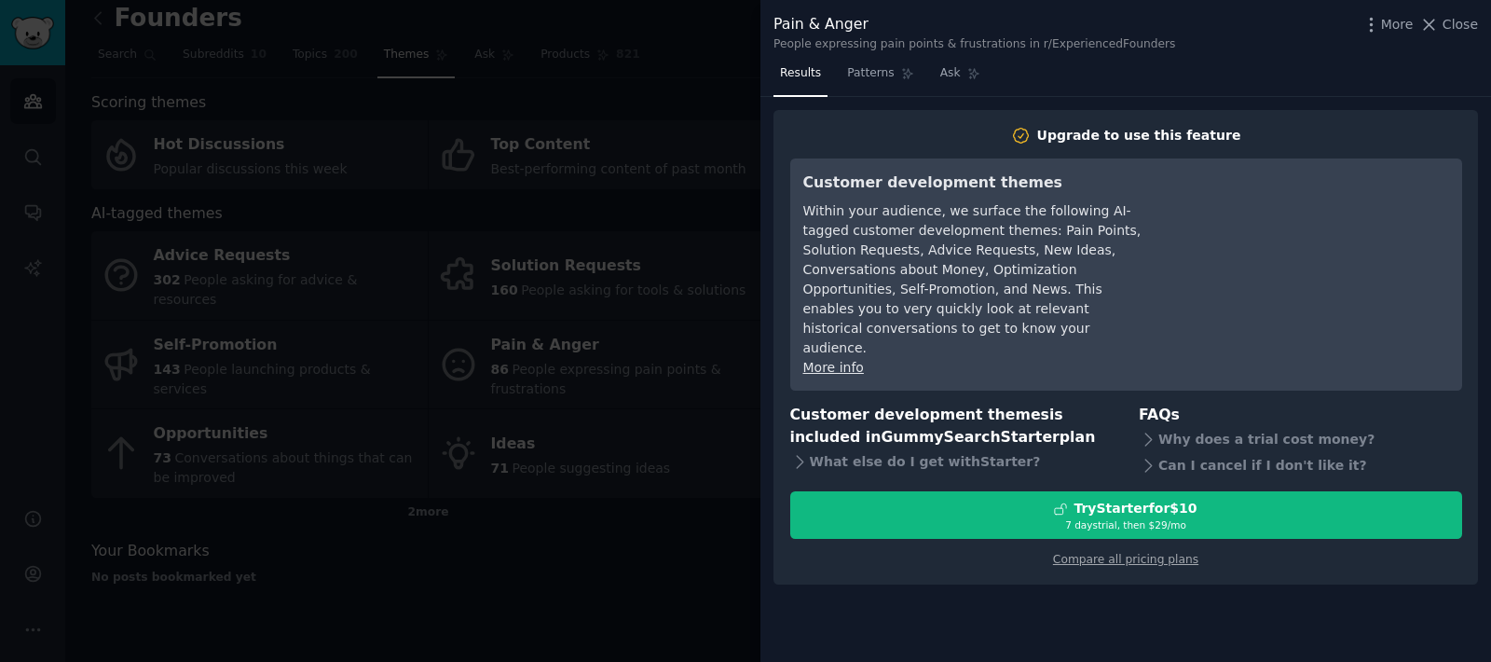
click at [712, 279] on div at bounding box center [745, 331] width 1491 height 662
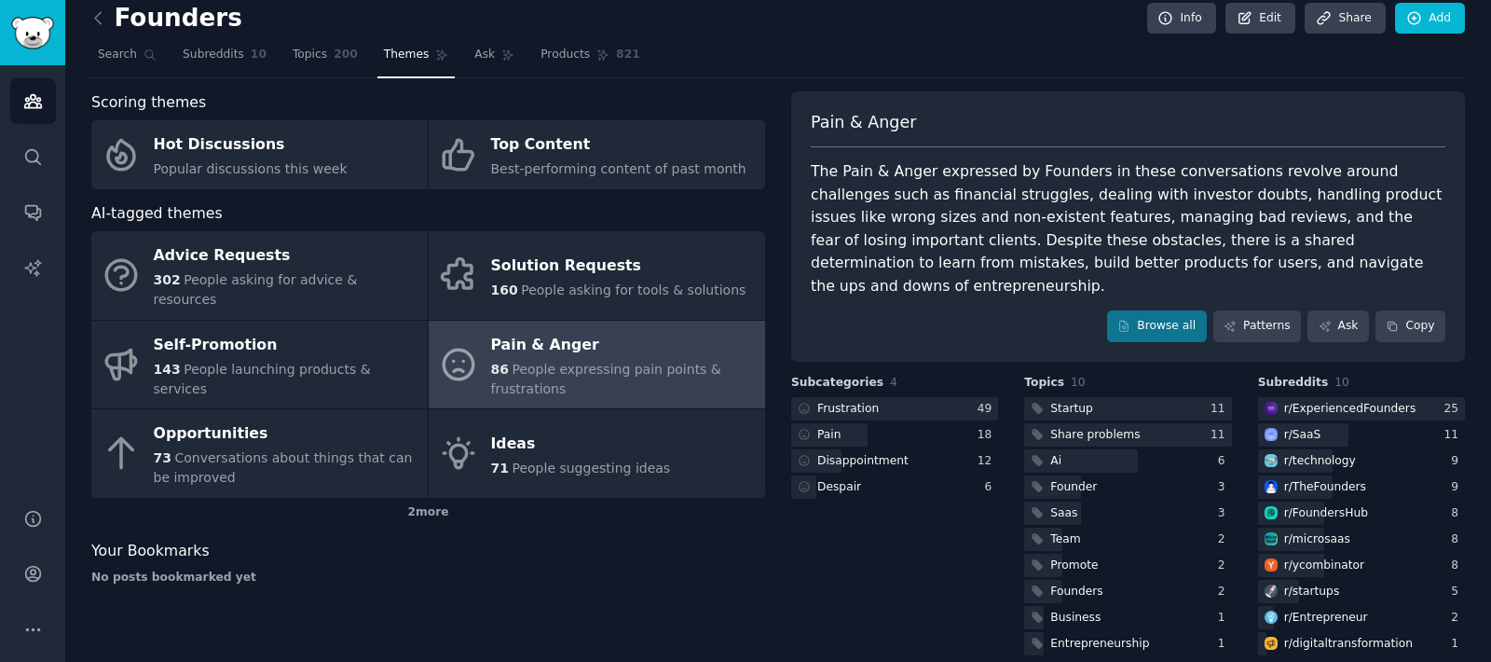
click at [173, 539] on span "Your Bookmarks" at bounding box center [150, 550] width 118 height 23
drag, startPoint x: 173, startPoint y: 535, endPoint x: 212, endPoint y: 577, distance: 57.4
click at [211, 577] on div "Scoring themes Hot Discussions Popular discussions this week Top Content Best-p…" at bounding box center [428, 374] width 674 height 567
click at [232, 566] on div "Scoring themes Hot Discussions Popular discussions this week Top Content Best-p…" at bounding box center [428, 374] width 674 height 567
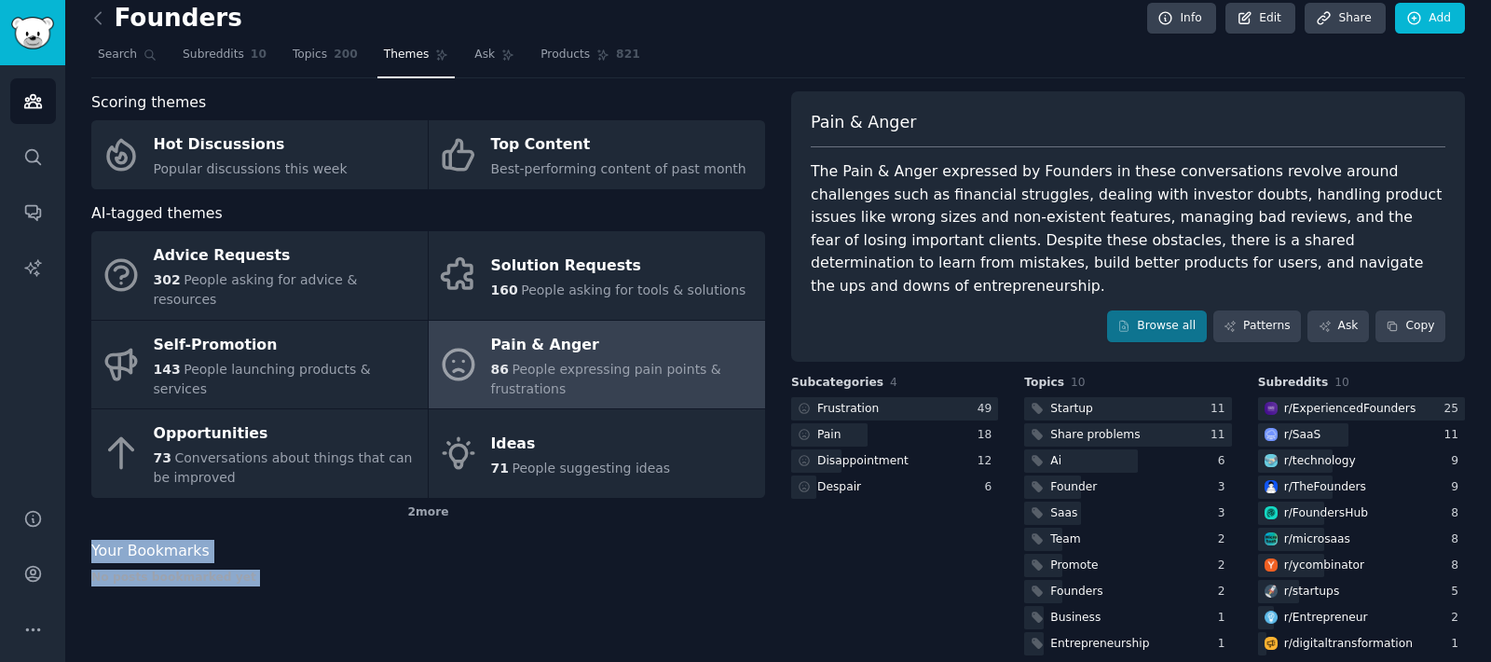
drag, startPoint x: 232, startPoint y: 566, endPoint x: 78, endPoint y: 522, distance: 159.9
click at [78, 522] on div "Founders Info Edit Share Add Search Subreddits 10 Topics 200 Themes Ask Product…" at bounding box center [778, 335] width 1426 height 698
drag, startPoint x: 78, startPoint y: 522, endPoint x: 214, endPoint y: 599, distance: 156.5
click at [214, 599] on div "Founders Info Edit Share Add Search Subreddits 10 Topics 200 Themes Ask Product…" at bounding box center [778, 335] width 1426 height 698
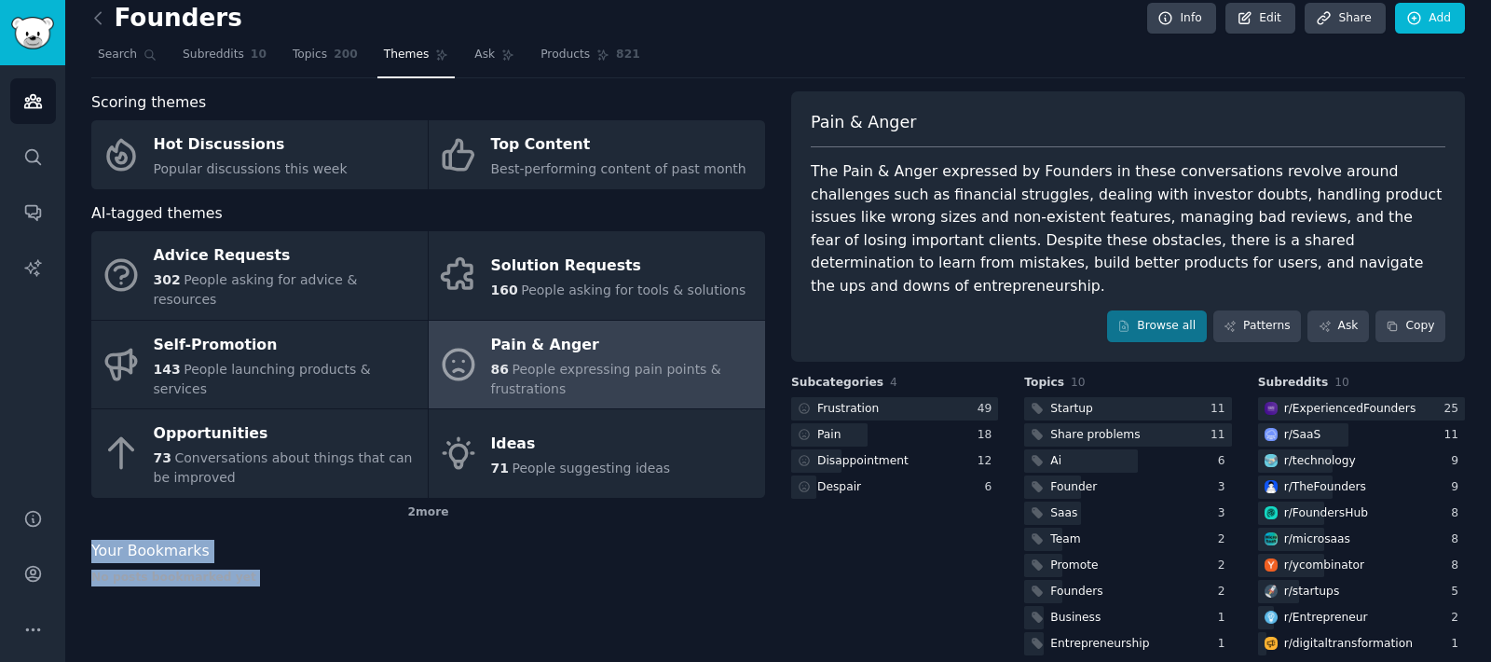
click at [156, 569] on div "No posts bookmarked yet" at bounding box center [428, 577] width 674 height 17
drag, startPoint x: 156, startPoint y: 563, endPoint x: 161, endPoint y: 537, distance: 26.7
click at [161, 539] on div "Your Bookmarks No posts bookmarked yet" at bounding box center [428, 562] width 674 height 46
click at [161, 539] on span "Your Bookmarks" at bounding box center [150, 550] width 118 height 23
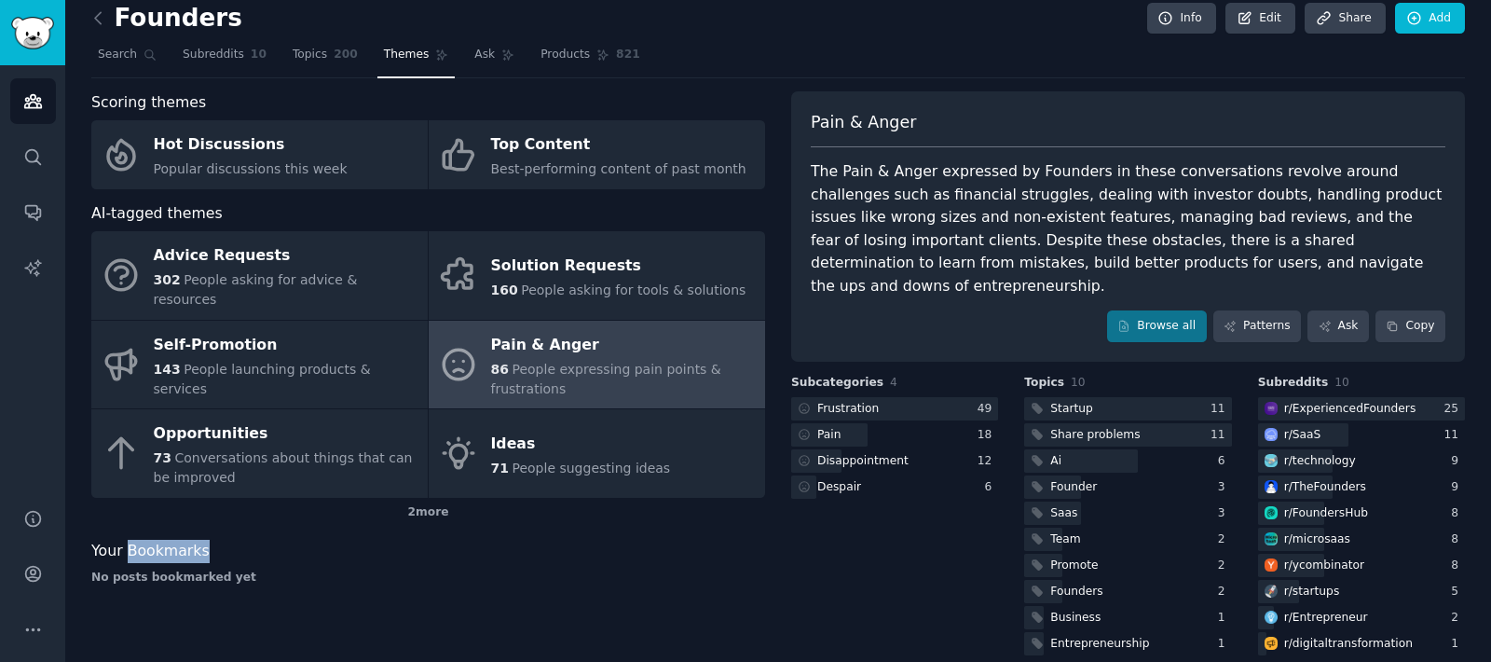
click at [161, 539] on span "Your Bookmarks" at bounding box center [150, 550] width 118 height 23
drag, startPoint x: 161, startPoint y: 537, endPoint x: 176, endPoint y: 586, distance: 51.6
click at [176, 586] on div "Scoring themes Hot Discussions Popular discussions this week Top Content Best-p…" at bounding box center [428, 374] width 674 height 567
click at [177, 587] on div "Scoring themes Hot Discussions Popular discussions this week Top Content Best-p…" at bounding box center [428, 374] width 674 height 567
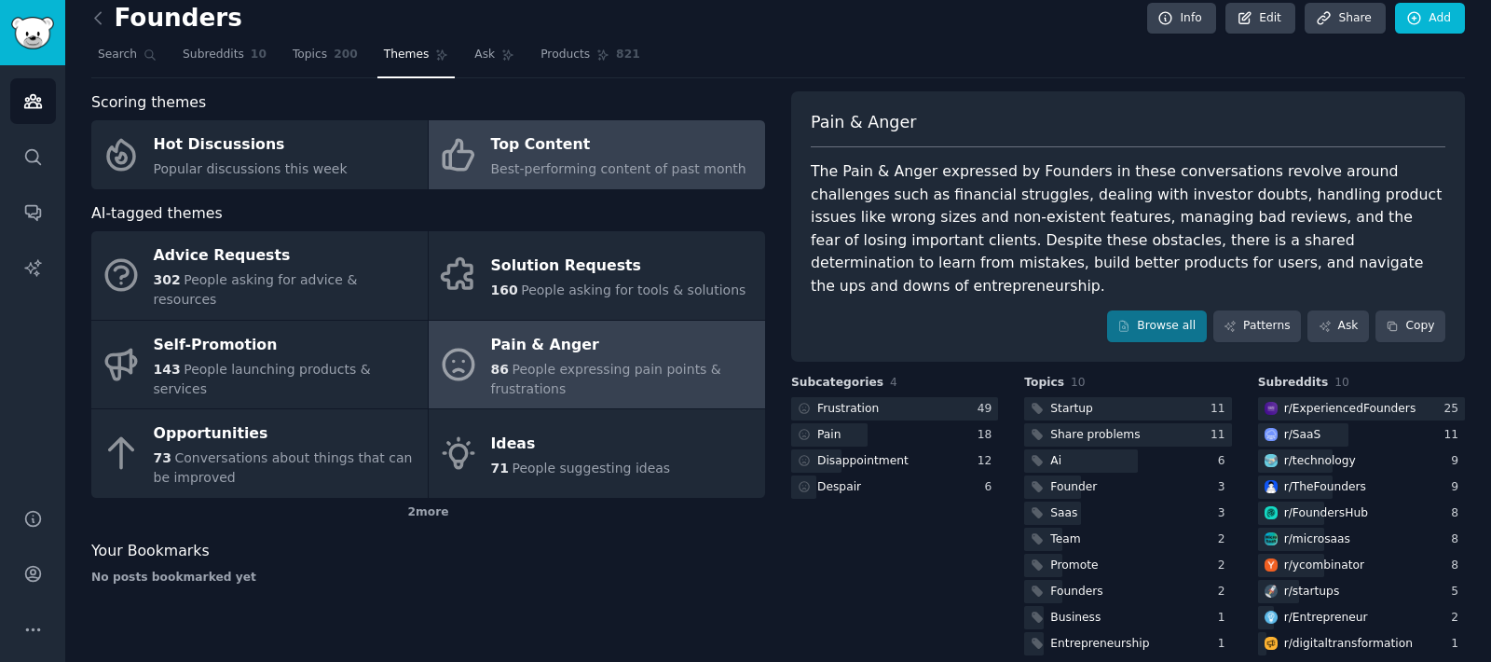
click at [515, 161] on span "Best-performing content of past month" at bounding box center [618, 168] width 255 height 15
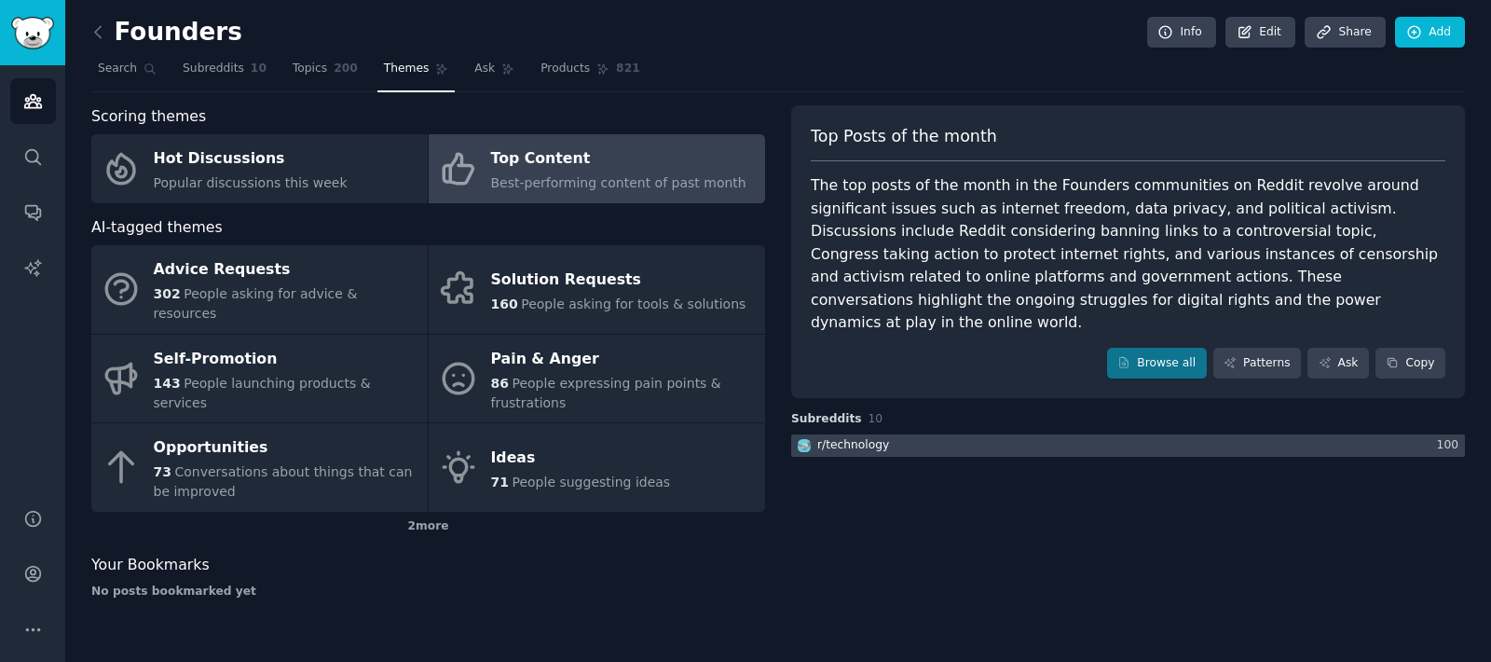
click at [1242, 434] on div at bounding box center [1128, 445] width 674 height 23
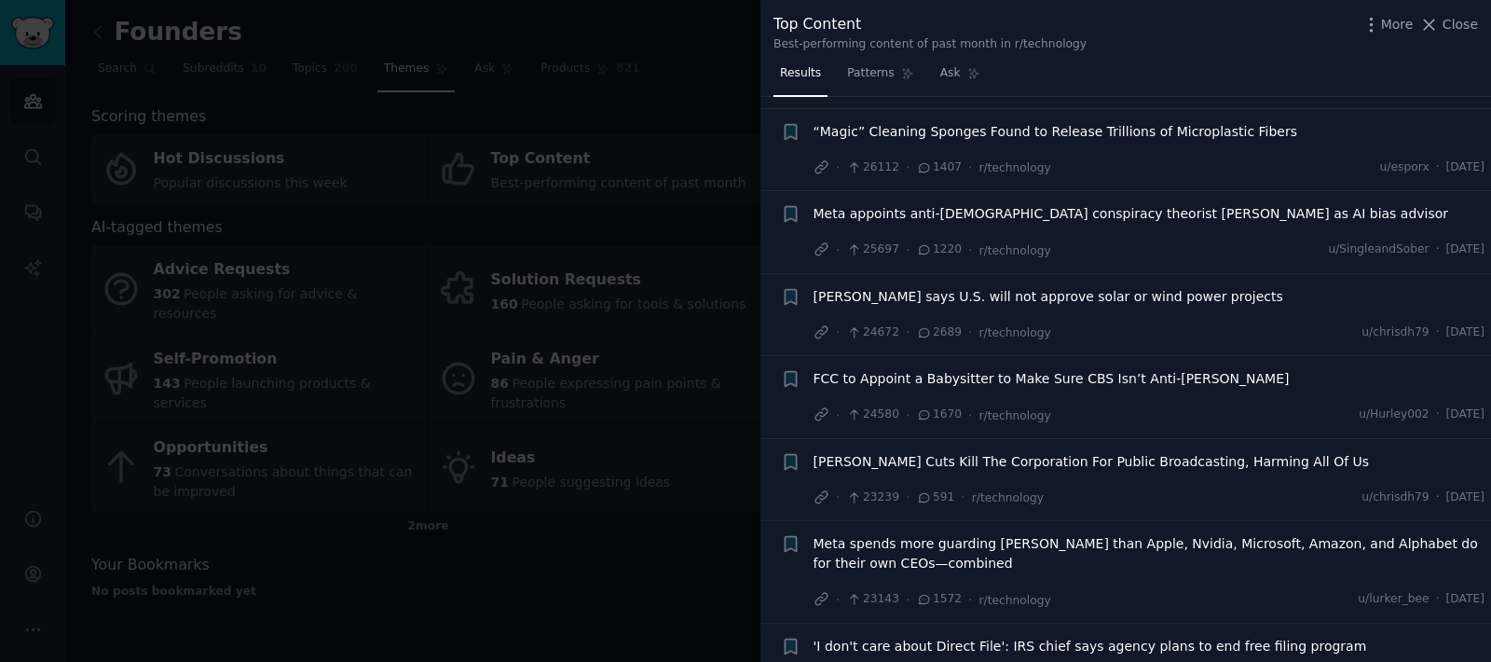
scroll to position [2013, 0]
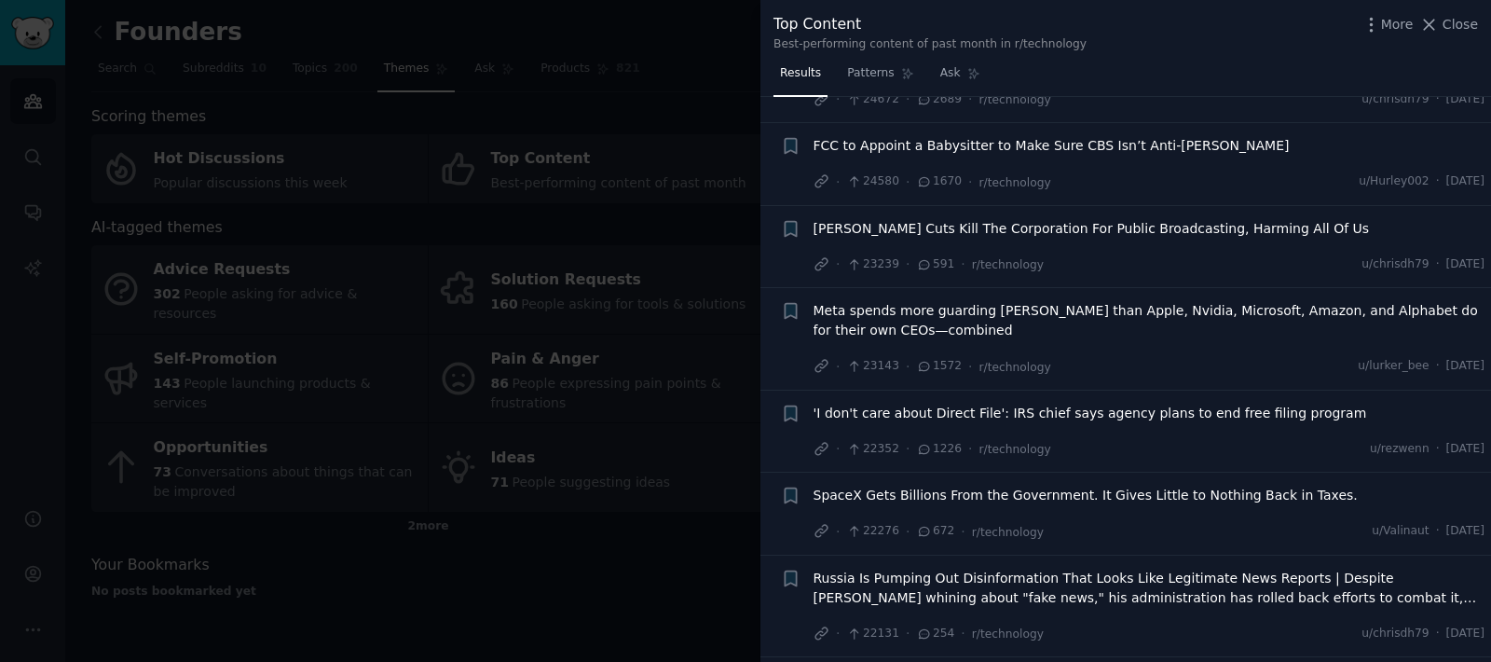
click at [610, 282] on div at bounding box center [745, 331] width 1491 height 662
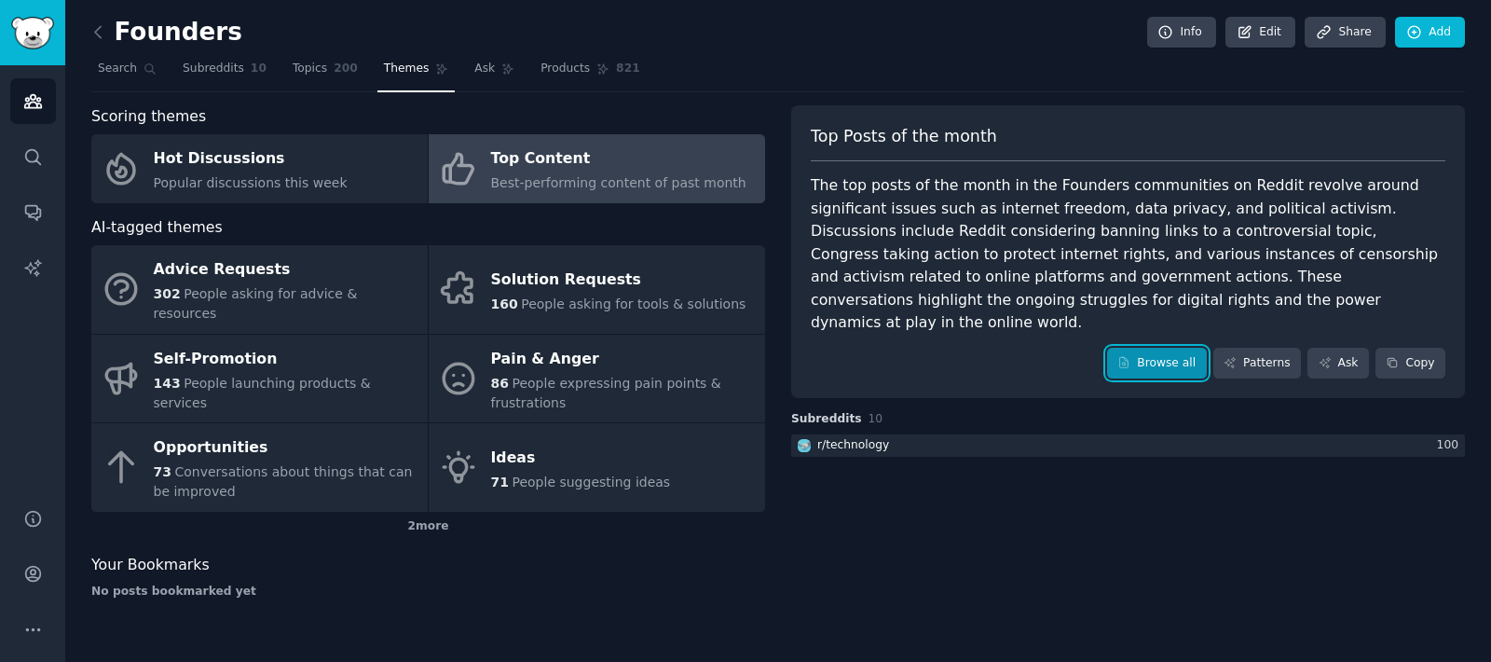
click at [1172, 348] on link "Browse all" at bounding box center [1157, 364] width 100 height 32
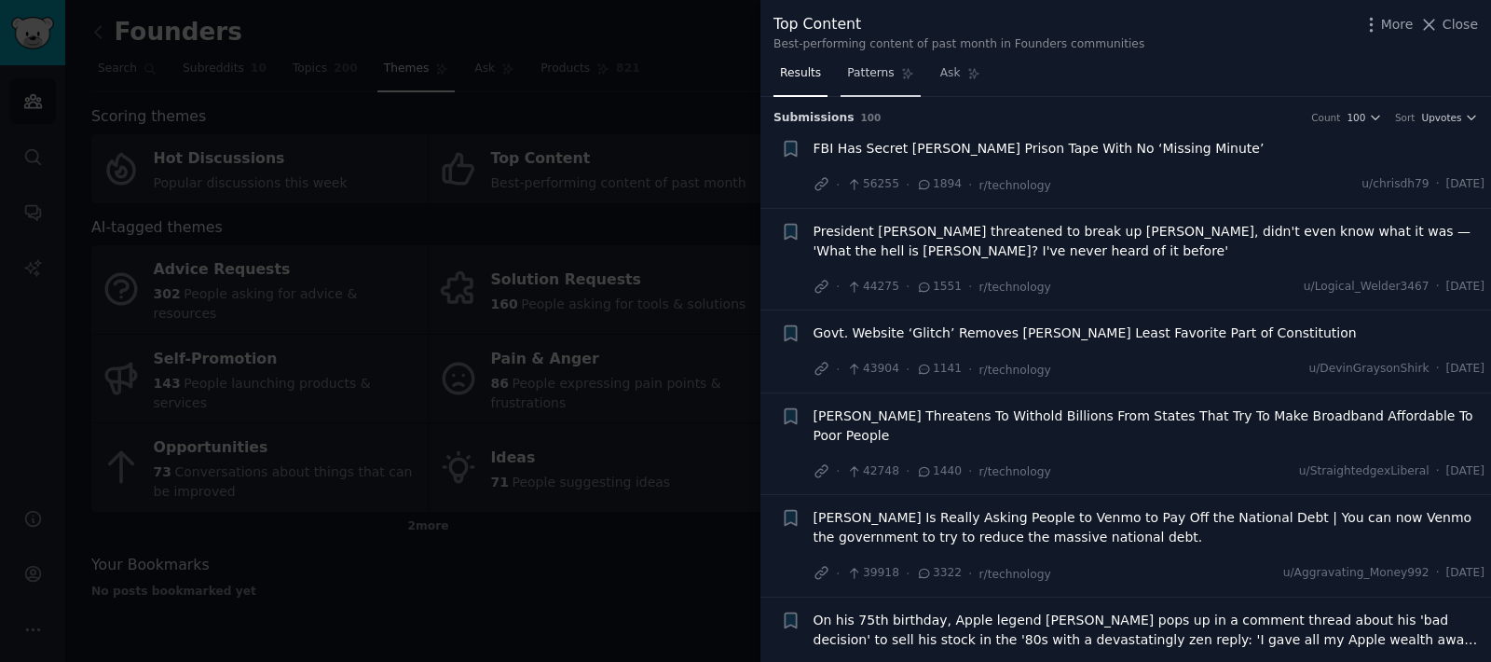
click at [867, 77] on span "Patterns" at bounding box center [870, 73] width 47 height 17
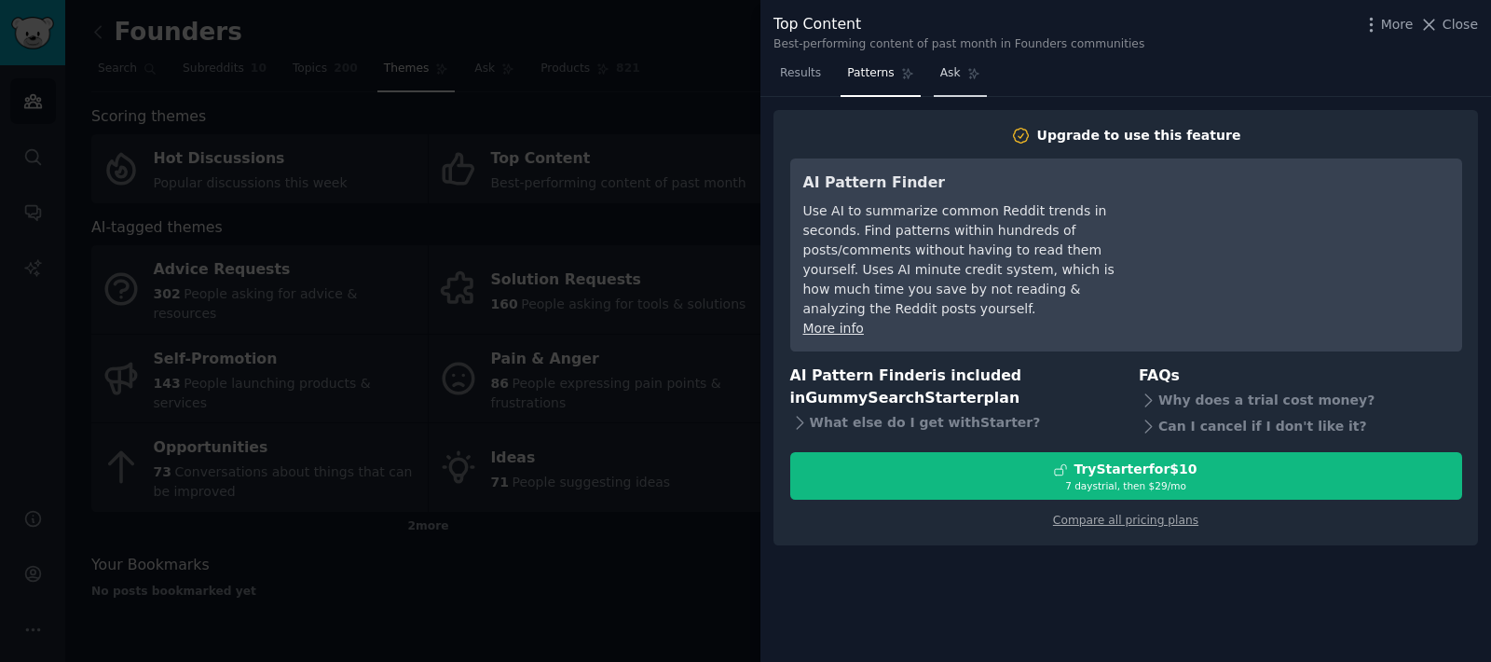
click at [940, 75] on span "Ask" at bounding box center [950, 73] width 20 height 17
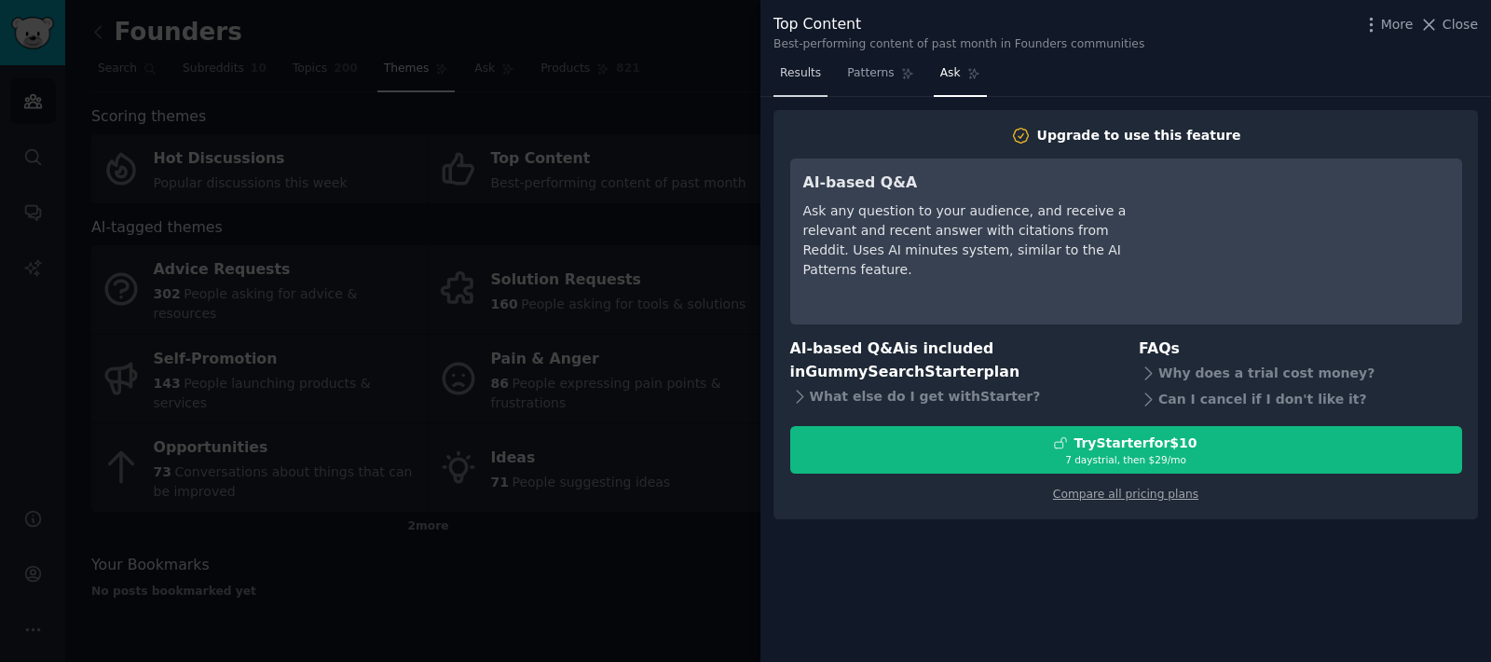
click at [822, 71] on link "Results" at bounding box center [800, 78] width 54 height 38
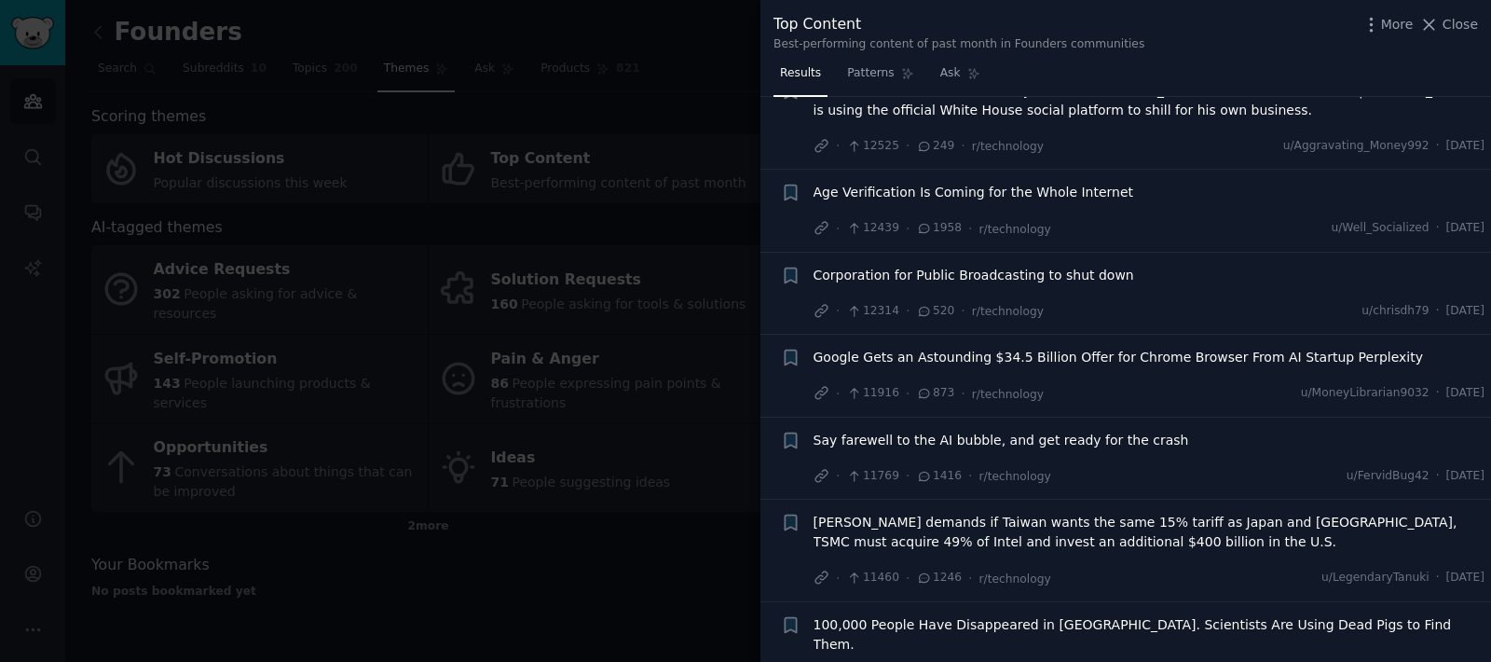
scroll to position [5535, 0]
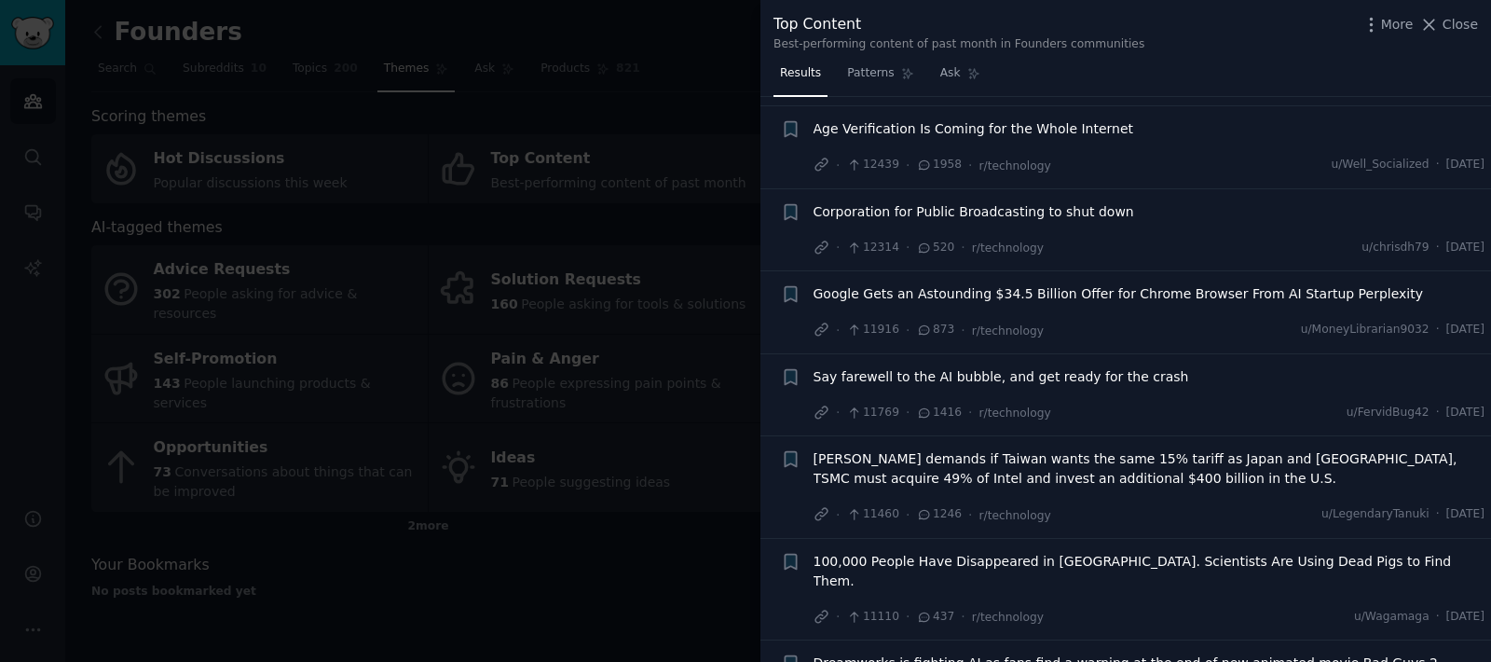
click at [908, 367] on div "Say farewell to the AI bubble, and get ready for the crash" at bounding box center [1149, 380] width 672 height 26
click at [920, 367] on span "Say farewell to the AI bubble, and get ready for the crash" at bounding box center [1000, 377] width 375 height 20
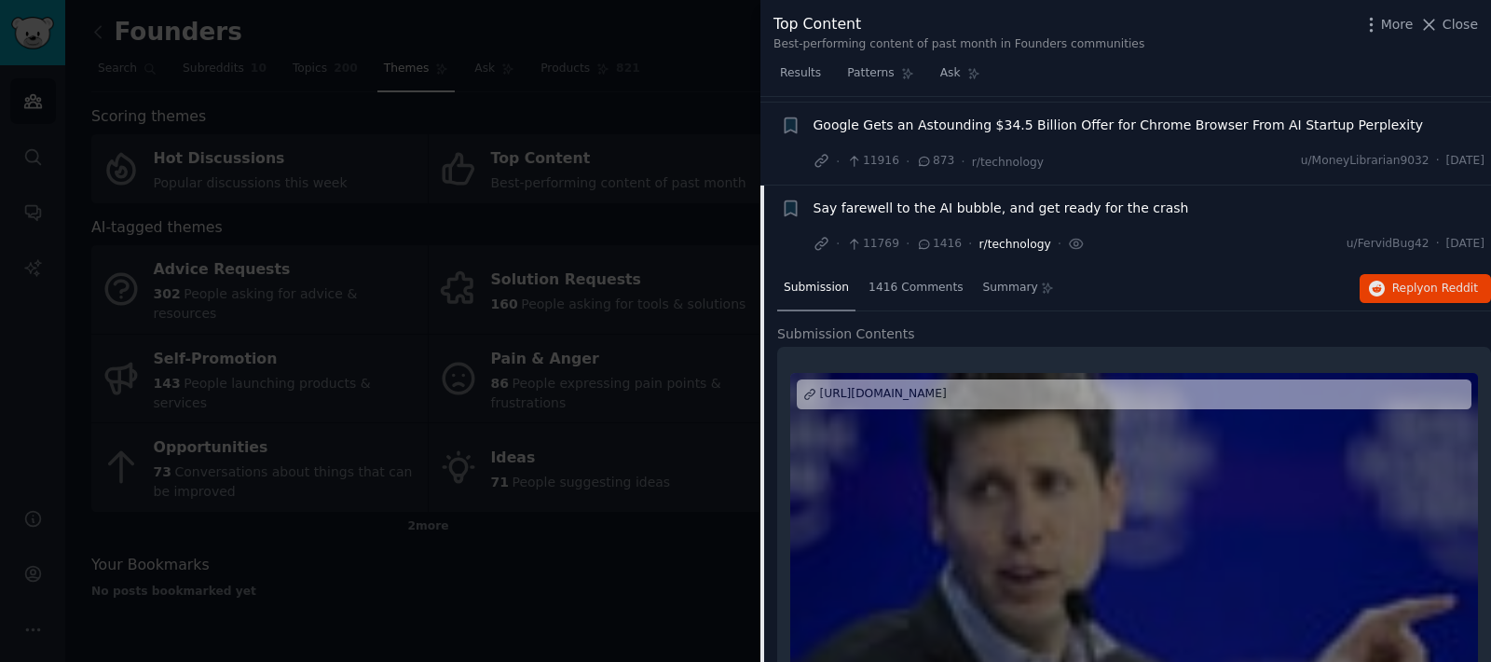
scroll to position [5507, 0]
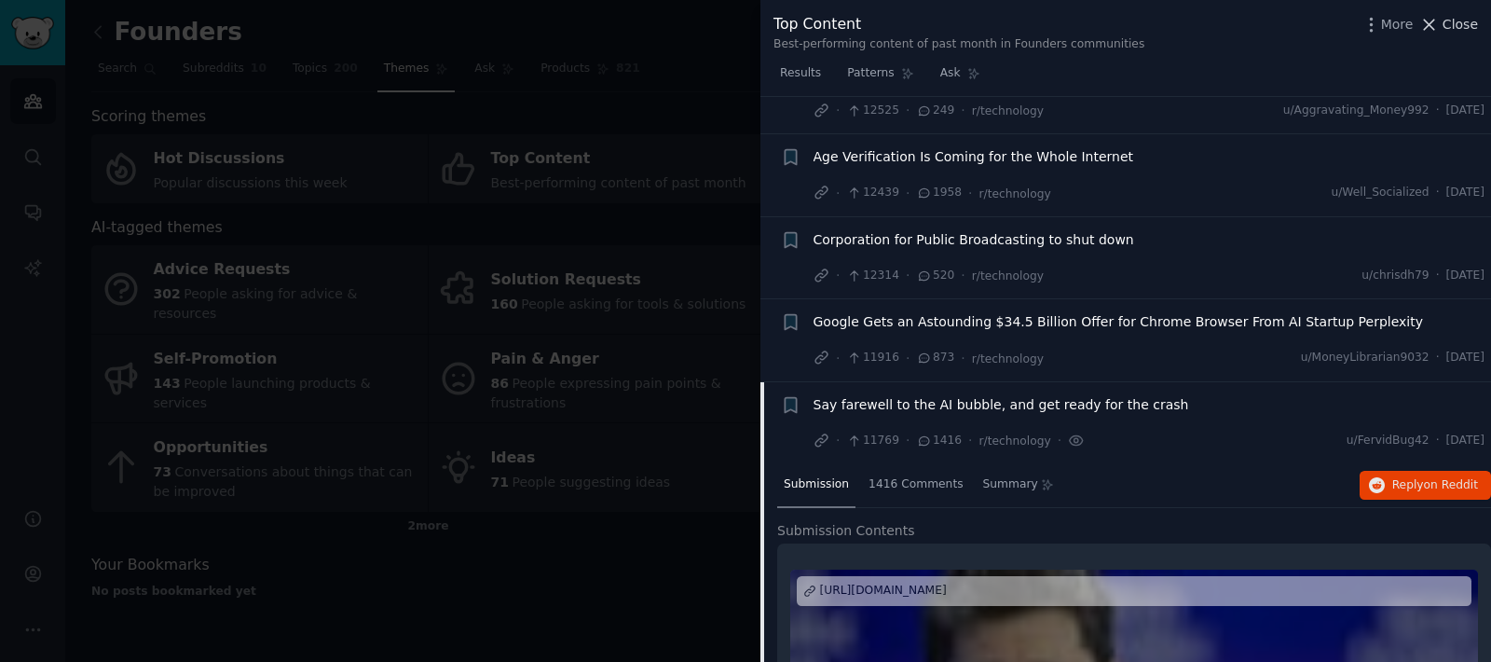
click at [1449, 26] on span "Close" at bounding box center [1459, 25] width 35 height 20
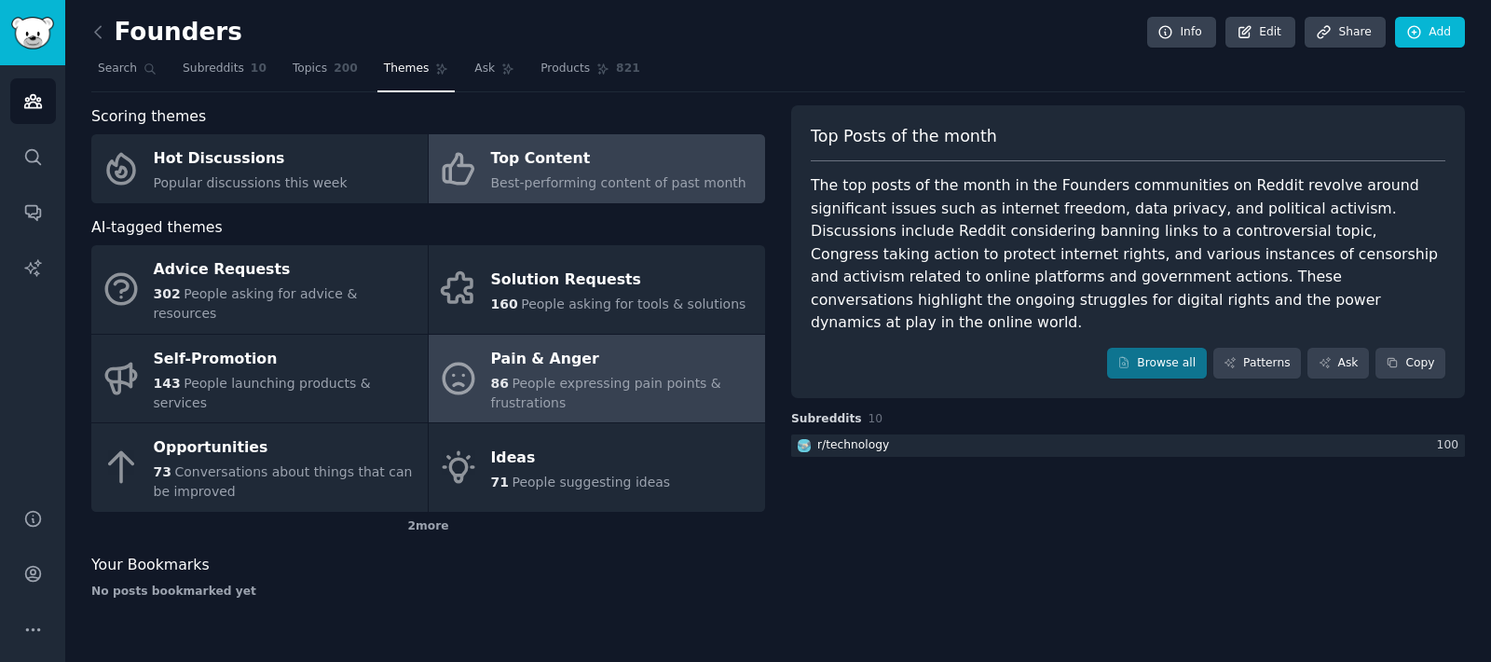
click at [513, 375] on span "People expressing pain points & frustrations" at bounding box center [606, 392] width 230 height 34
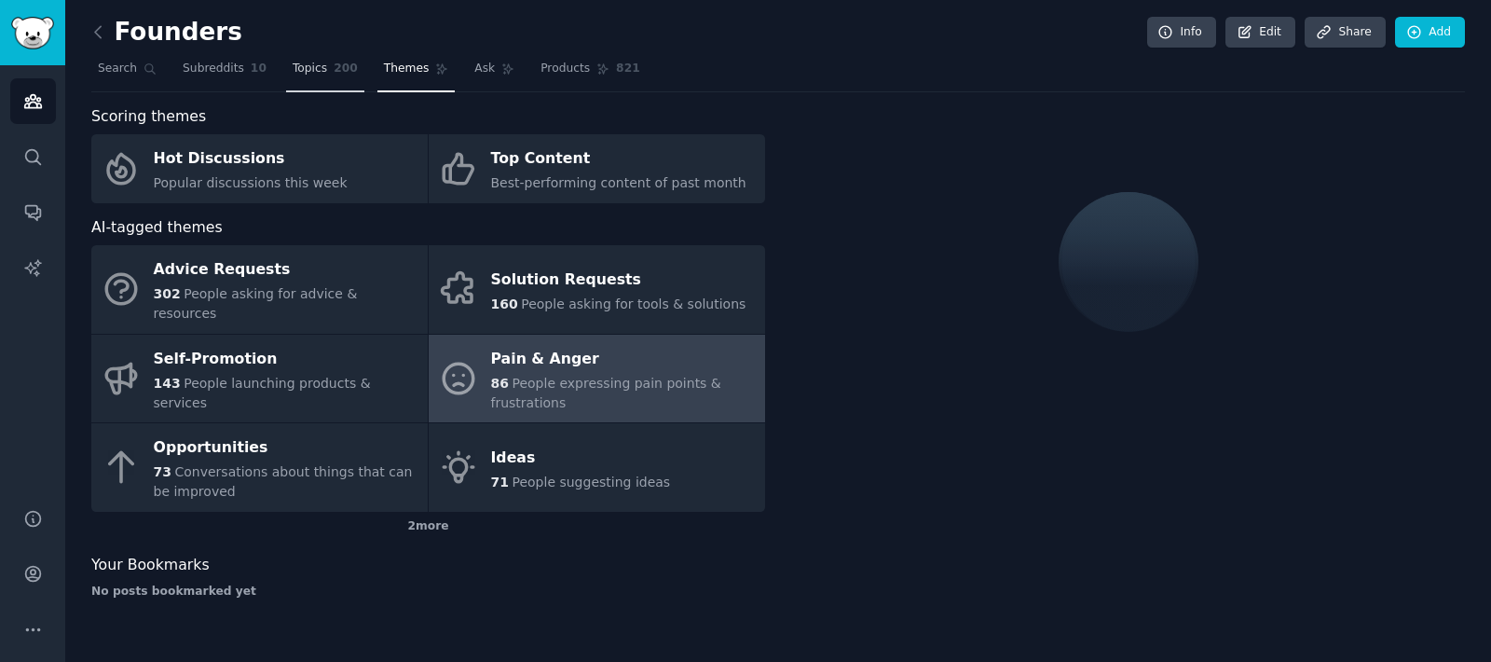
click at [334, 65] on span "200" at bounding box center [346, 69] width 24 height 17
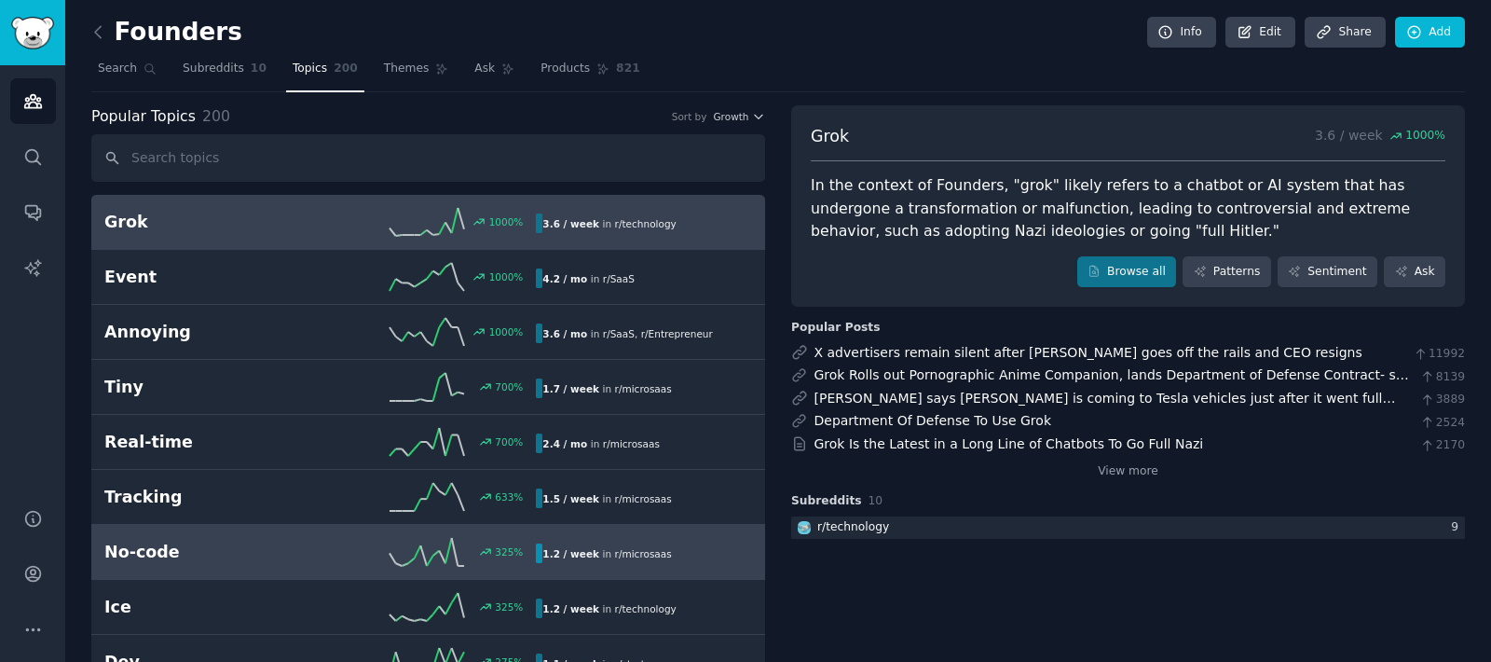
click at [230, 545] on h2 "No-code" at bounding box center [212, 551] width 216 height 23
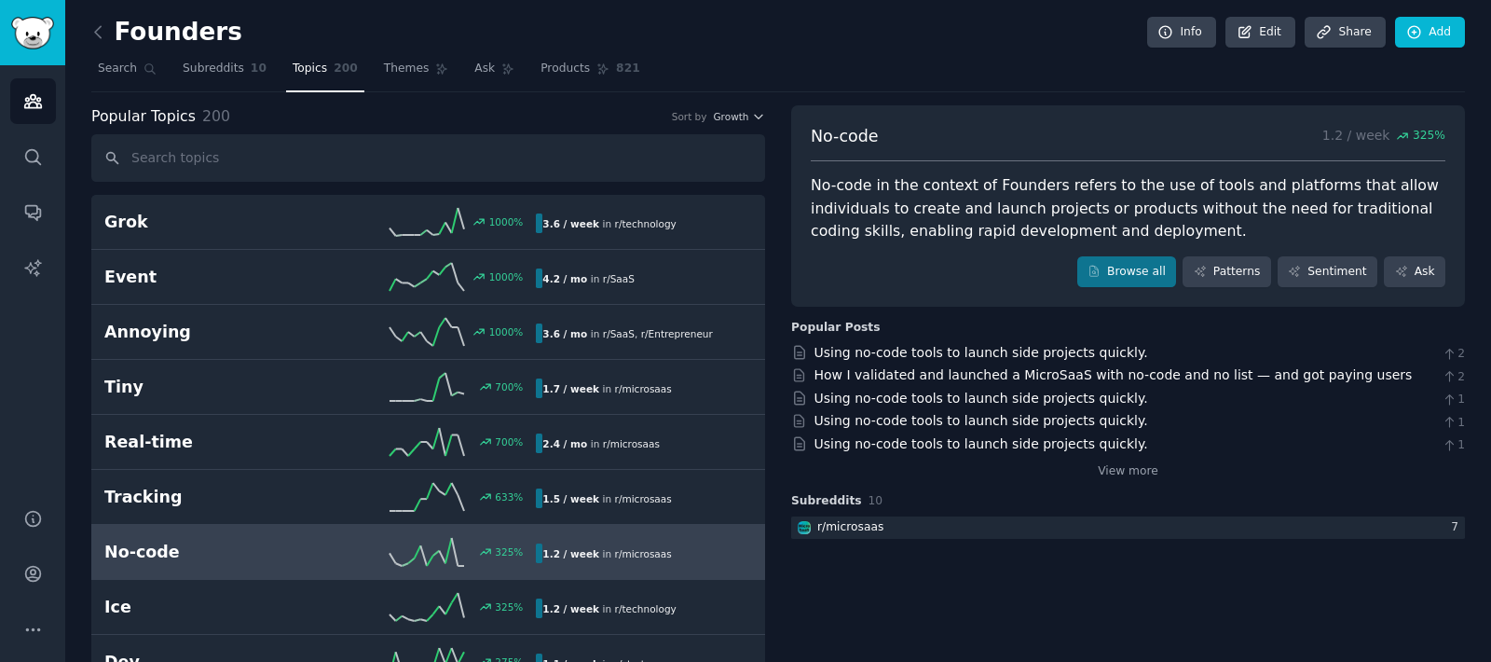
click at [965, 203] on div "No-code in the context of Founders refers to the use of tools and platforms tha…" at bounding box center [1128, 208] width 635 height 69
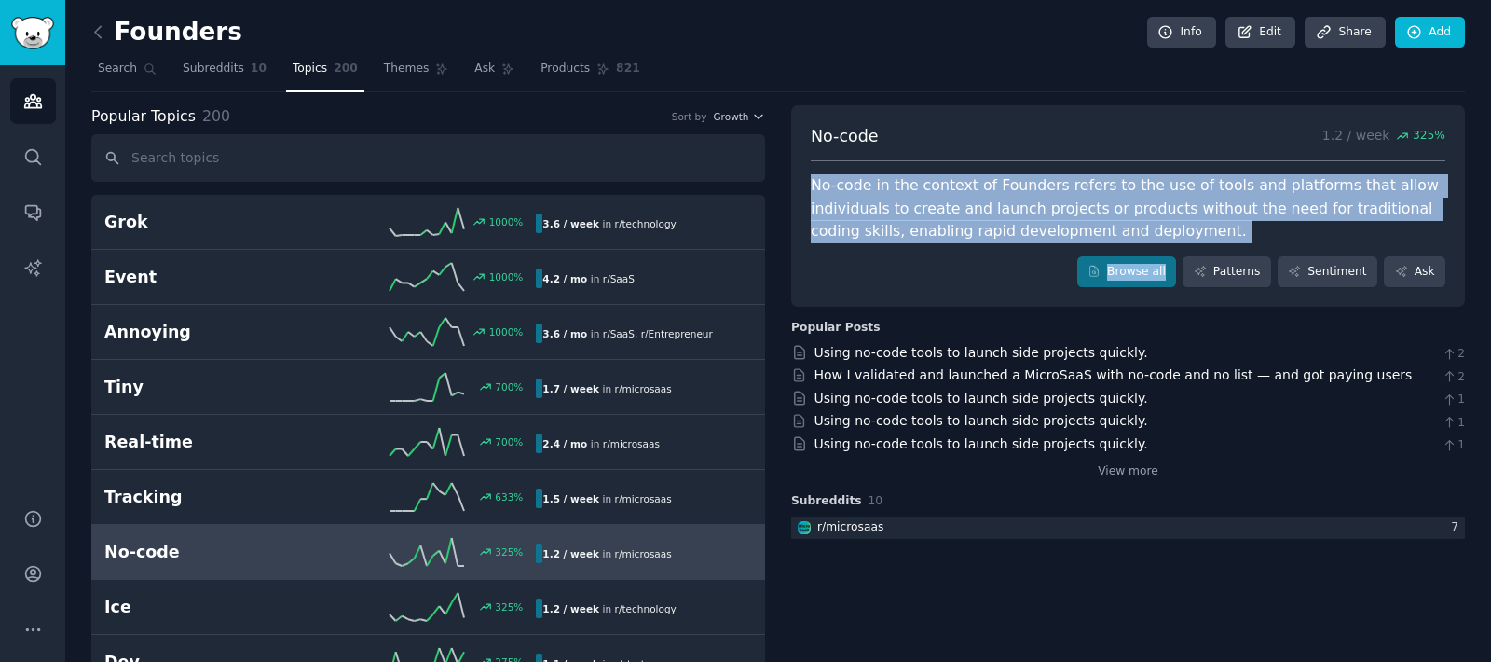
drag, startPoint x: 965, startPoint y: 203, endPoint x: 971, endPoint y: 243, distance: 40.5
click at [971, 243] on div "No-code 1.2 / week 325 % No-code in the context of Founders refers to the use o…" at bounding box center [1128, 206] width 674 height 202
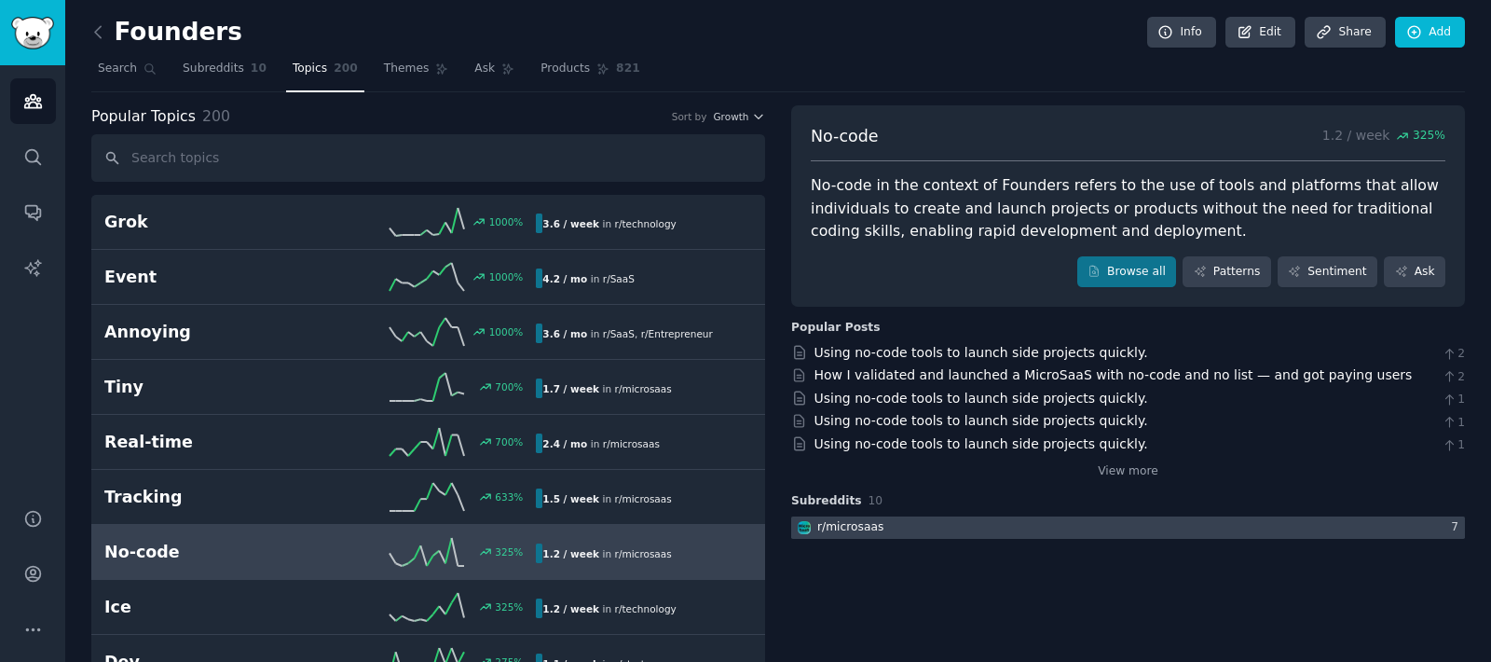
click at [979, 521] on div at bounding box center [1128, 527] width 674 height 23
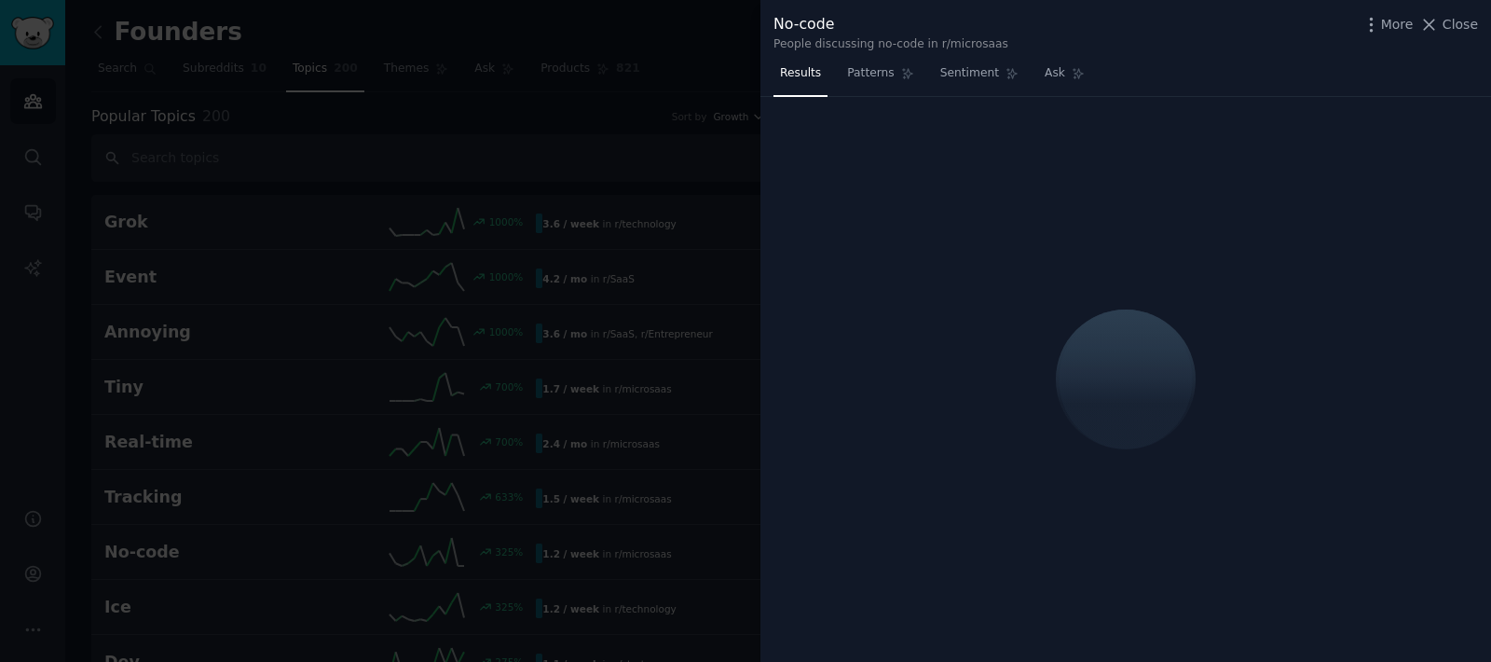
click at [686, 225] on div at bounding box center [745, 331] width 1491 height 662
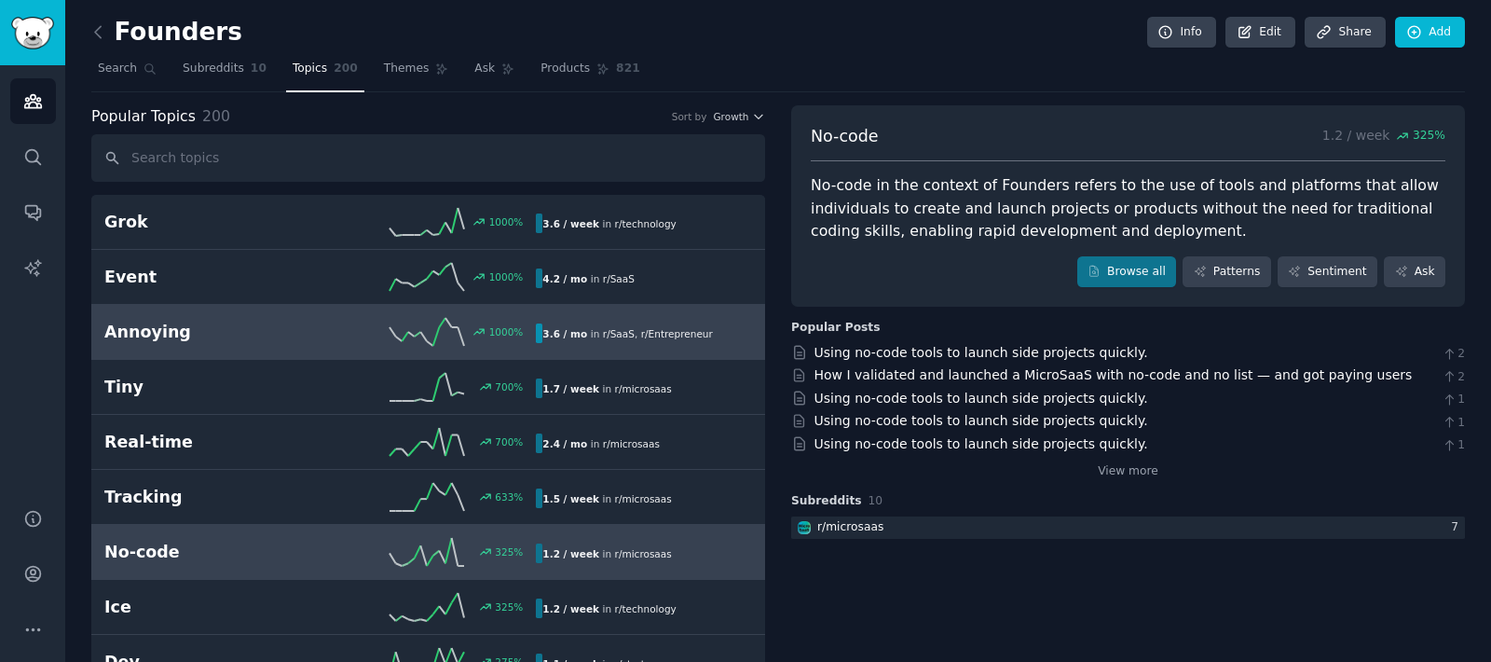
click at [335, 336] on div "1000 %" at bounding box center [429, 332] width 216 height 28
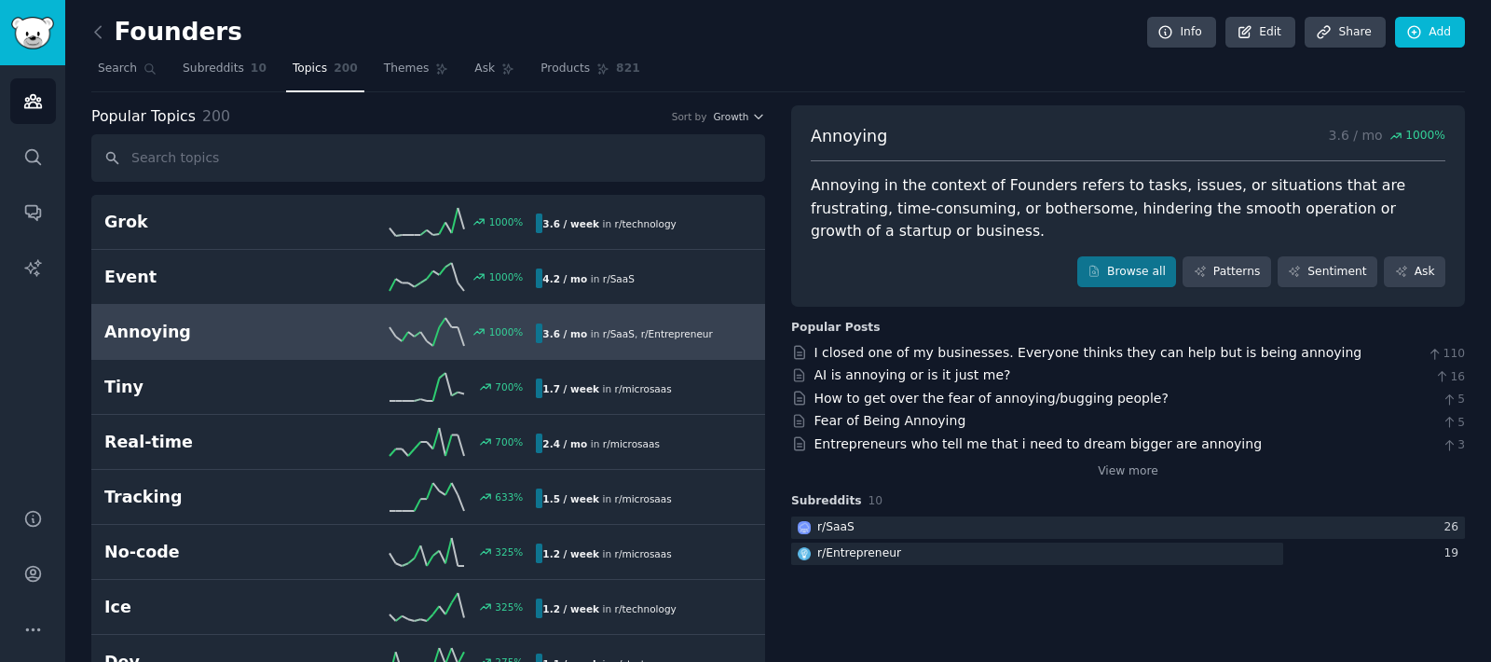
click at [831, 189] on div "Annoying in the context of Founders refers to tasks, issues, or situations that…" at bounding box center [1128, 208] width 635 height 69
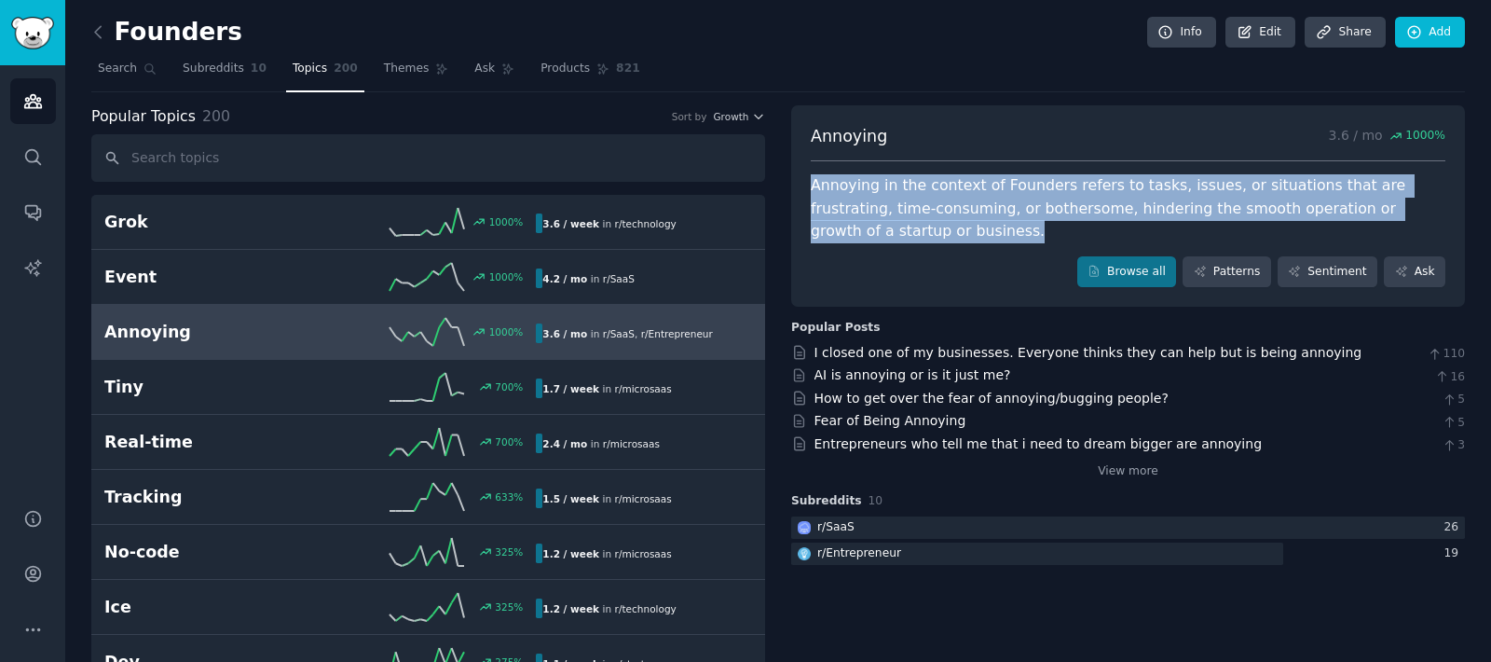
drag, startPoint x: 831, startPoint y: 189, endPoint x: 841, endPoint y: 228, distance: 40.5
click at [841, 228] on div "Annoying in the context of Founders refers to tasks, issues, or situations that…" at bounding box center [1128, 208] width 635 height 69
click at [855, 224] on div "Annoying in the context of Founders refers to tasks, issues, or situations that…" at bounding box center [1128, 208] width 635 height 69
click at [1218, 198] on div "Annoying in the context of Founders refers to tasks, issues, or situations that…" at bounding box center [1128, 208] width 635 height 69
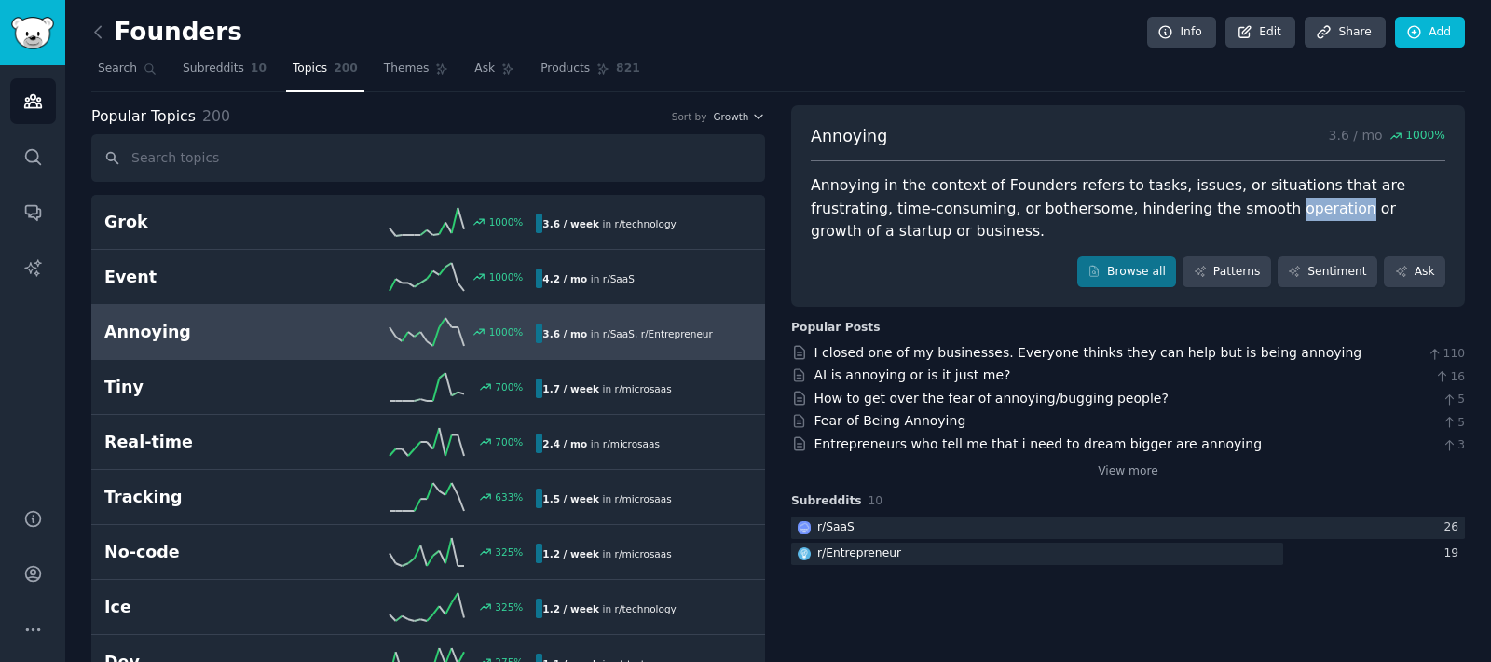
click at [1218, 198] on div "Annoying in the context of Founders refers to tasks, issues, or situations that…" at bounding box center [1128, 208] width 635 height 69
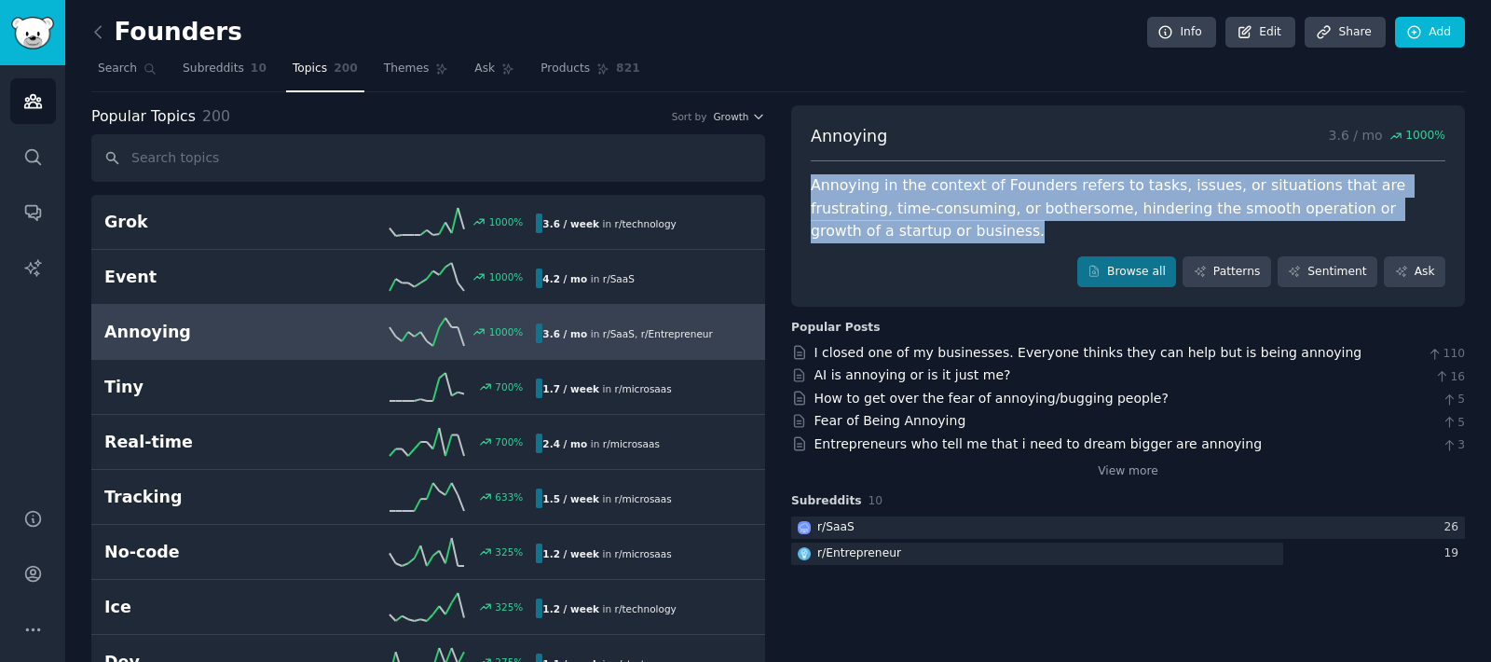
click at [1218, 198] on div "Annoying in the context of Founders refers to tasks, issues, or situations that…" at bounding box center [1128, 208] width 635 height 69
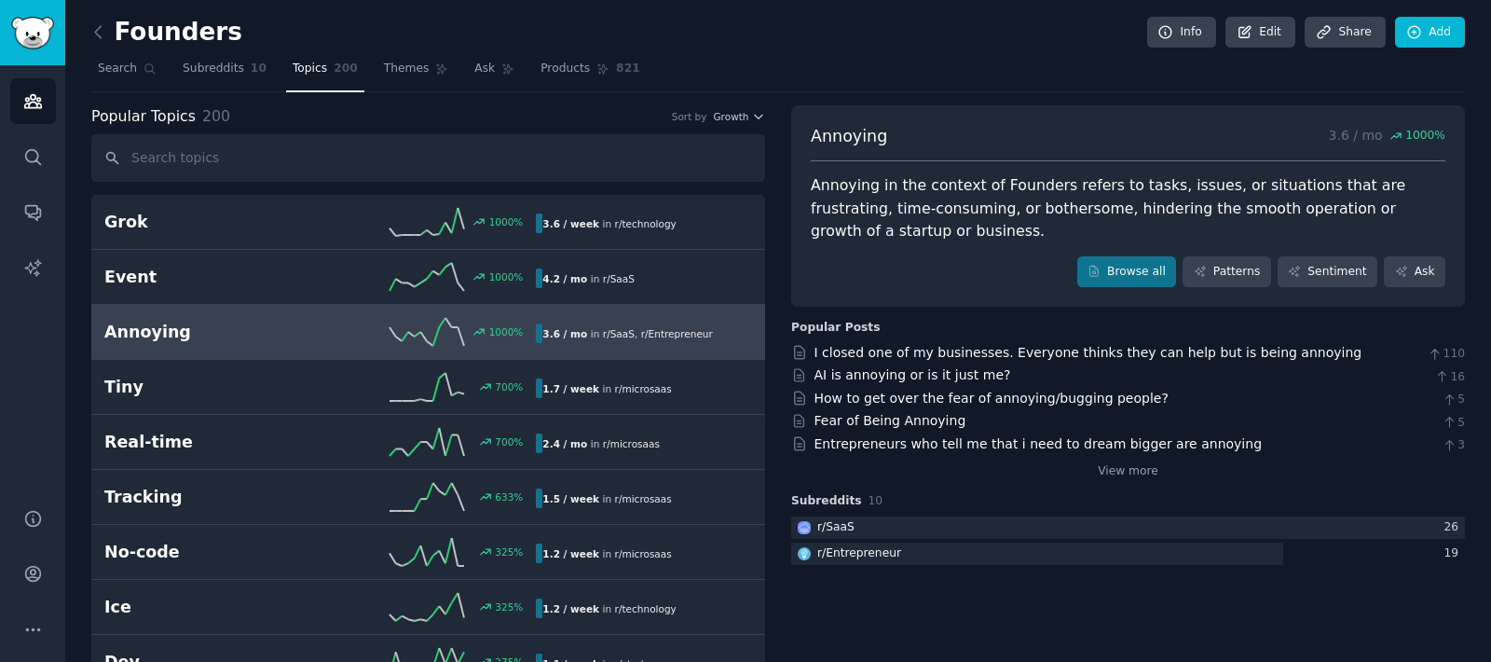
click at [936, 213] on div "Annoying in the context of Founders refers to tasks, issues, or situations that…" at bounding box center [1128, 208] width 635 height 69
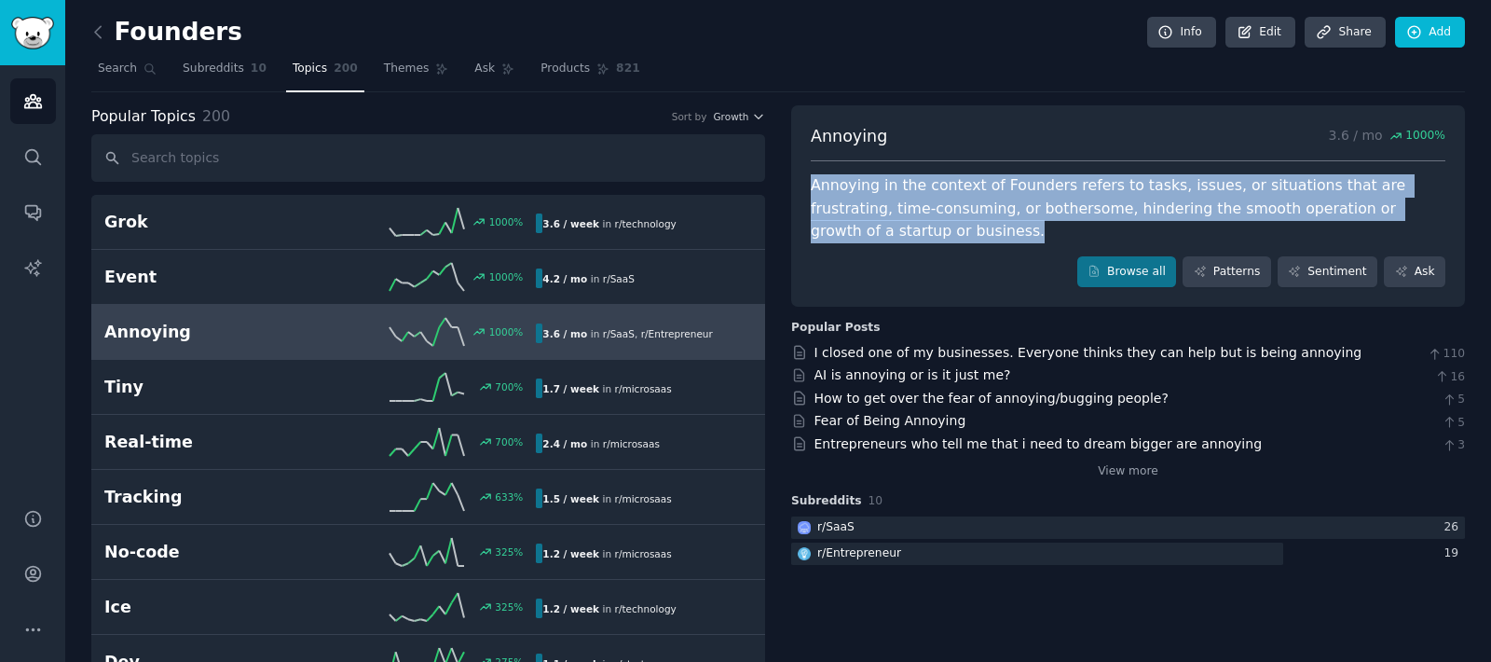
drag, startPoint x: 936, startPoint y: 213, endPoint x: 947, endPoint y: 224, distance: 14.5
click at [945, 224] on div "Annoying in the context of Founders refers to tasks, issues, or situations that…" at bounding box center [1128, 208] width 635 height 69
click at [1009, 197] on div "Annoying in the context of Founders refers to tasks, issues, or situations that…" at bounding box center [1128, 208] width 635 height 69
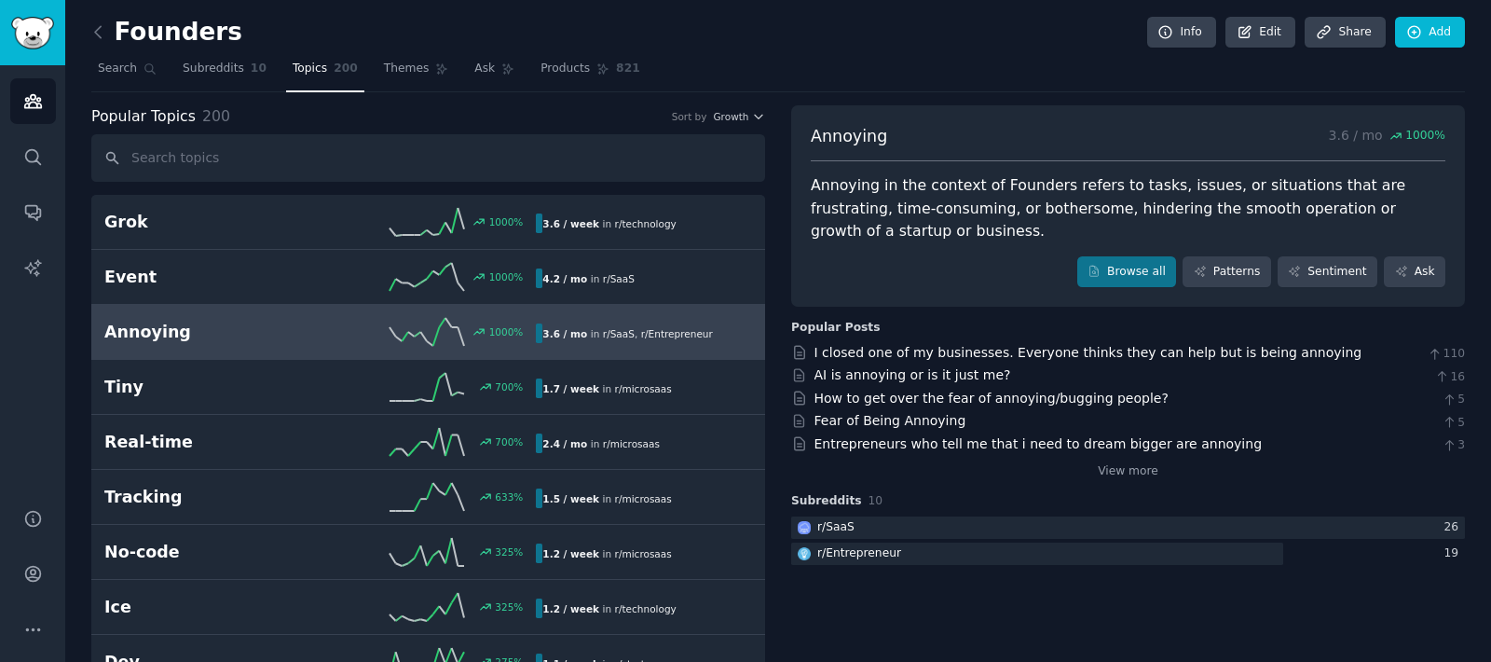
click at [1050, 207] on div "Annoying in the context of Founders refers to tasks, issues, or situations that…" at bounding box center [1128, 208] width 635 height 69
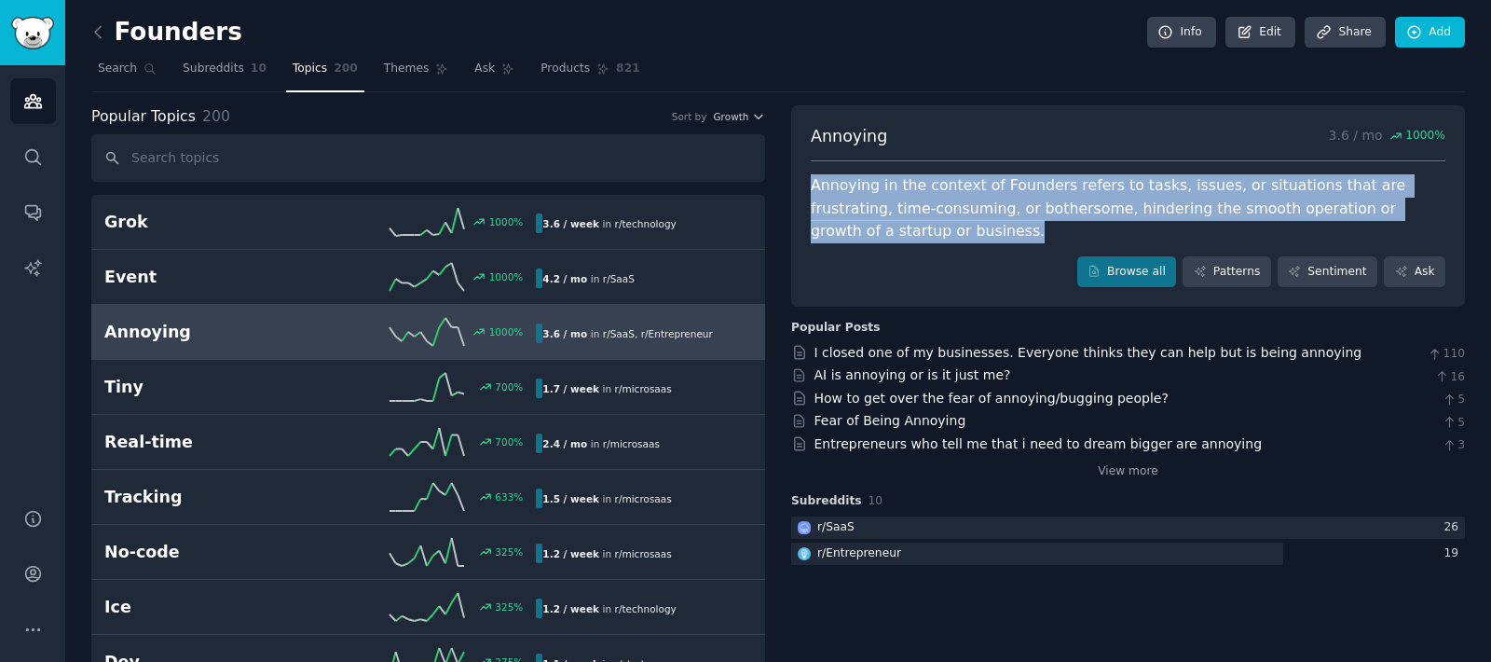
drag, startPoint x: 1050, startPoint y: 207, endPoint x: 1121, endPoint y: 212, distance: 71.0
click at [1058, 222] on div "Annoying in the context of Founders refers to tasks, issues, or situations that…" at bounding box center [1128, 208] width 635 height 69
click at [1140, 207] on div "Annoying in the context of Founders refers to tasks, issues, or situations that…" at bounding box center [1128, 208] width 635 height 69
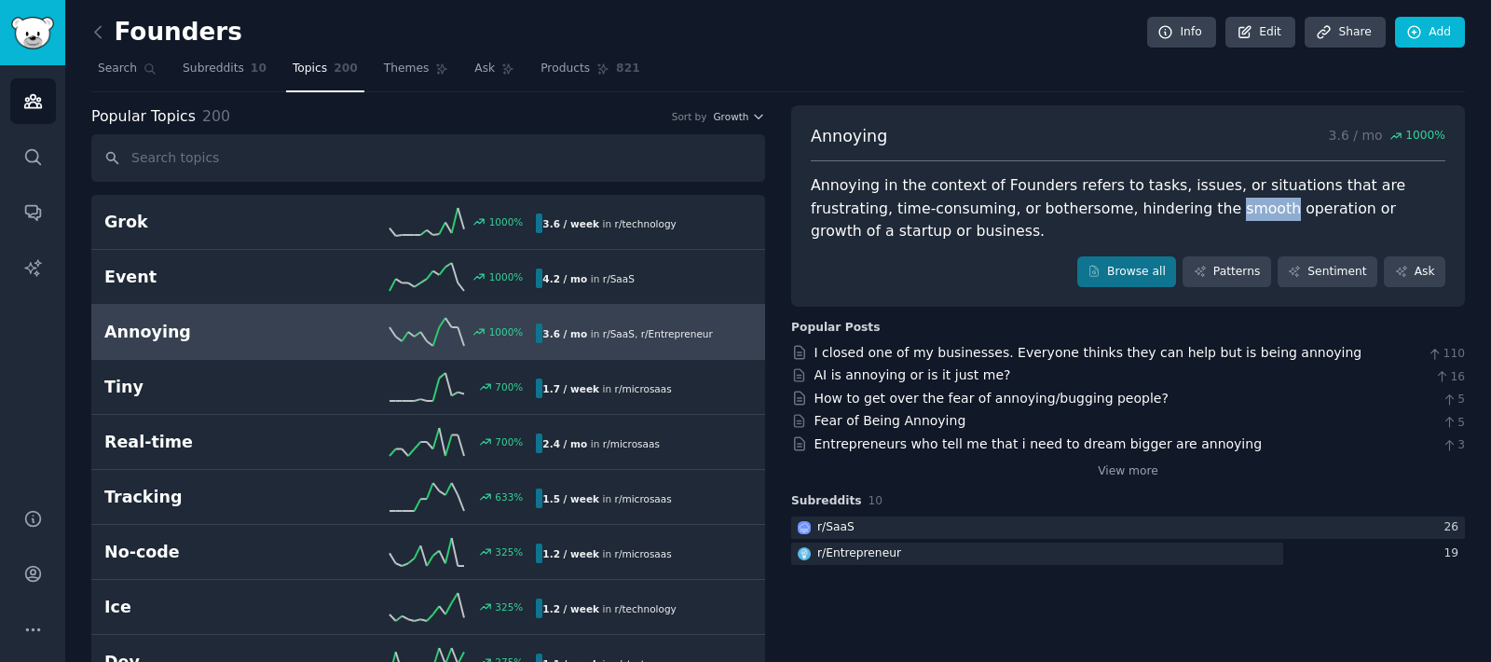
click at [1140, 207] on div "Annoying in the context of Founders refers to tasks, issues, or situations that…" at bounding box center [1128, 208] width 635 height 69
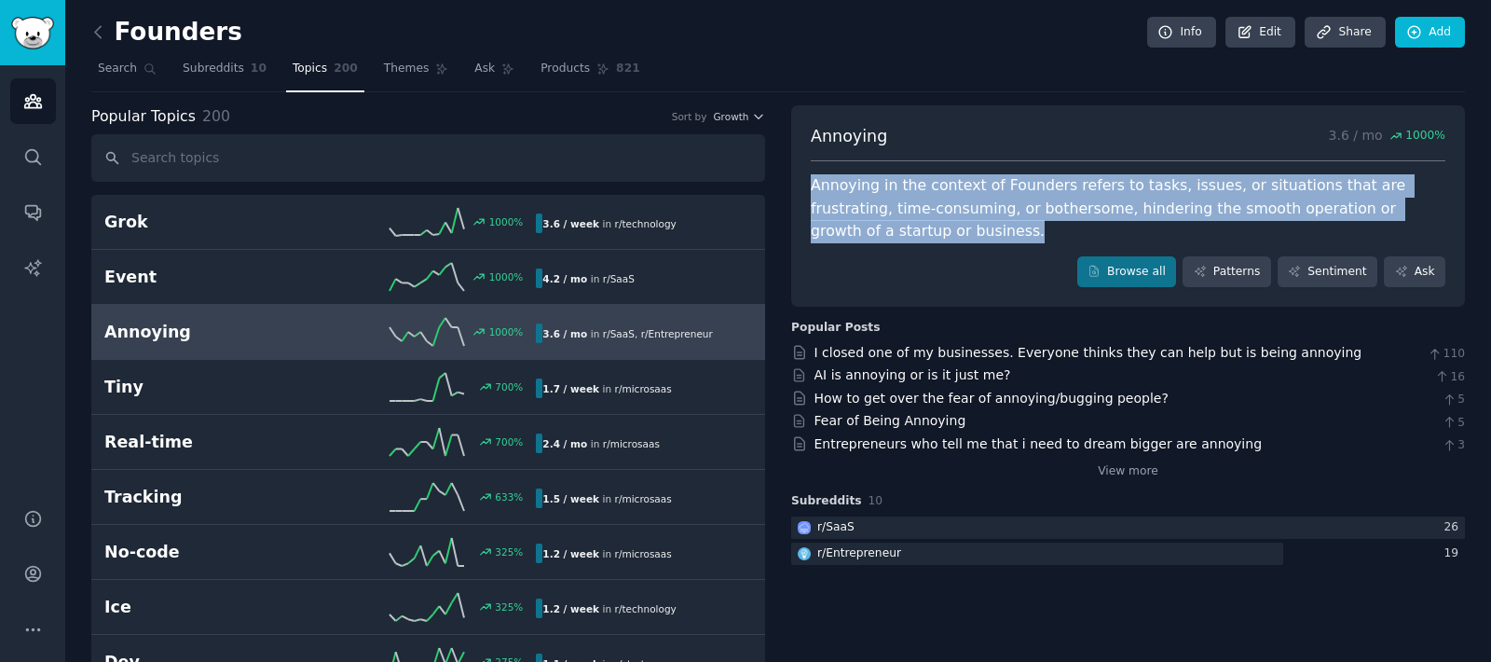
click at [1141, 209] on div "Annoying in the context of Founders refers to tasks, issues, or situations that…" at bounding box center [1128, 208] width 635 height 69
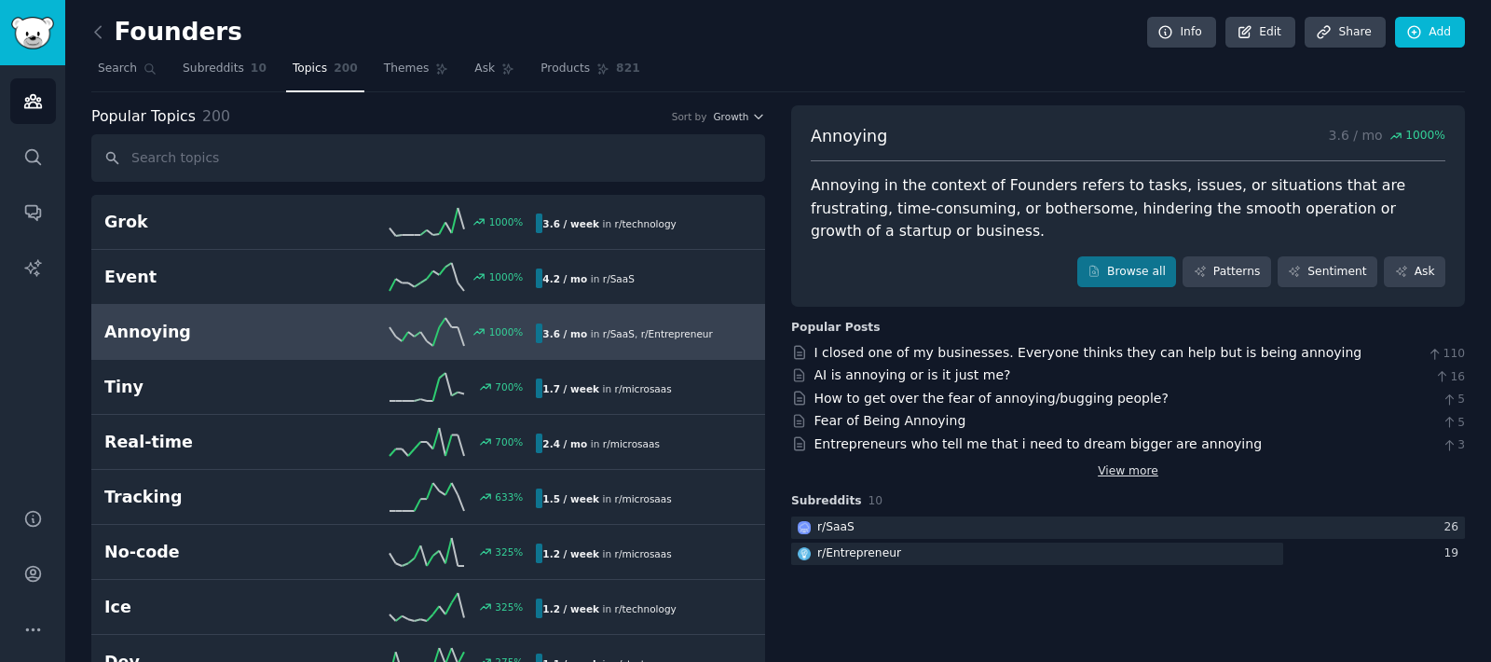
click at [1127, 464] on link "View more" at bounding box center [1128, 471] width 61 height 17
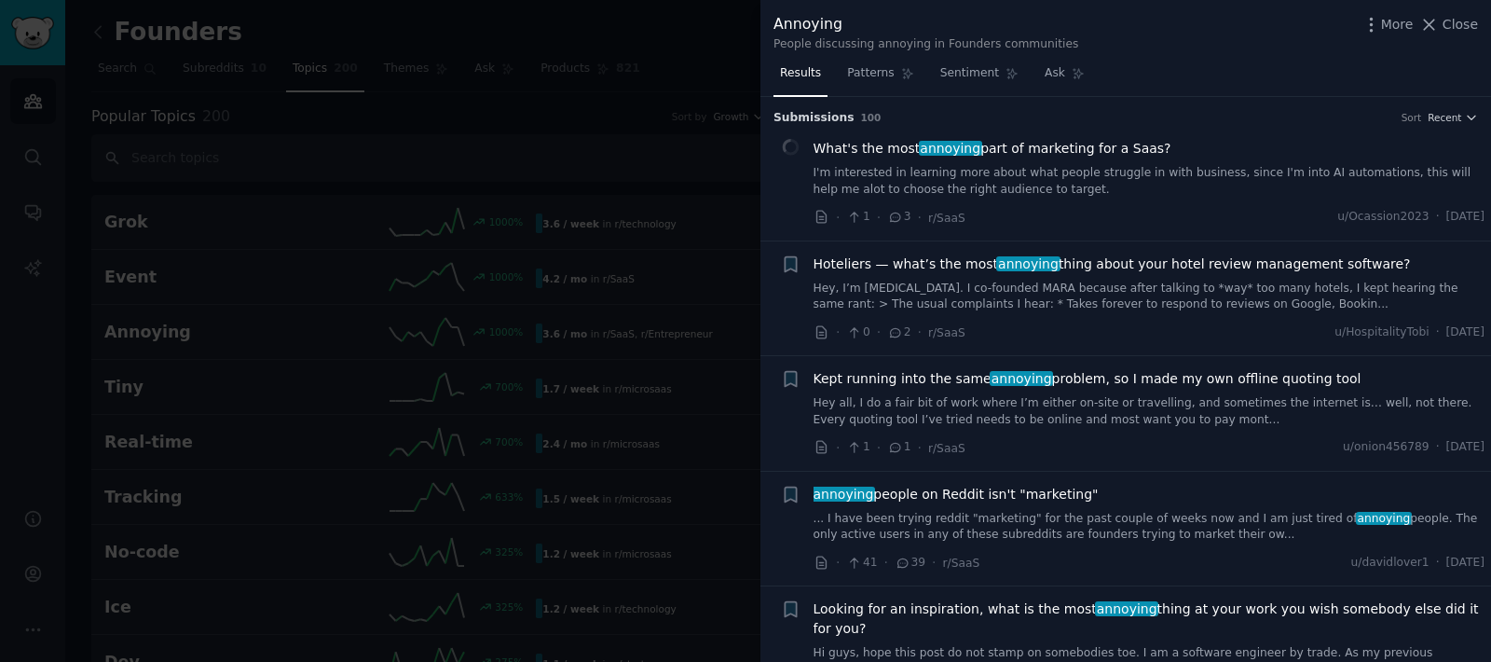
drag, startPoint x: 1017, startPoint y: 133, endPoint x: 1003, endPoint y: 149, distance: 21.1
click at [1158, 63] on div "Results Patterns Sentiment Ask Submission s 100 Sort Recent What's the most ann…" at bounding box center [1125, 360] width 730 height 603
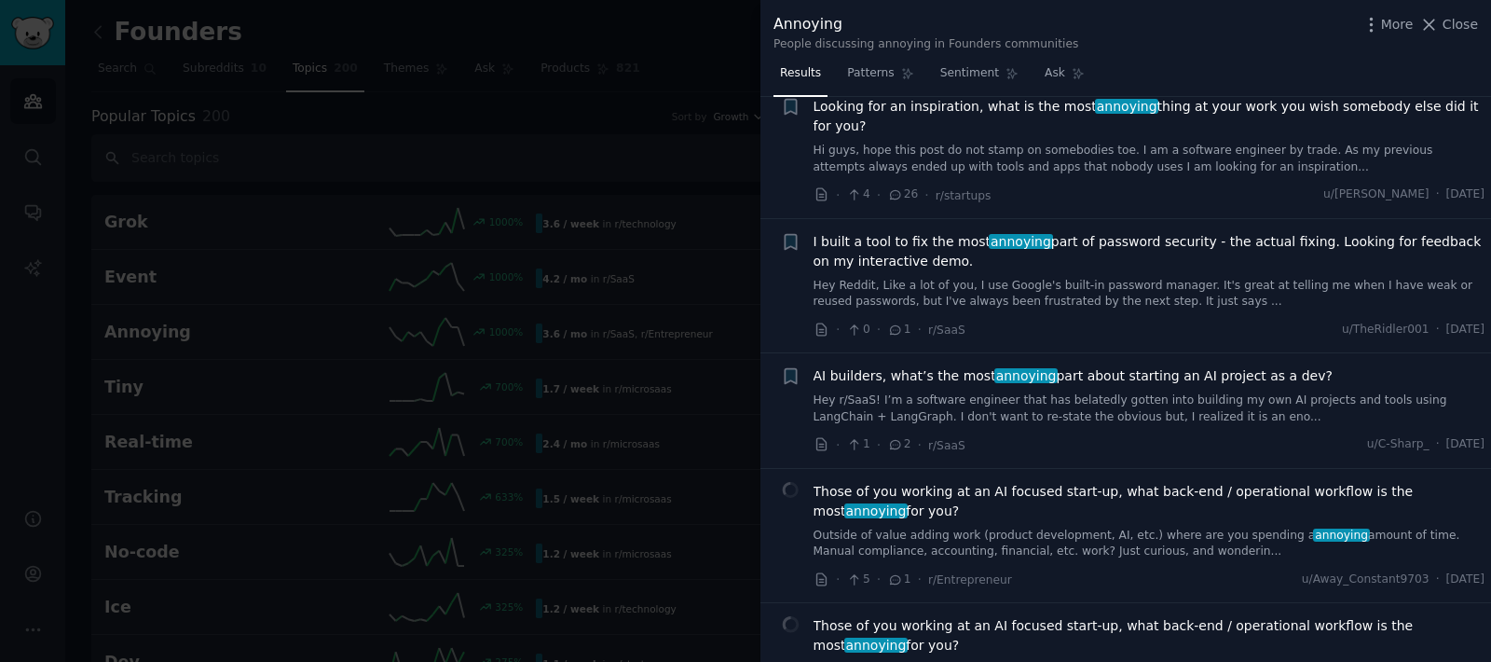
scroll to position [503, 0]
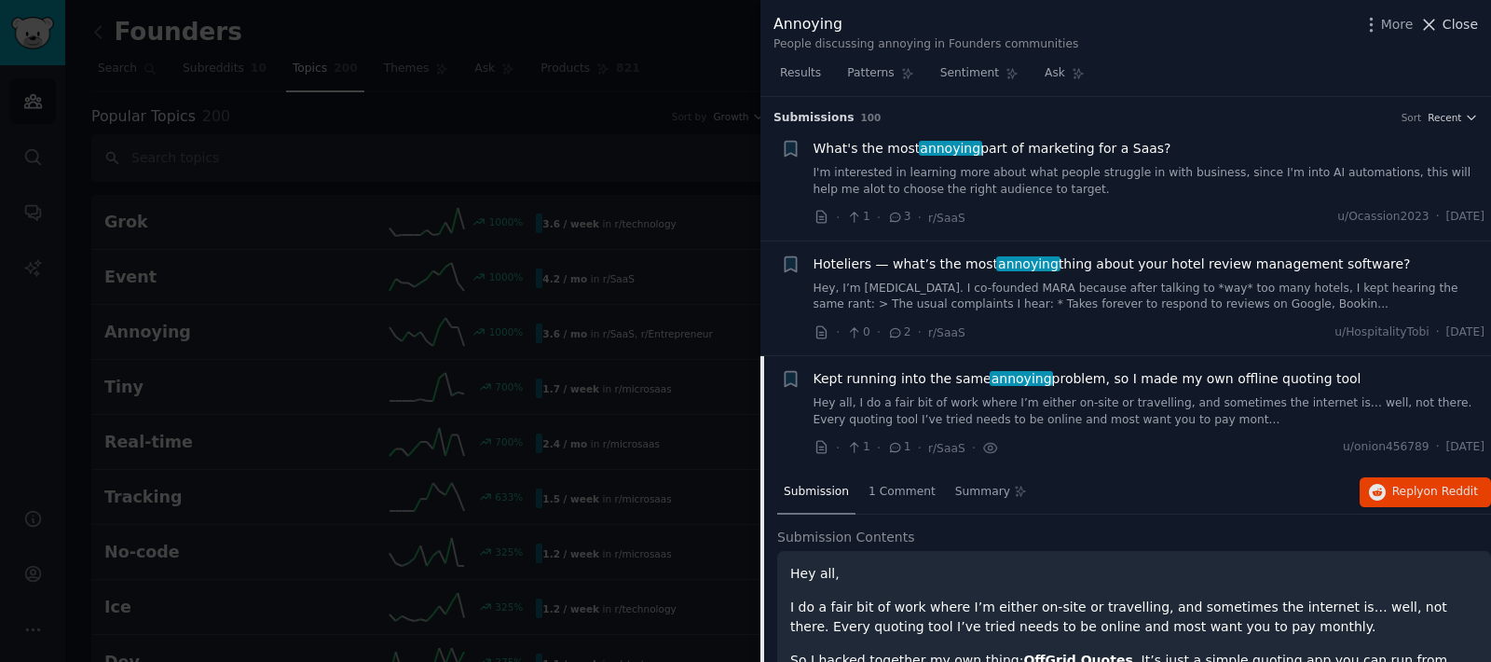
click at [1449, 24] on span "Close" at bounding box center [1459, 25] width 35 height 20
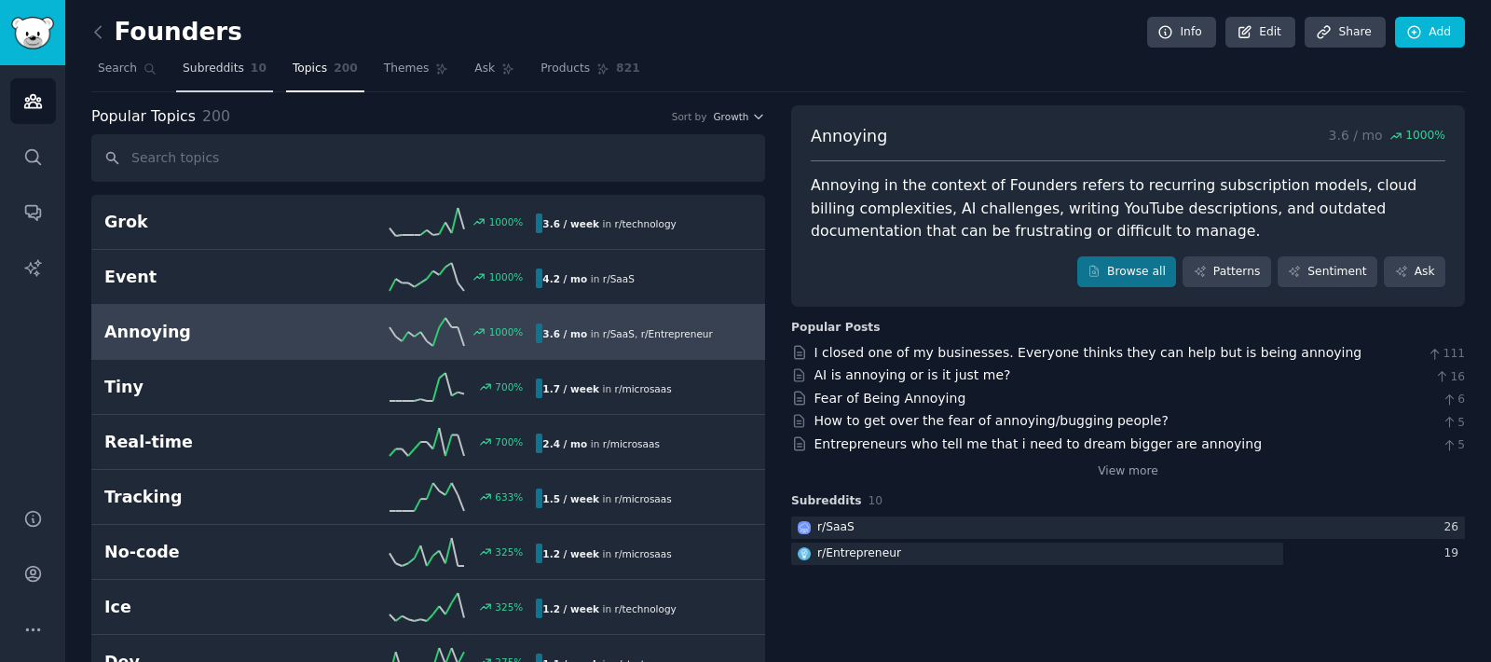
click at [216, 68] on span "Subreddits" at bounding box center [213, 69] width 61 height 17
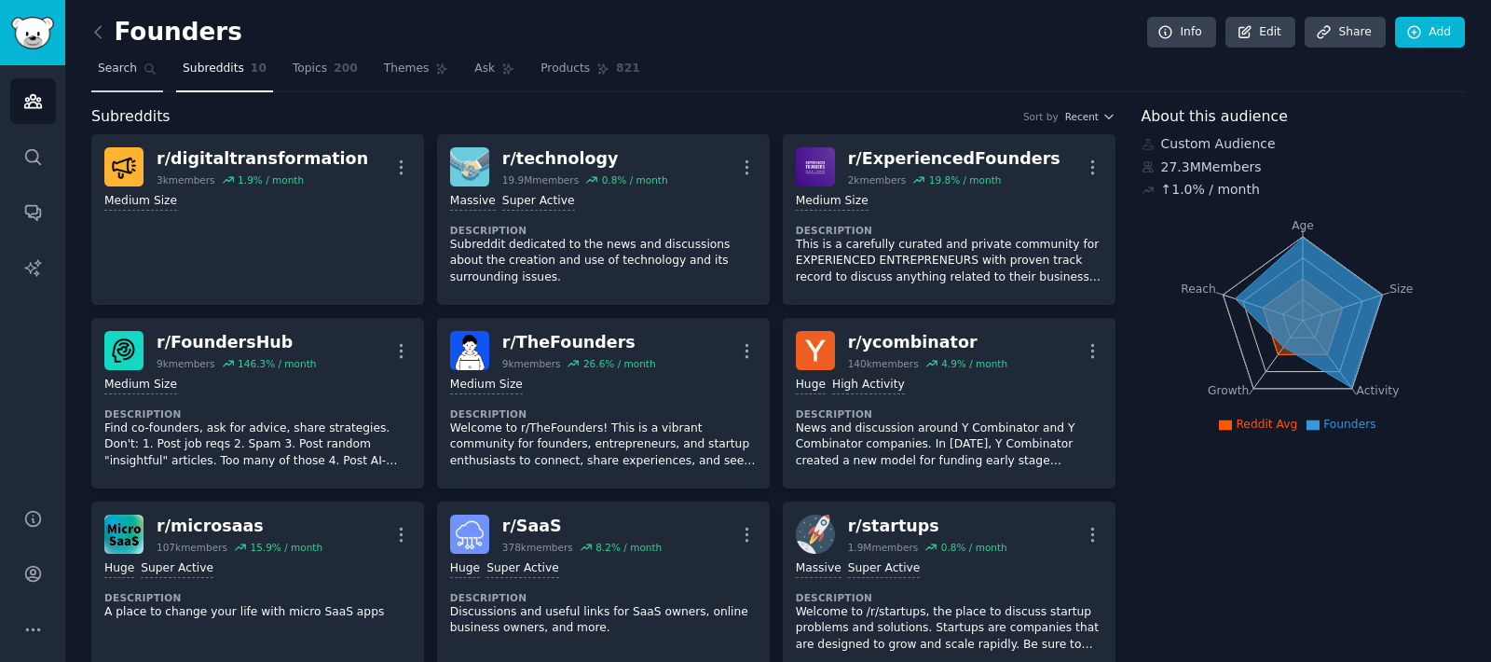
click at [116, 66] on span "Search" at bounding box center [117, 69] width 39 height 17
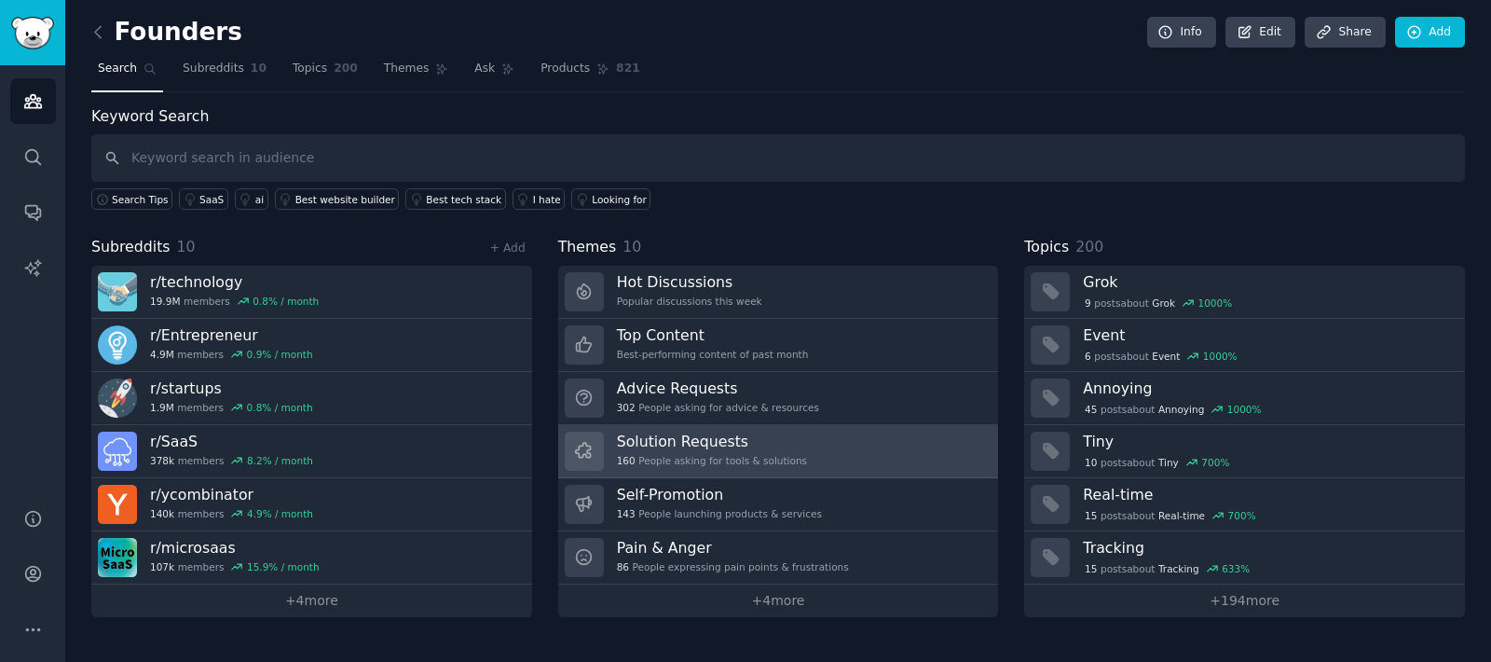
click at [717, 449] on h3 "Solution Requests" at bounding box center [712, 441] width 190 height 20
